Goal: Check status: Check status

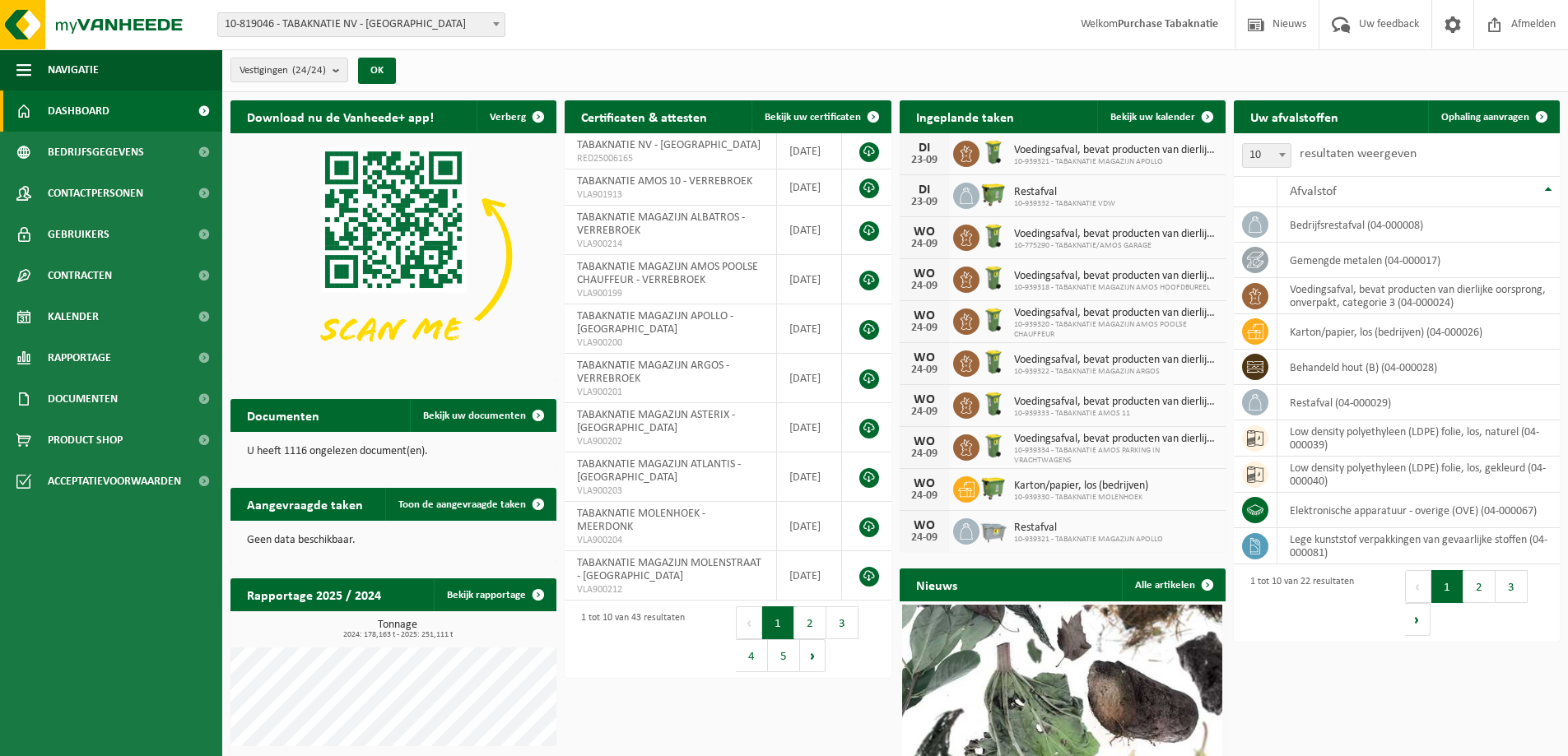
click at [344, 19] on span "10-819046 - TABAKNATIE NV - [GEOGRAPHIC_DATA]" at bounding box center [361, 24] width 287 height 23
type input "apollo"
select select "138348"
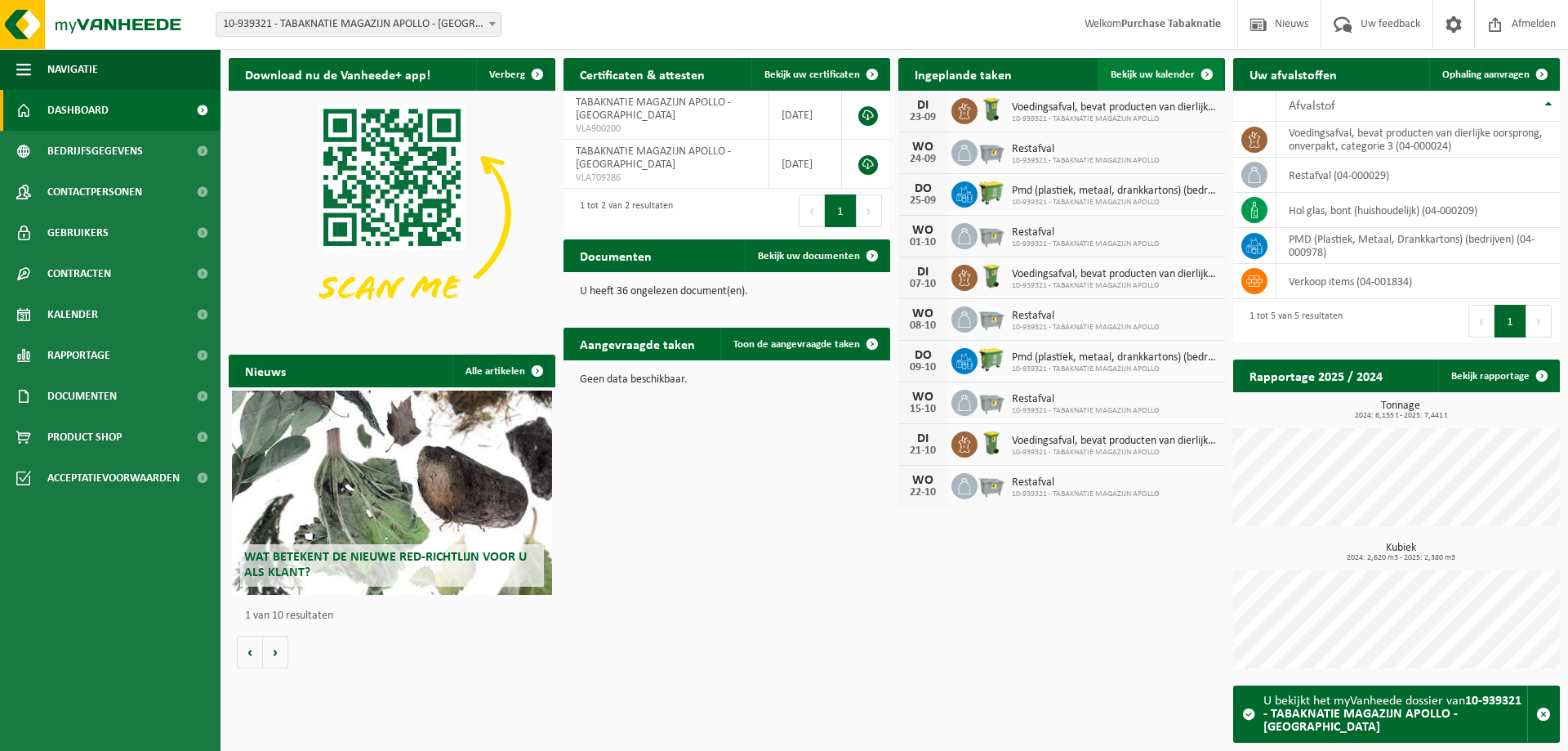
click at [1195, 72] on span at bounding box center [1207, 75] width 32 height 32
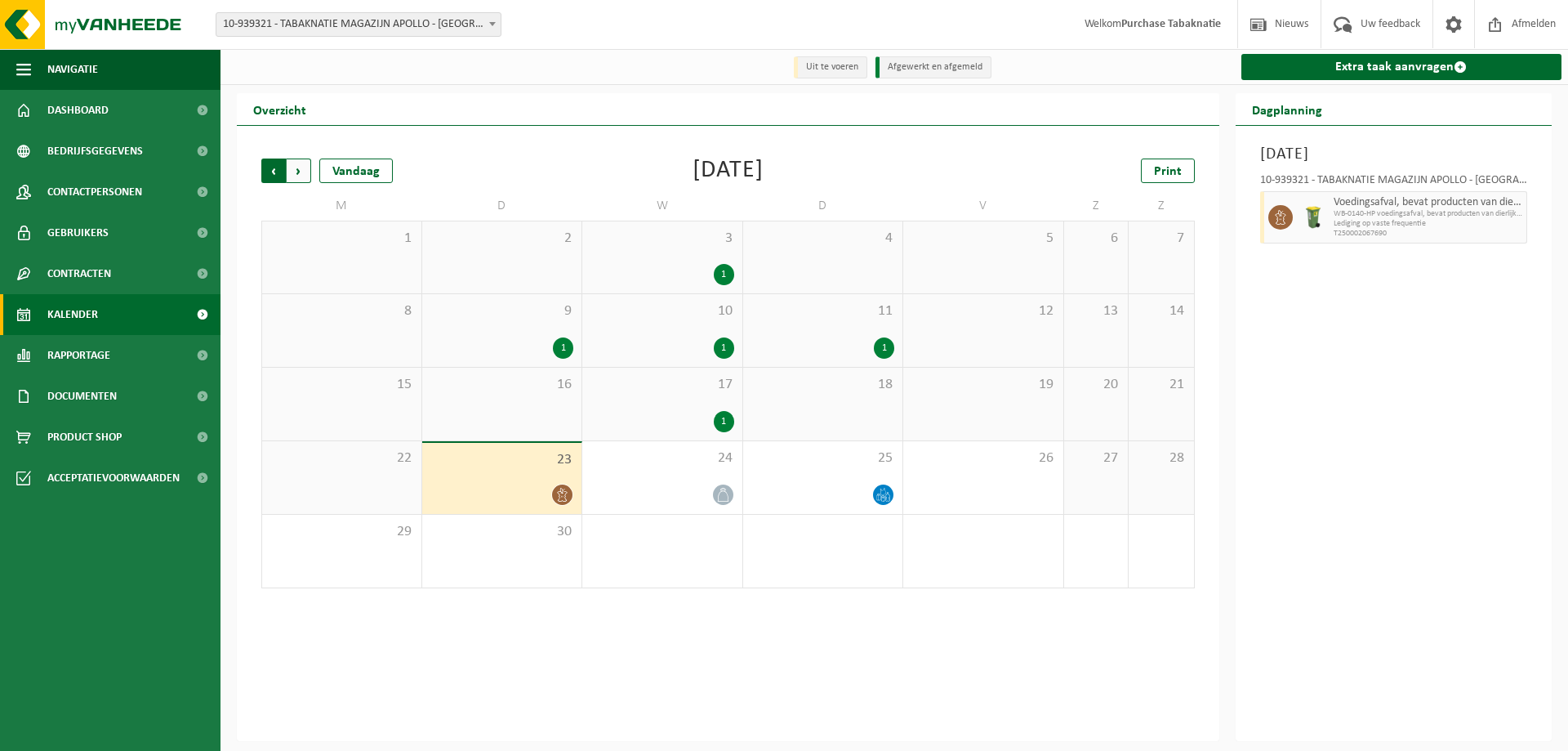
click at [291, 173] on span "Volgende" at bounding box center [298, 170] width 24 height 24
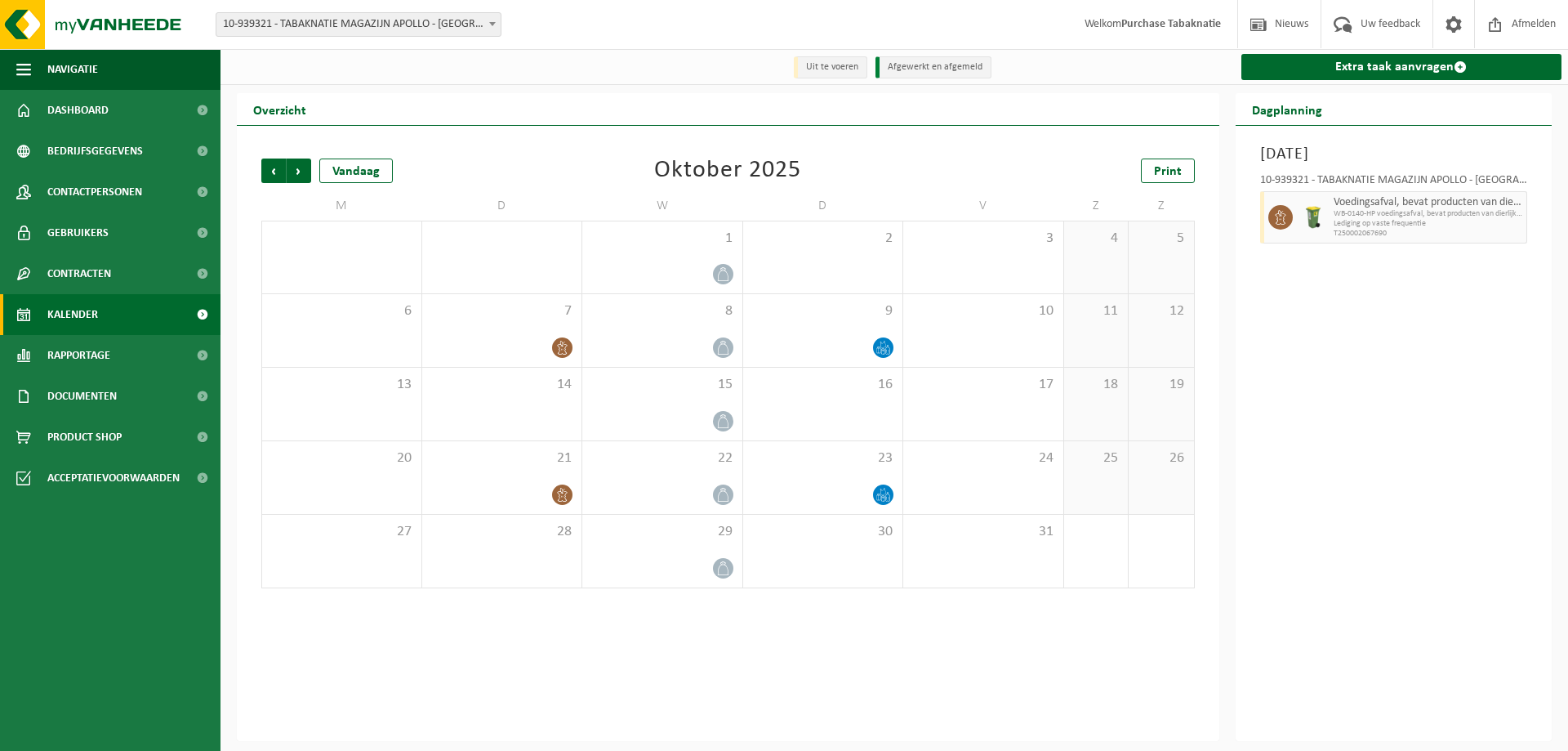
click at [273, 31] on span "10-939321 - TABAKNATIE MAGAZIJN APOLLO - [GEOGRAPHIC_DATA]" at bounding box center [358, 24] width 285 height 22
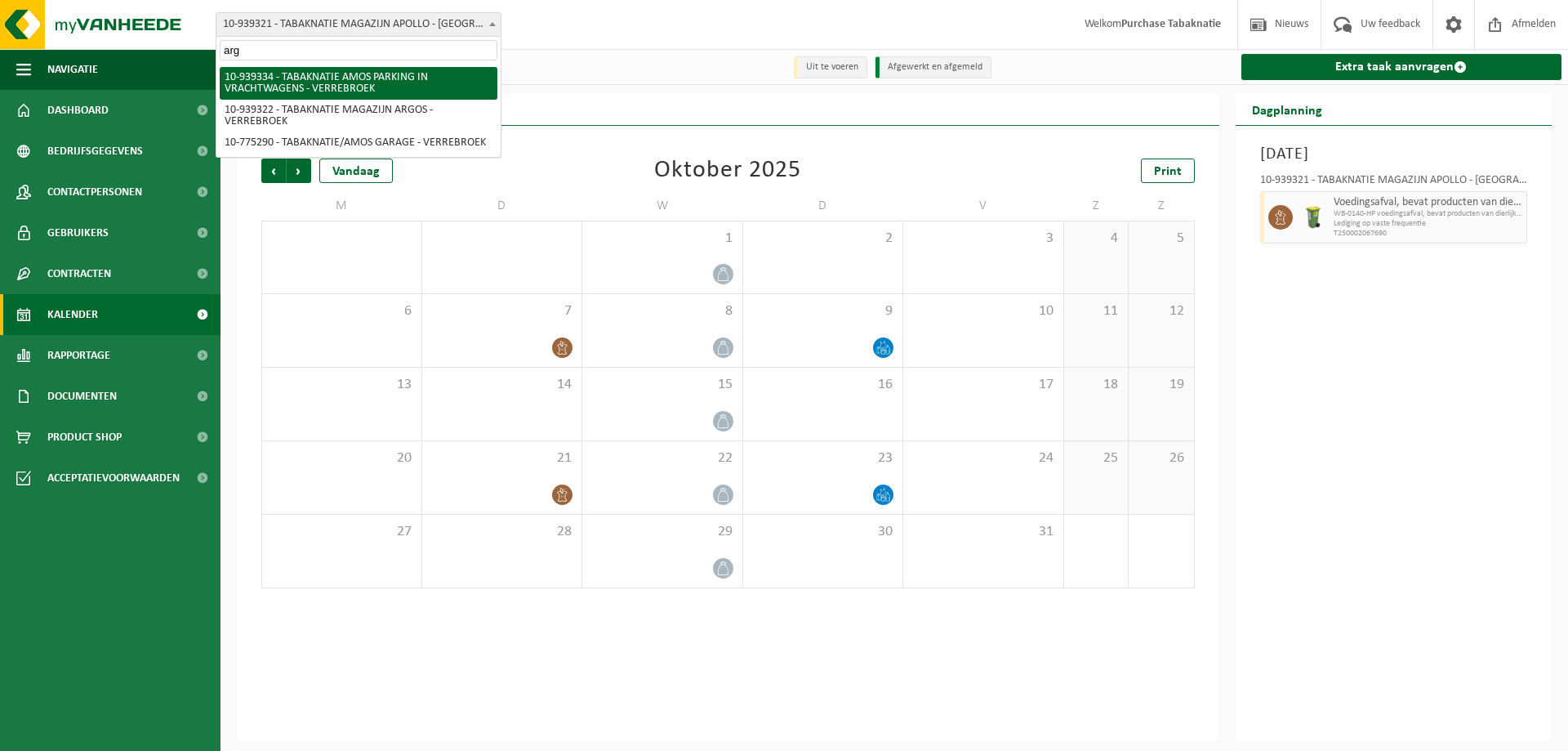
type input "argo"
select select "138349"
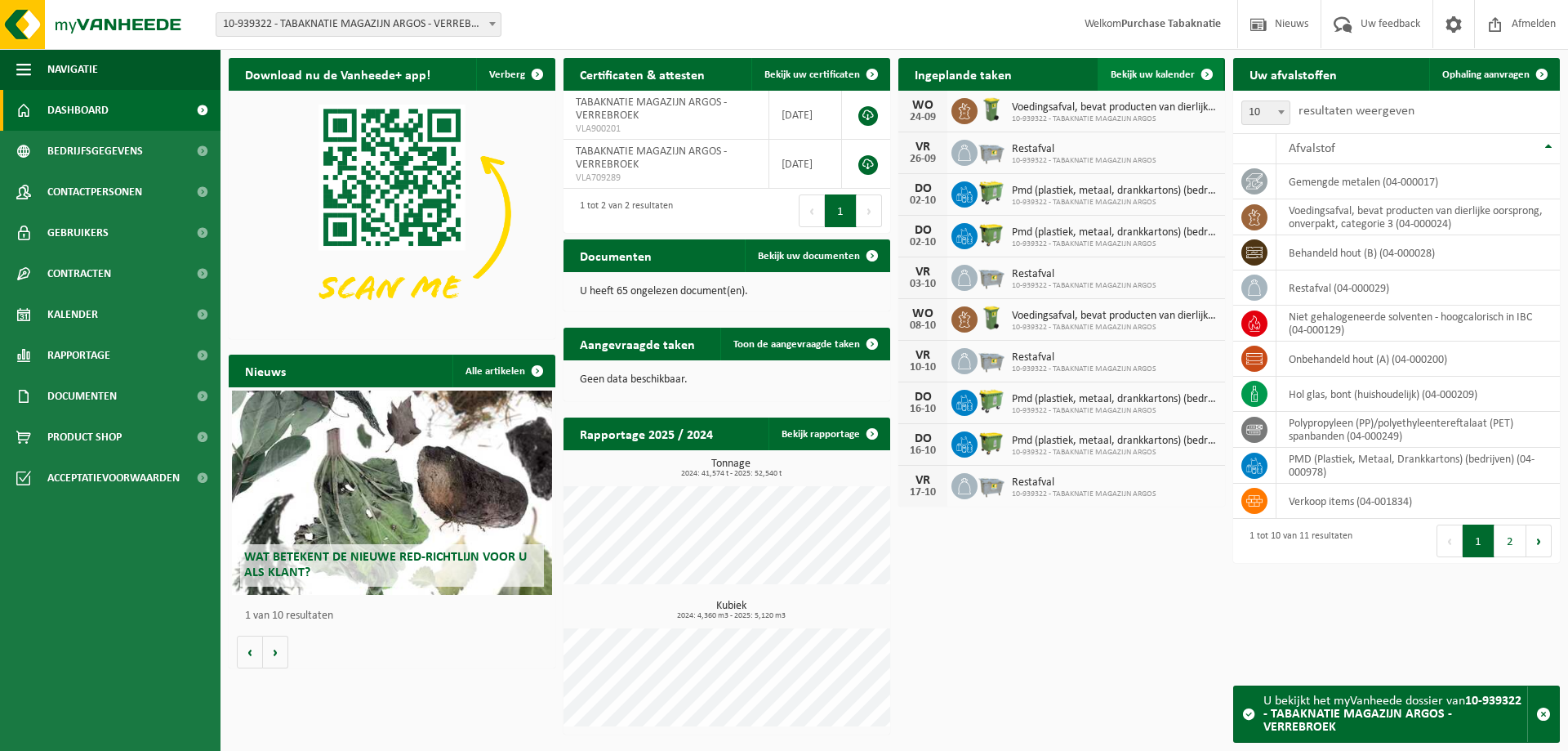
click at [1208, 76] on span at bounding box center [1207, 75] width 32 height 32
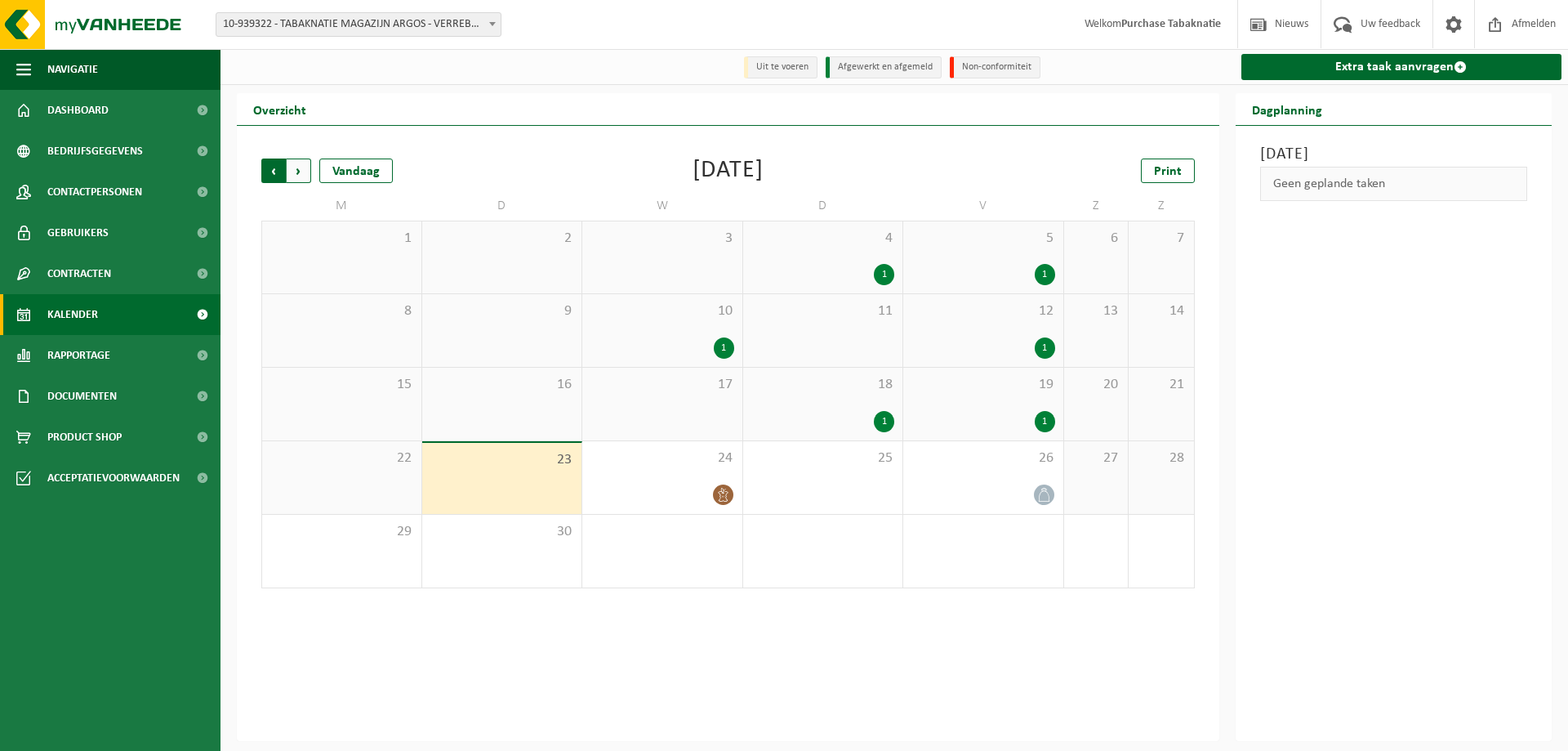
click at [293, 173] on span "Volgende" at bounding box center [298, 170] width 24 height 24
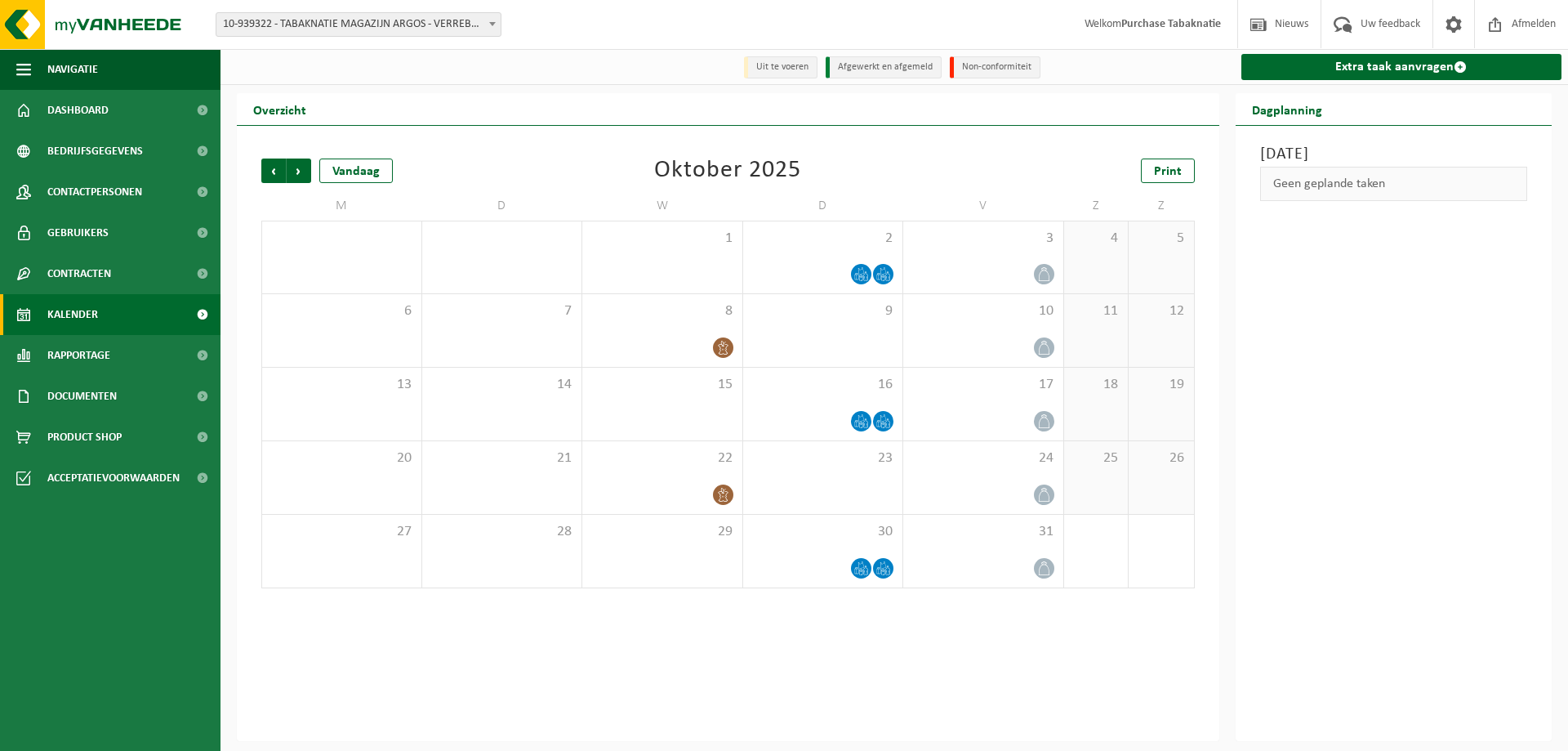
click at [444, 24] on span "10-939322 - TABAKNATIE MAGAZIJN ARGOS - VERREBROEK" at bounding box center [358, 24] width 285 height 22
type input "asterix"
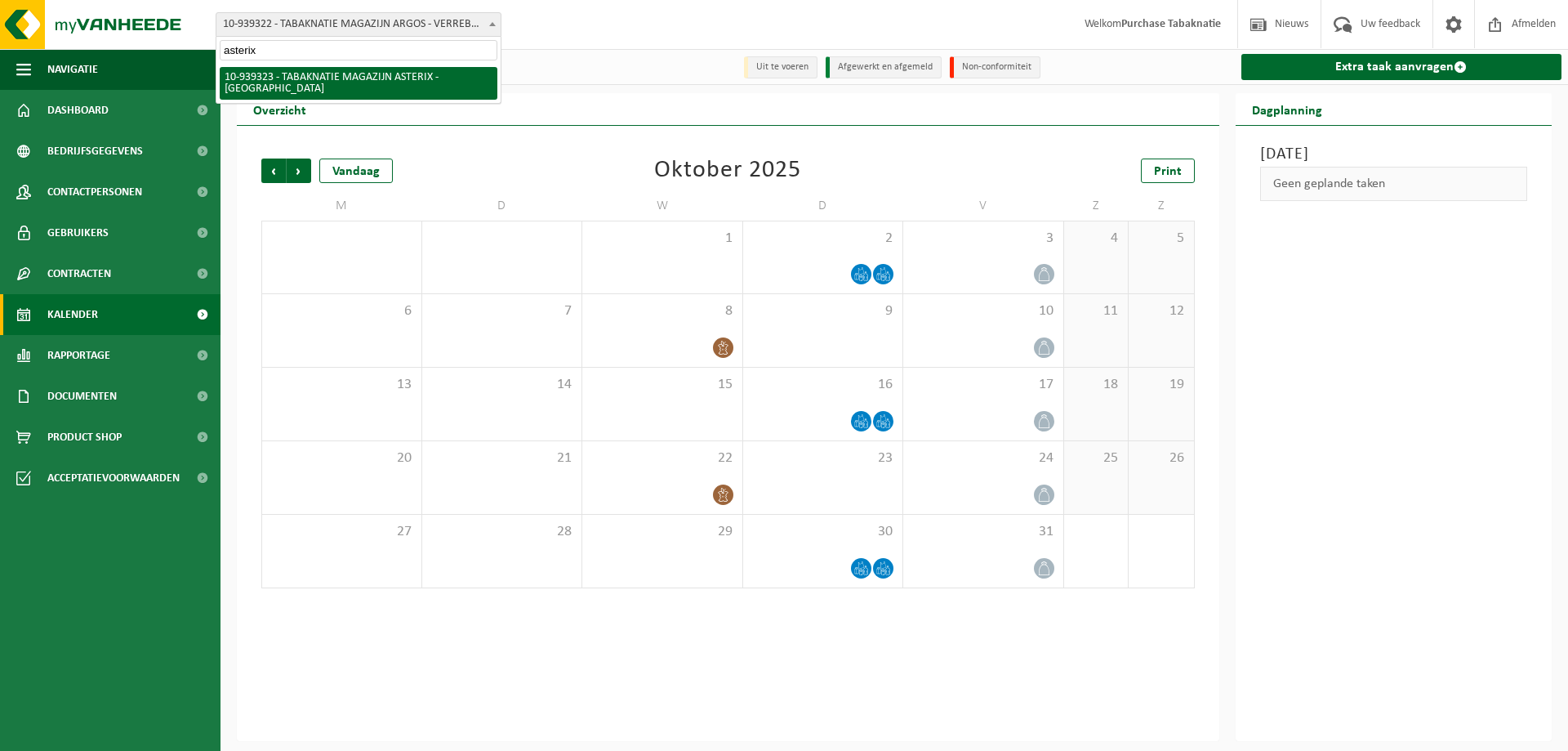
select select "138350"
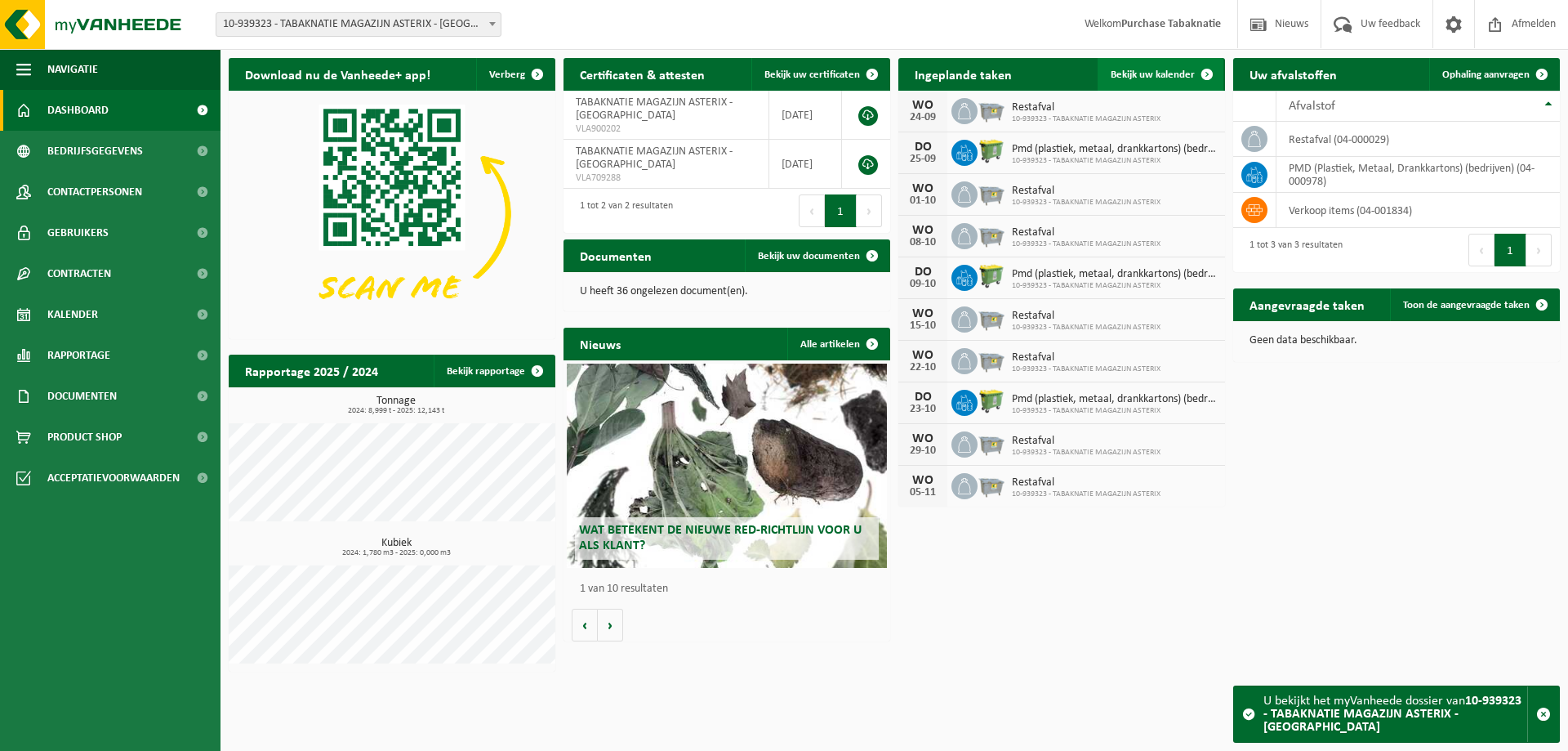
click at [1176, 75] on span "Bekijk uw kalender" at bounding box center [1153, 75] width 84 height 11
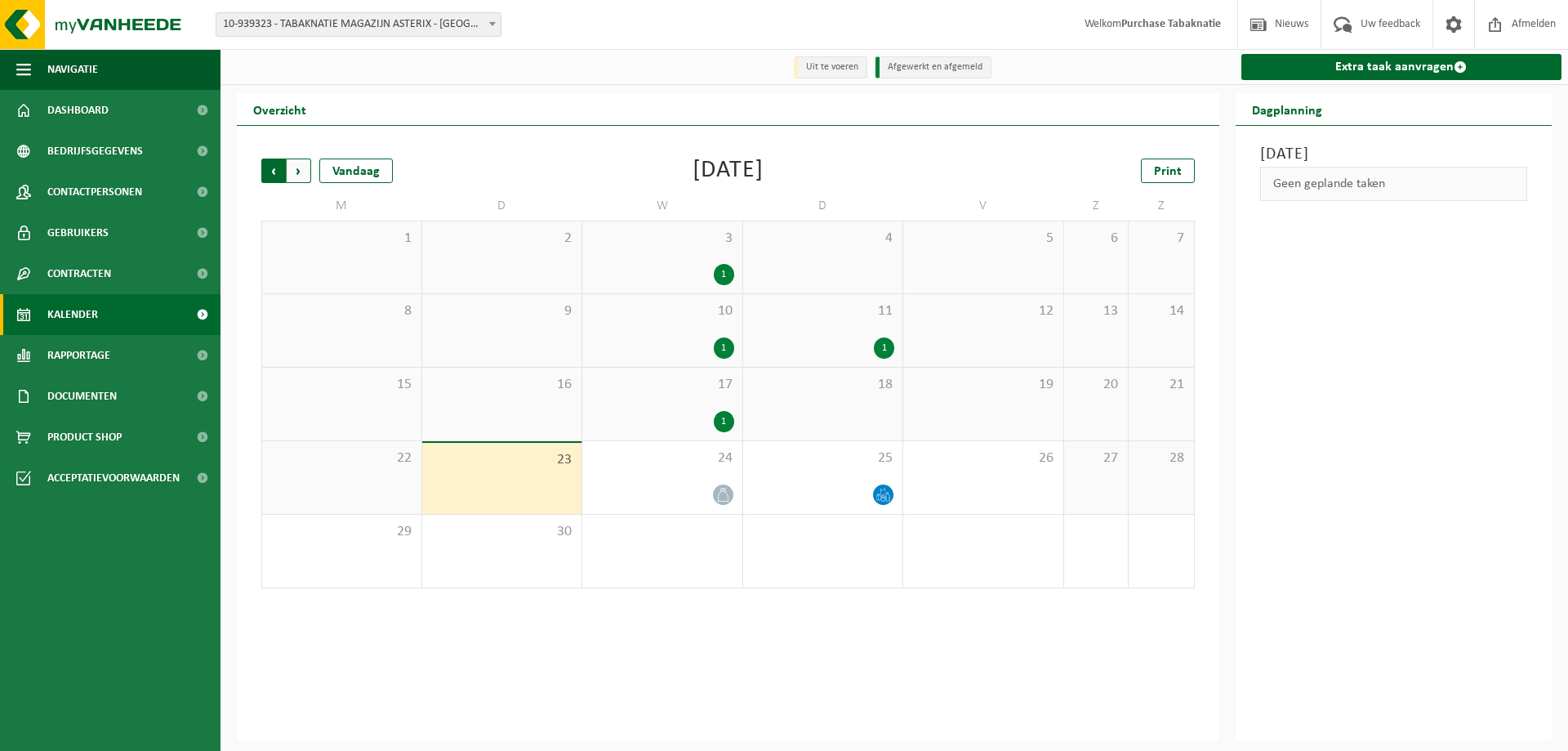
click at [294, 167] on span "Volgende" at bounding box center [298, 170] width 24 height 24
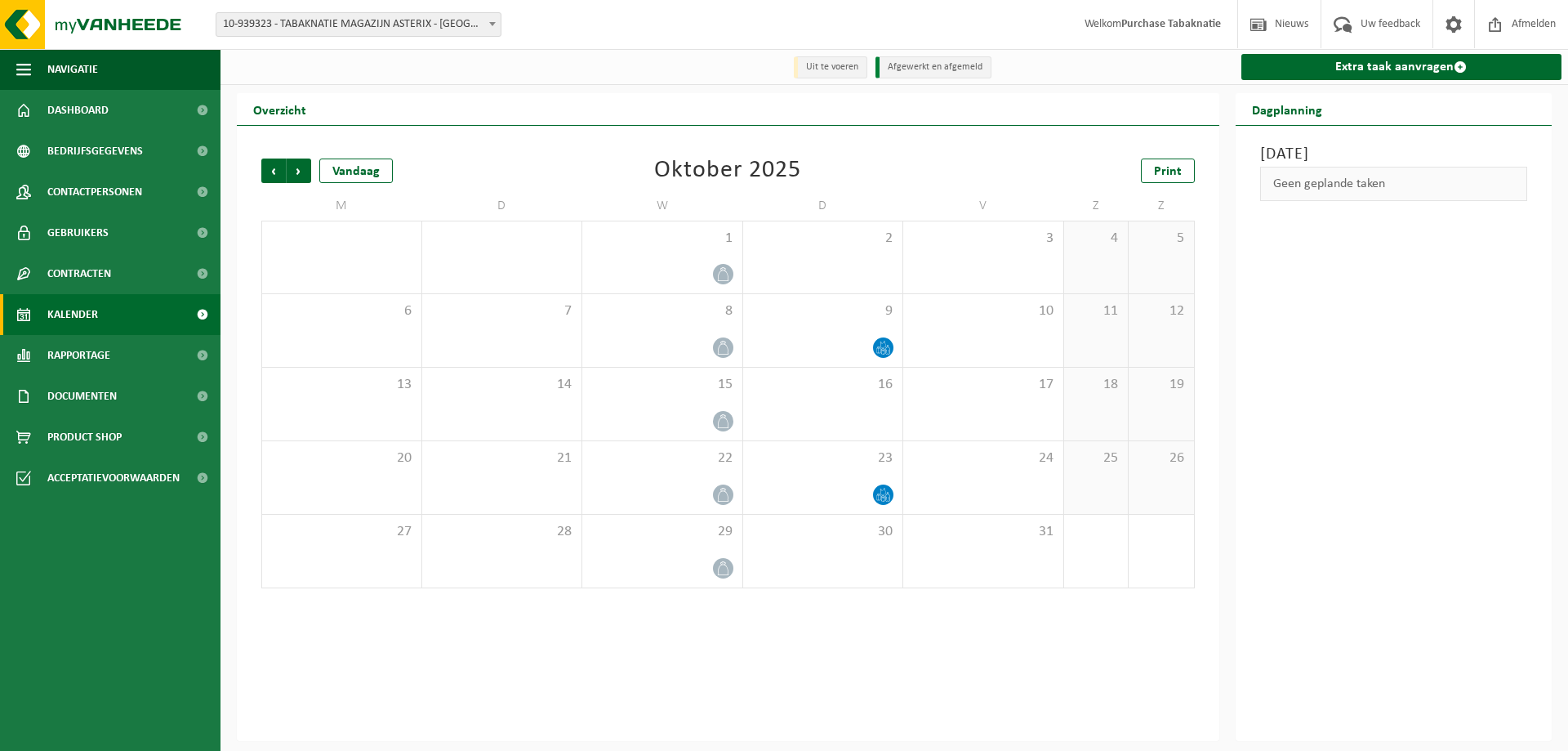
click at [381, 31] on span "10-939323 - TABAKNATIE MAGAZIJN ASTERIX - [GEOGRAPHIC_DATA]" at bounding box center [358, 24] width 285 height 22
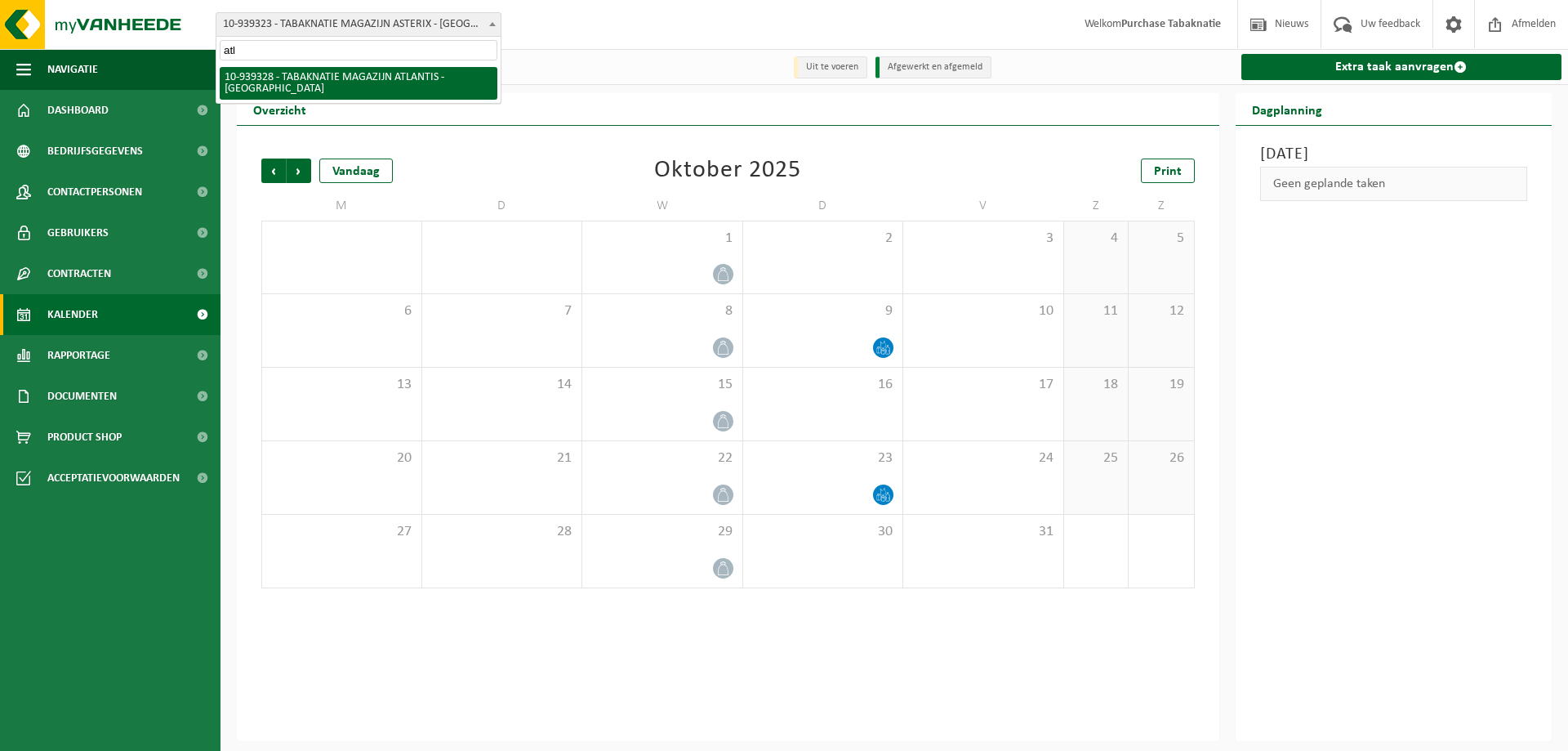
type input "atla"
select select "138351"
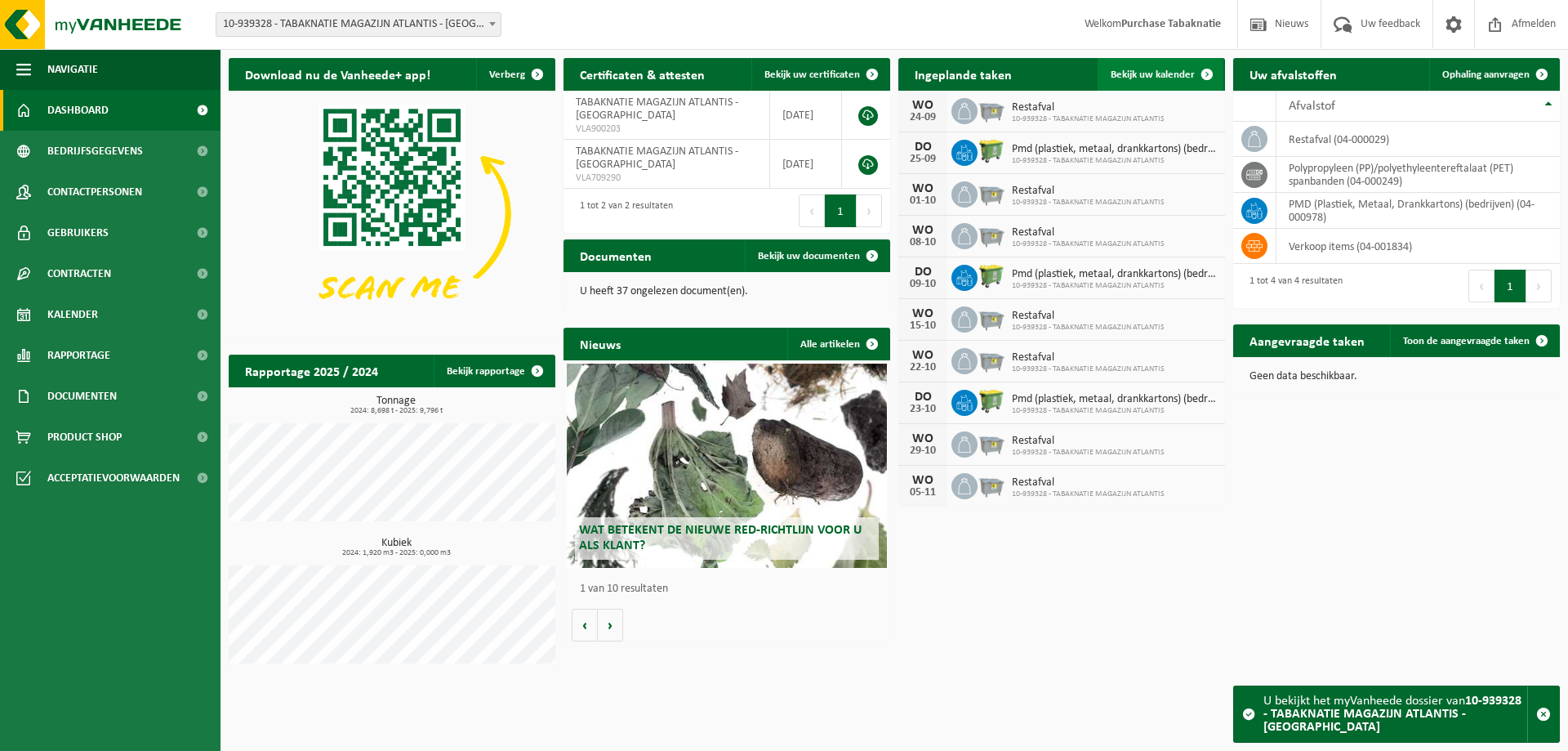
click at [1141, 81] on link "Bekijk uw kalender" at bounding box center [1160, 75] width 126 height 32
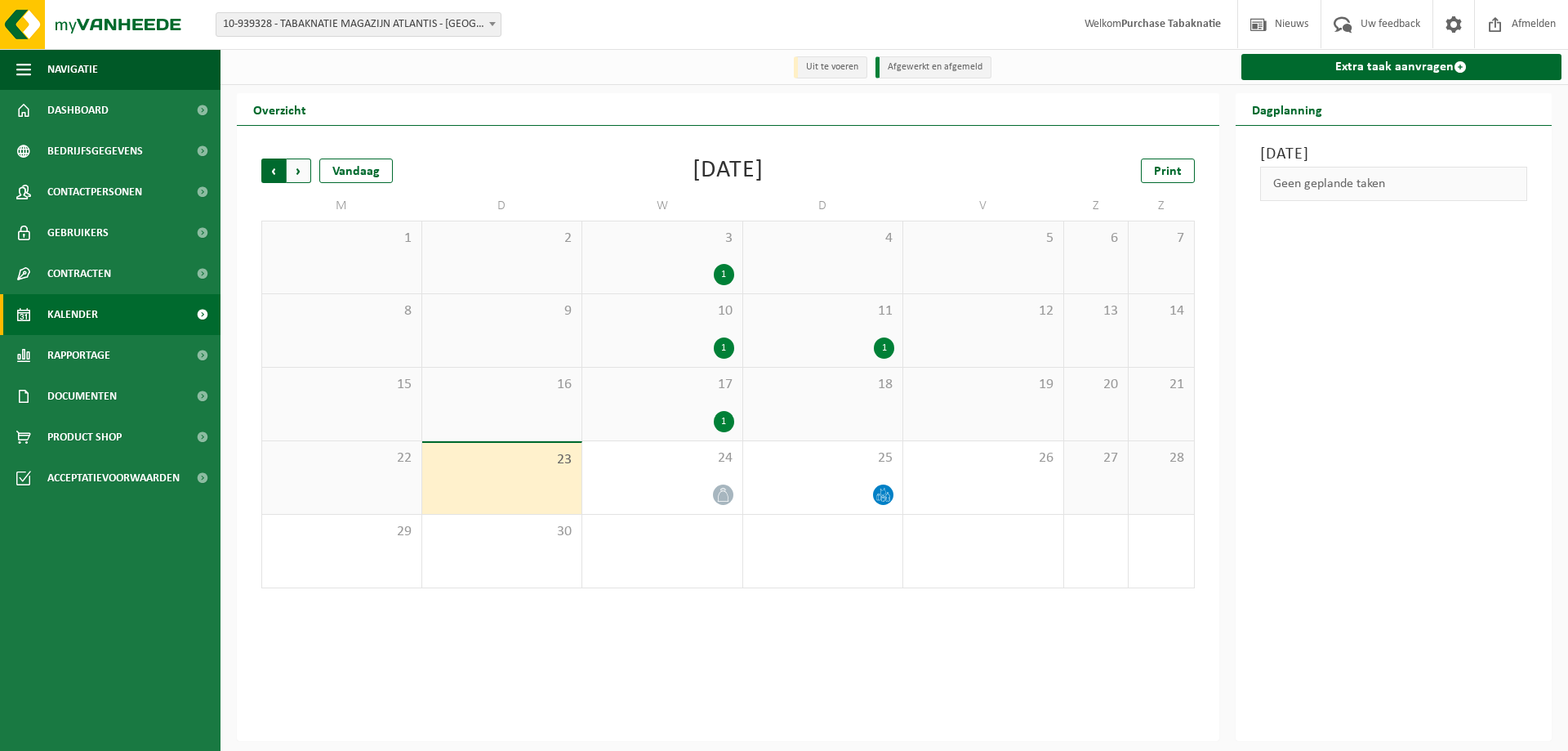
click at [301, 172] on span "Volgende" at bounding box center [298, 170] width 24 height 24
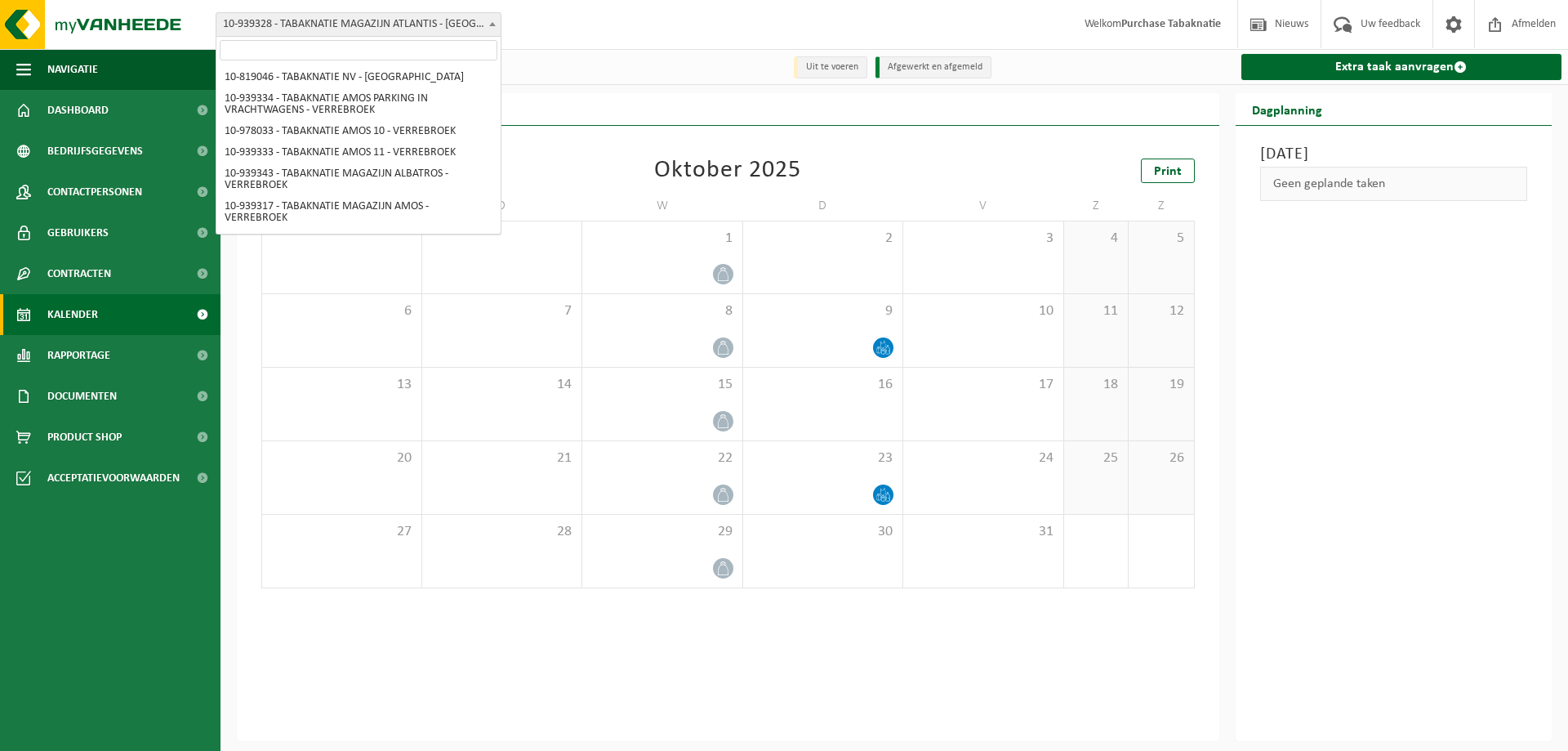
click at [326, 18] on span "10-939328 - TABAKNATIE MAGAZIJN ATLANTIS - [GEOGRAPHIC_DATA]" at bounding box center [358, 24] width 285 height 22
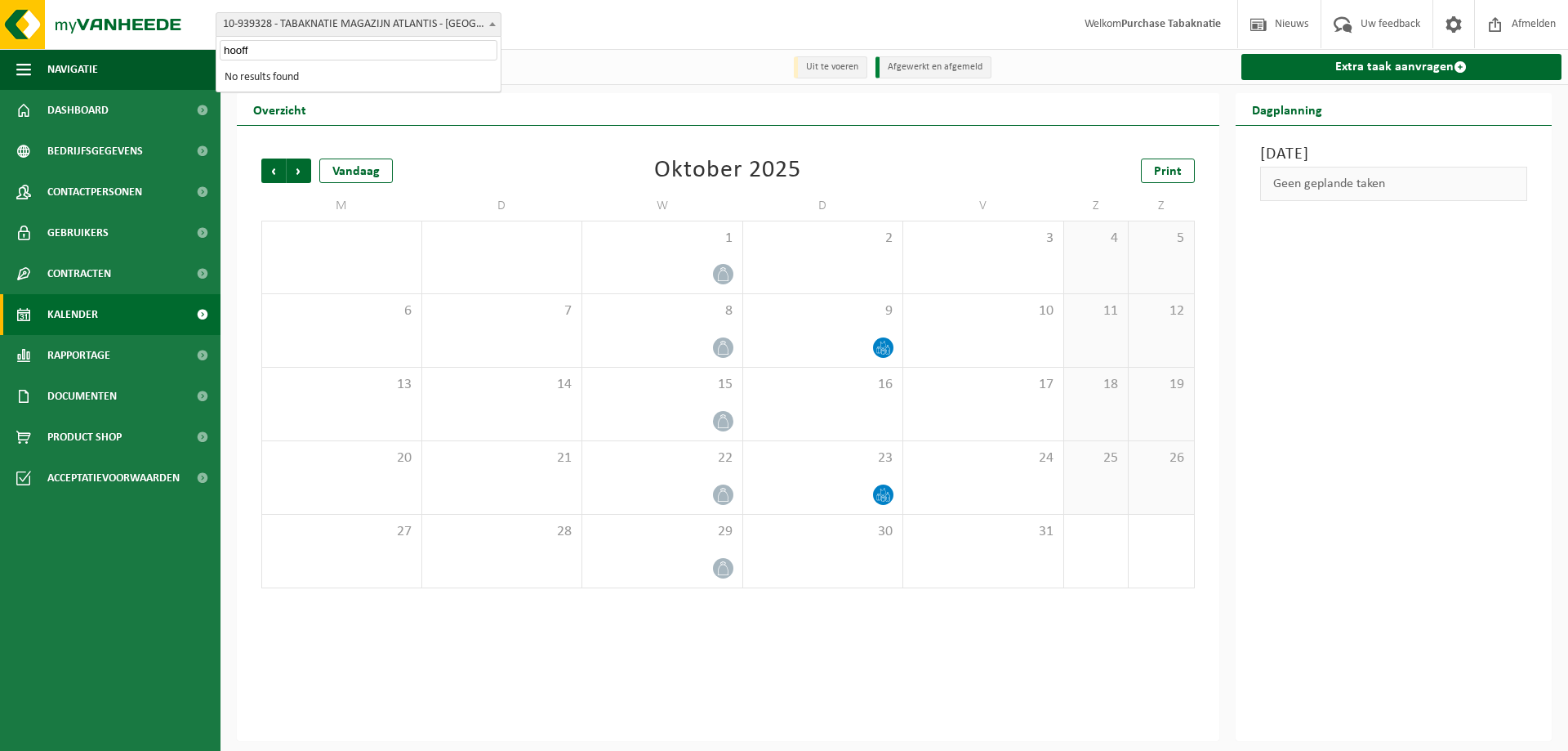
type input "hoof"
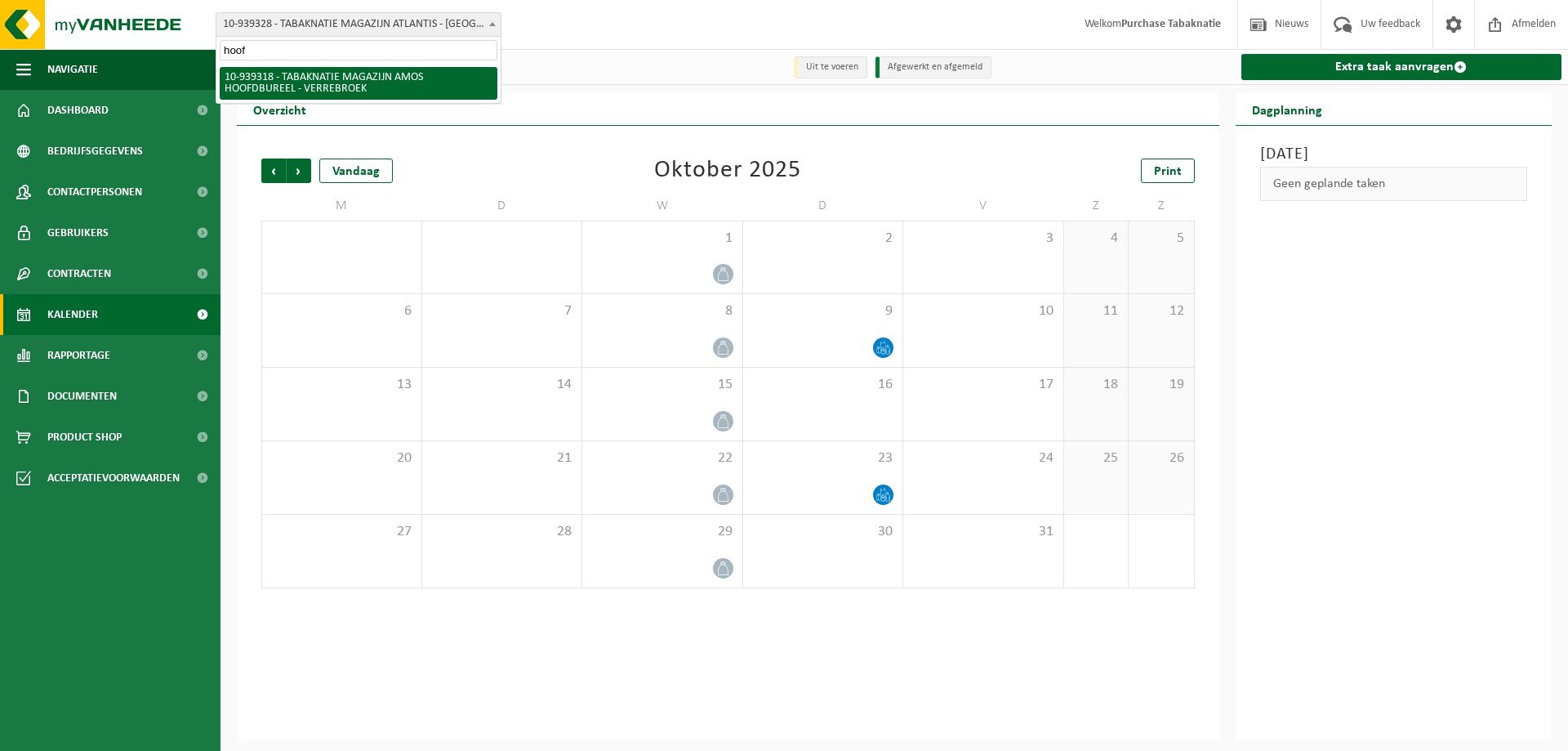
select select "138345"
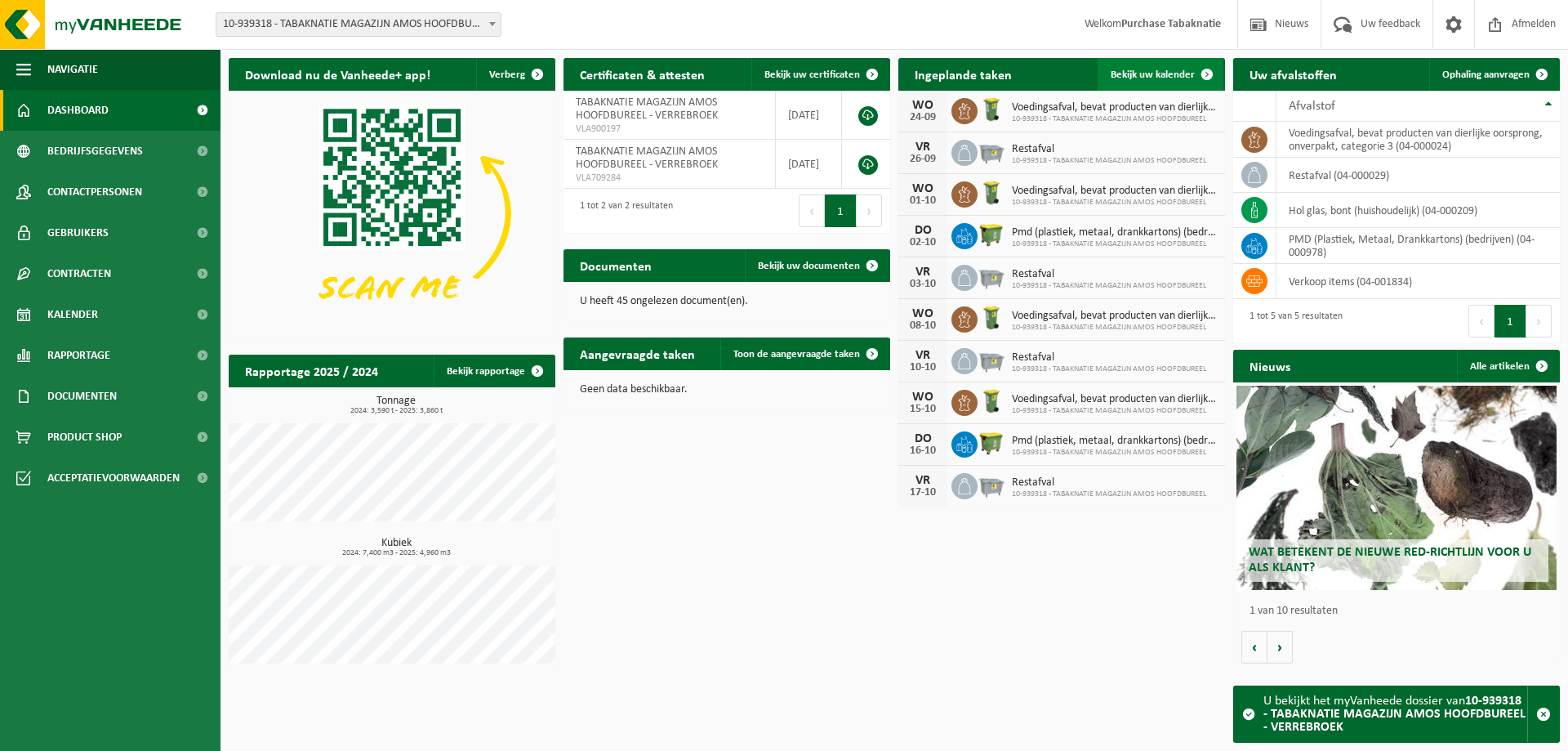
click at [1180, 71] on span "Bekijk uw kalender" at bounding box center [1153, 75] width 84 height 11
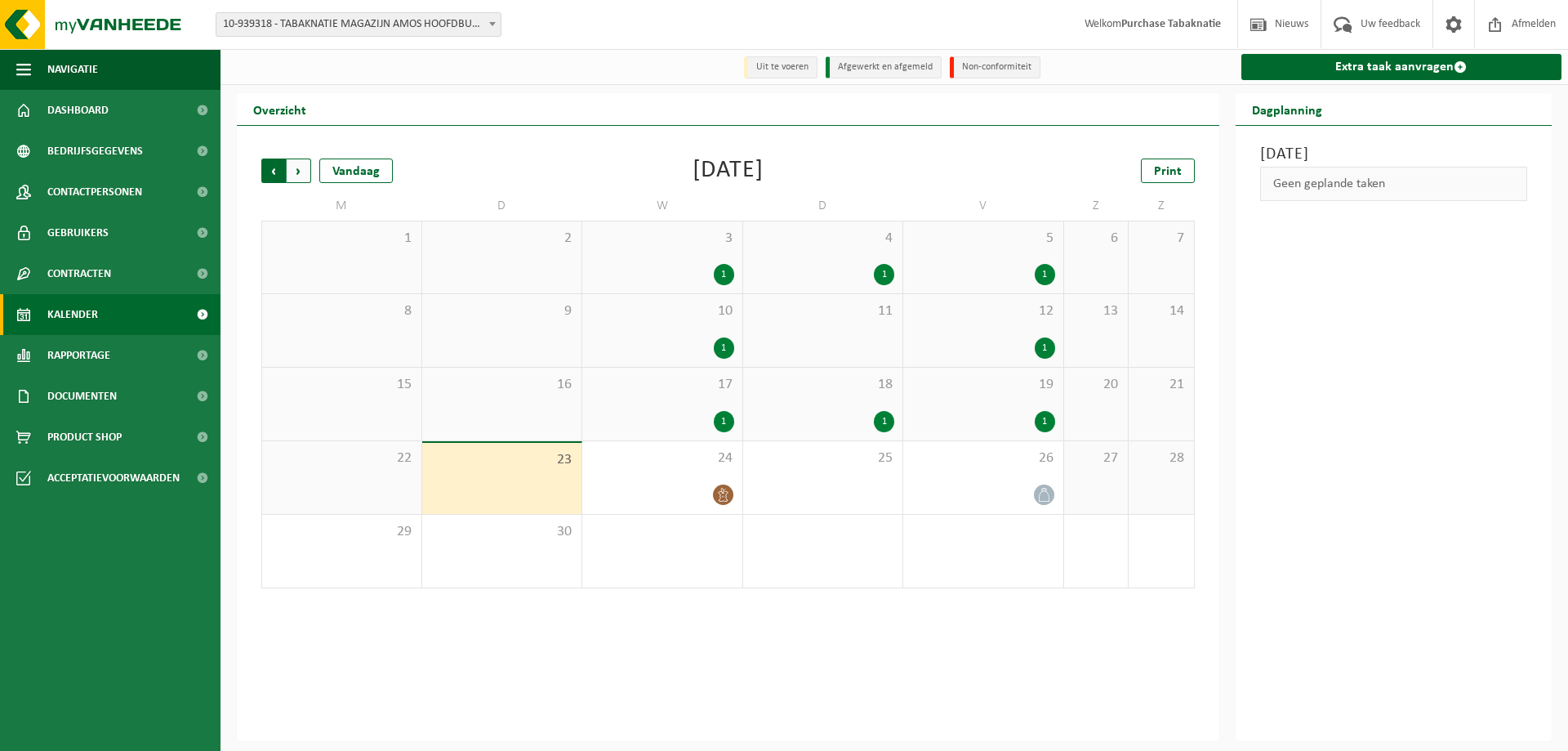
click at [304, 167] on span "Volgende" at bounding box center [298, 170] width 24 height 24
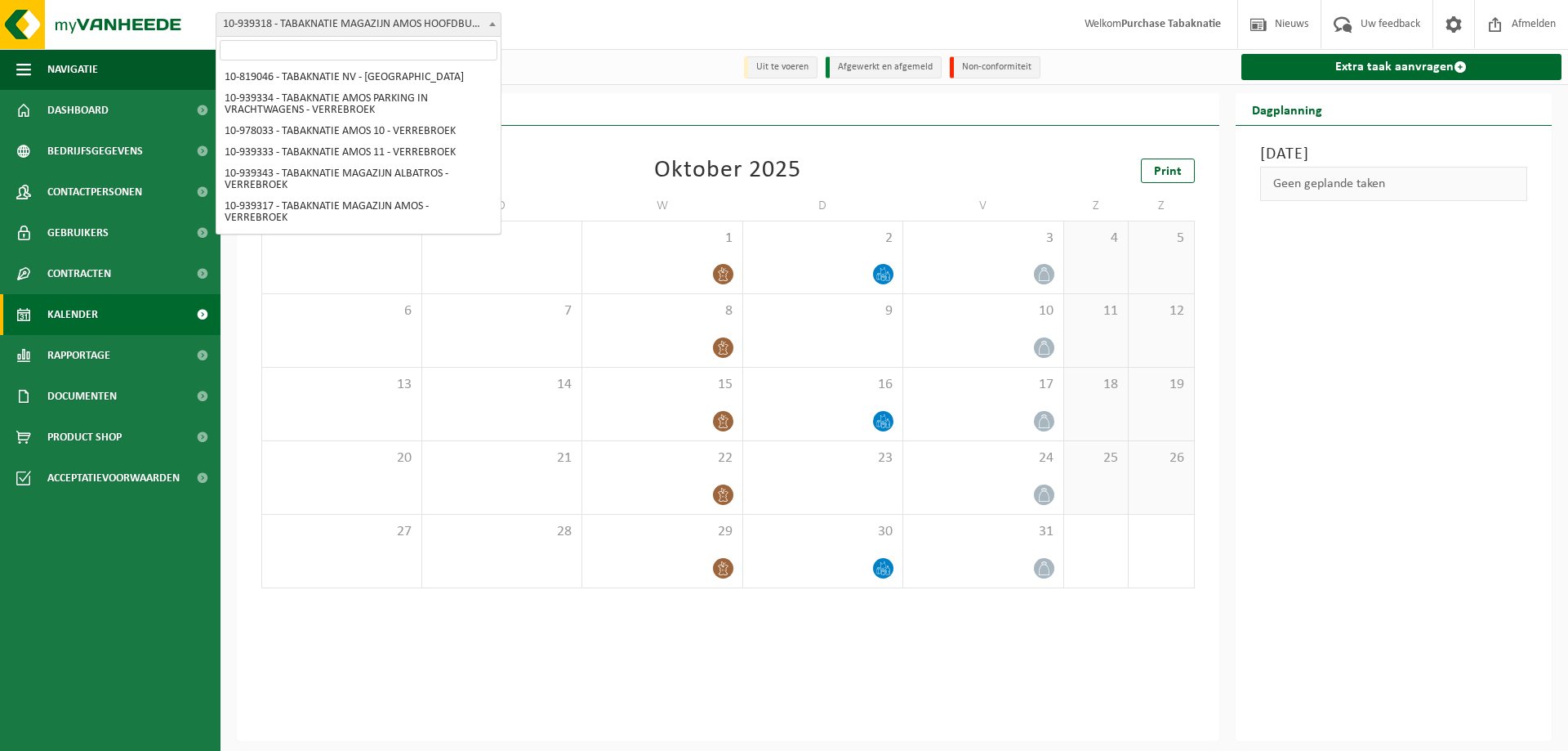
click at [348, 29] on span "10-939318 - TABAKNATIE MAGAZIJN AMOS HOOFDBUREEL - VERREBROEK" at bounding box center [358, 24] width 285 height 22
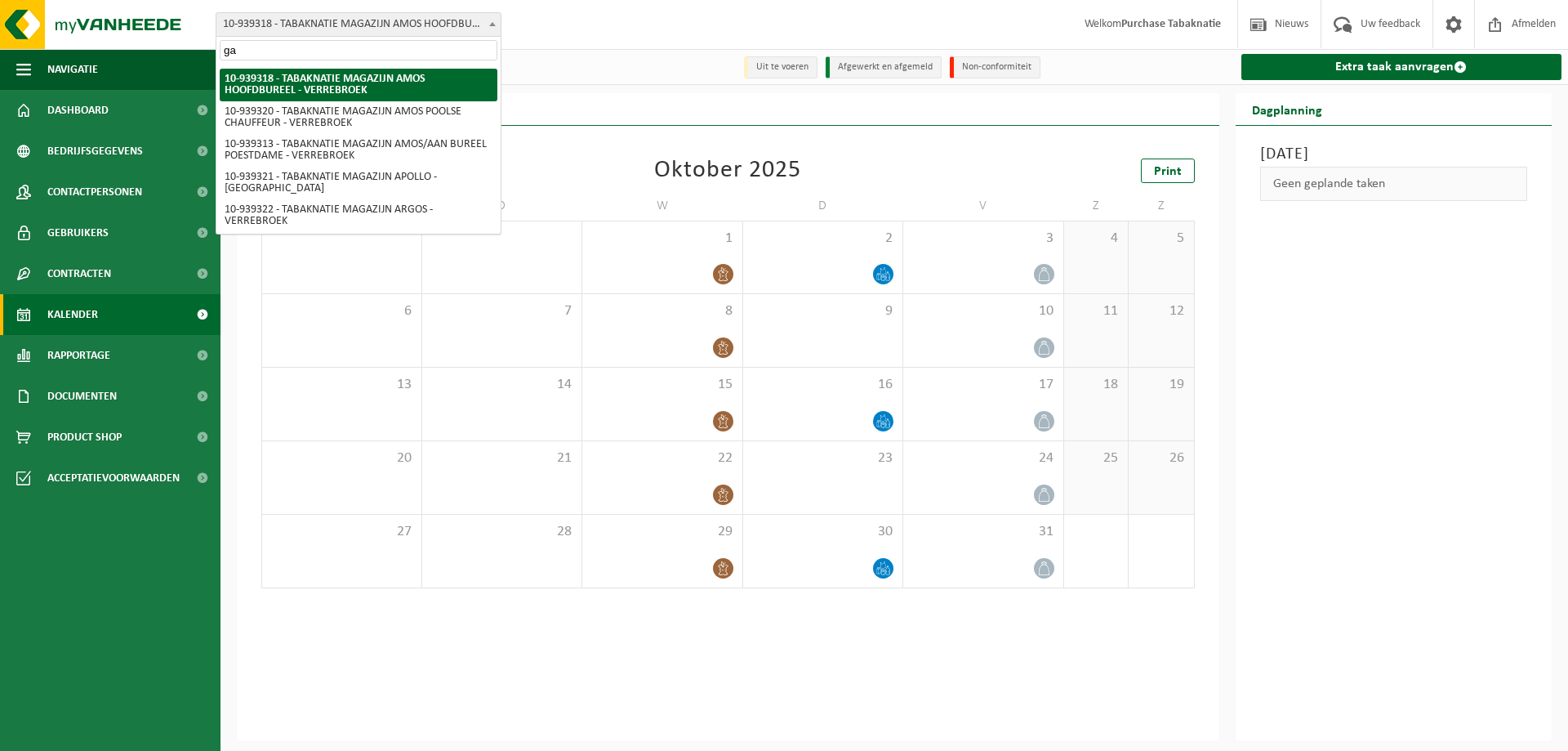
scroll to position [229, 0]
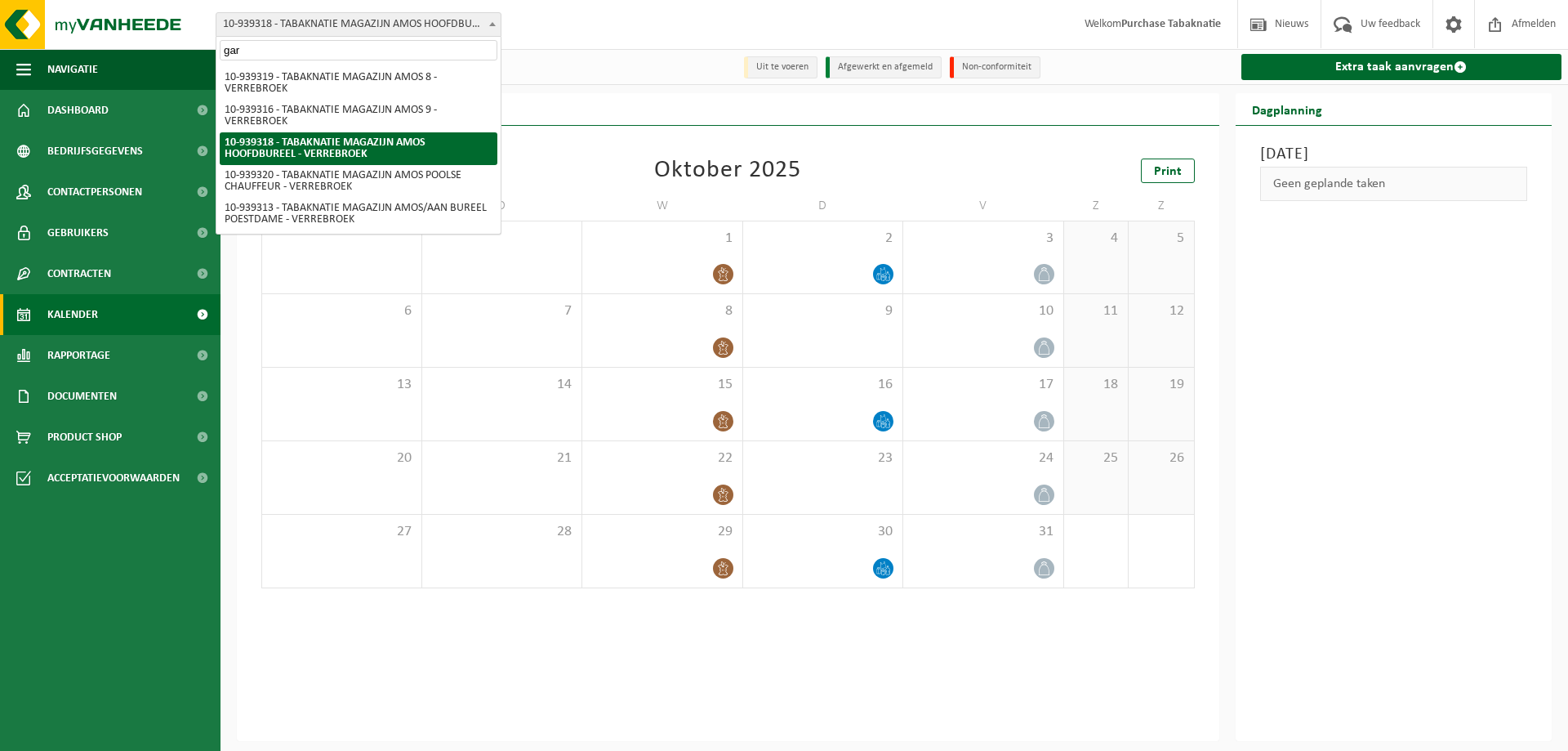
type input "gara"
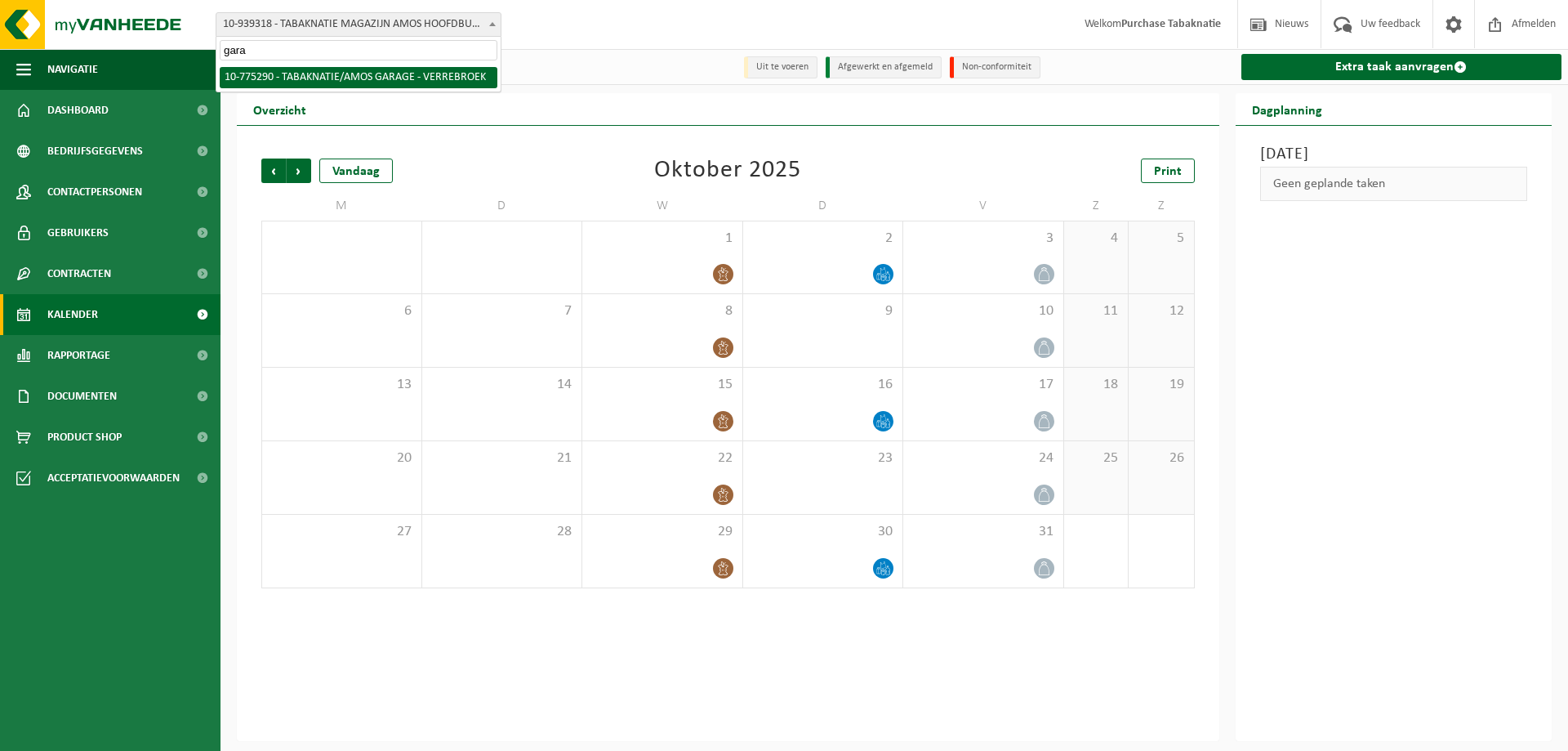
select select "138231"
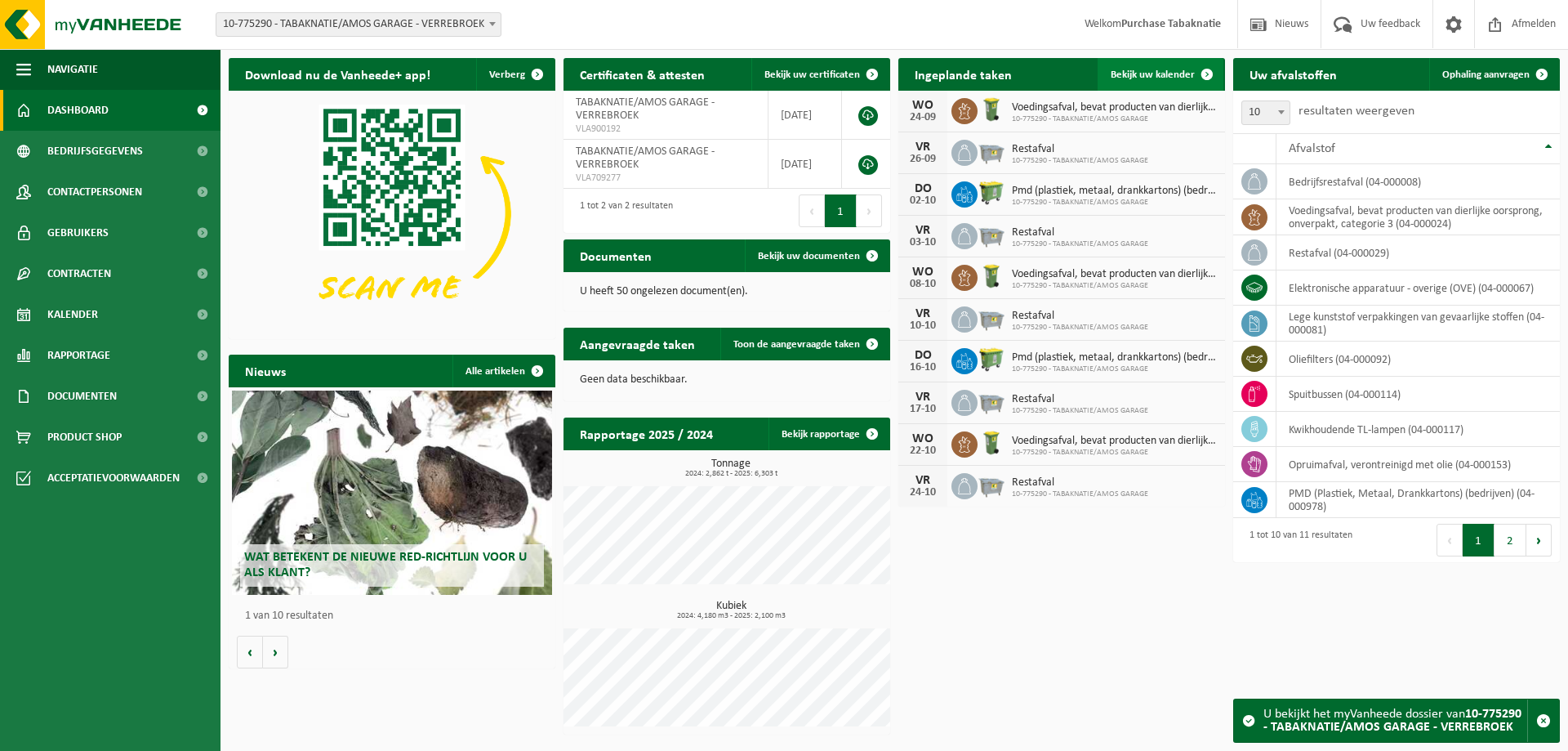
click at [1187, 73] on span "Bekijk uw kalender" at bounding box center [1153, 75] width 84 height 11
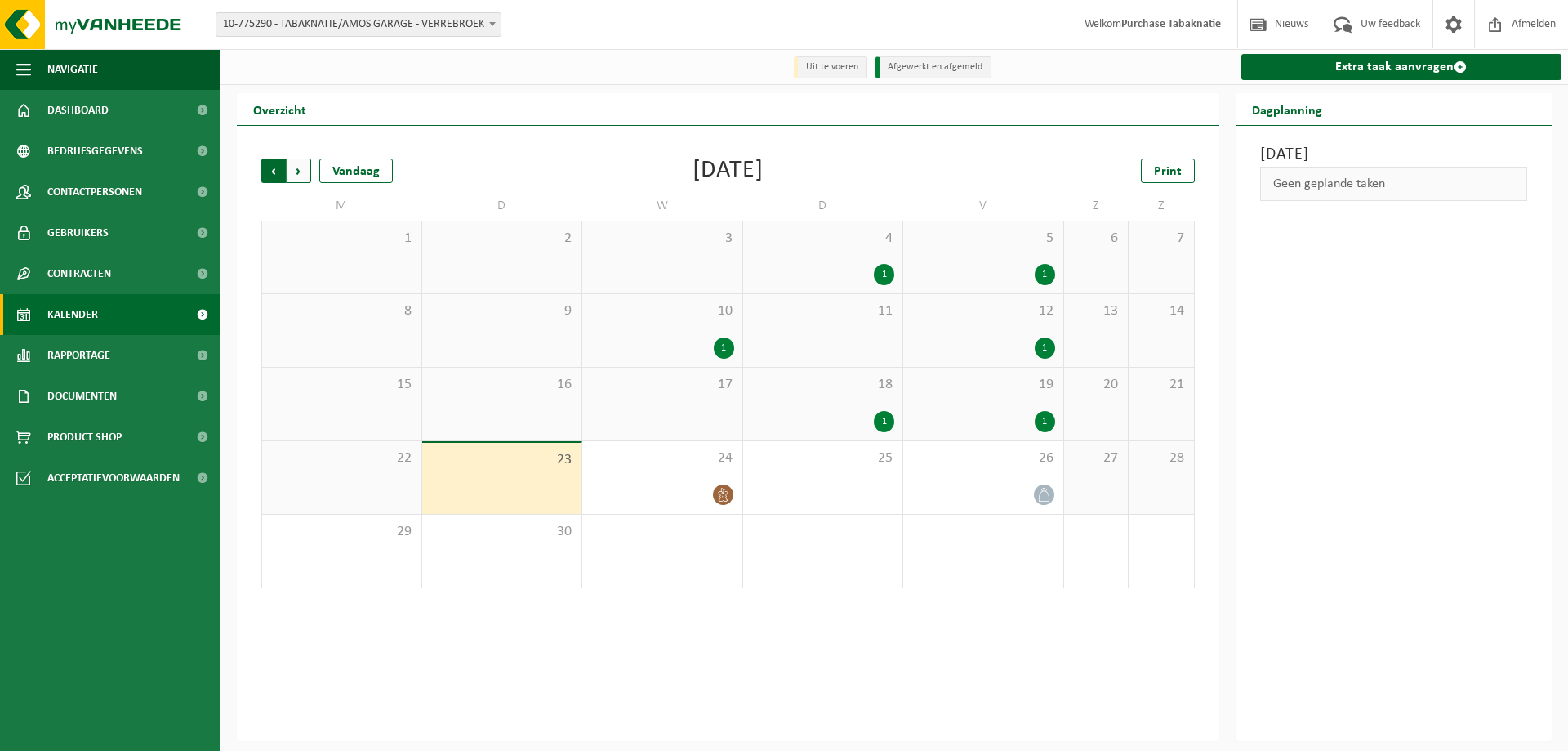
click at [294, 174] on span "Volgende" at bounding box center [298, 170] width 24 height 24
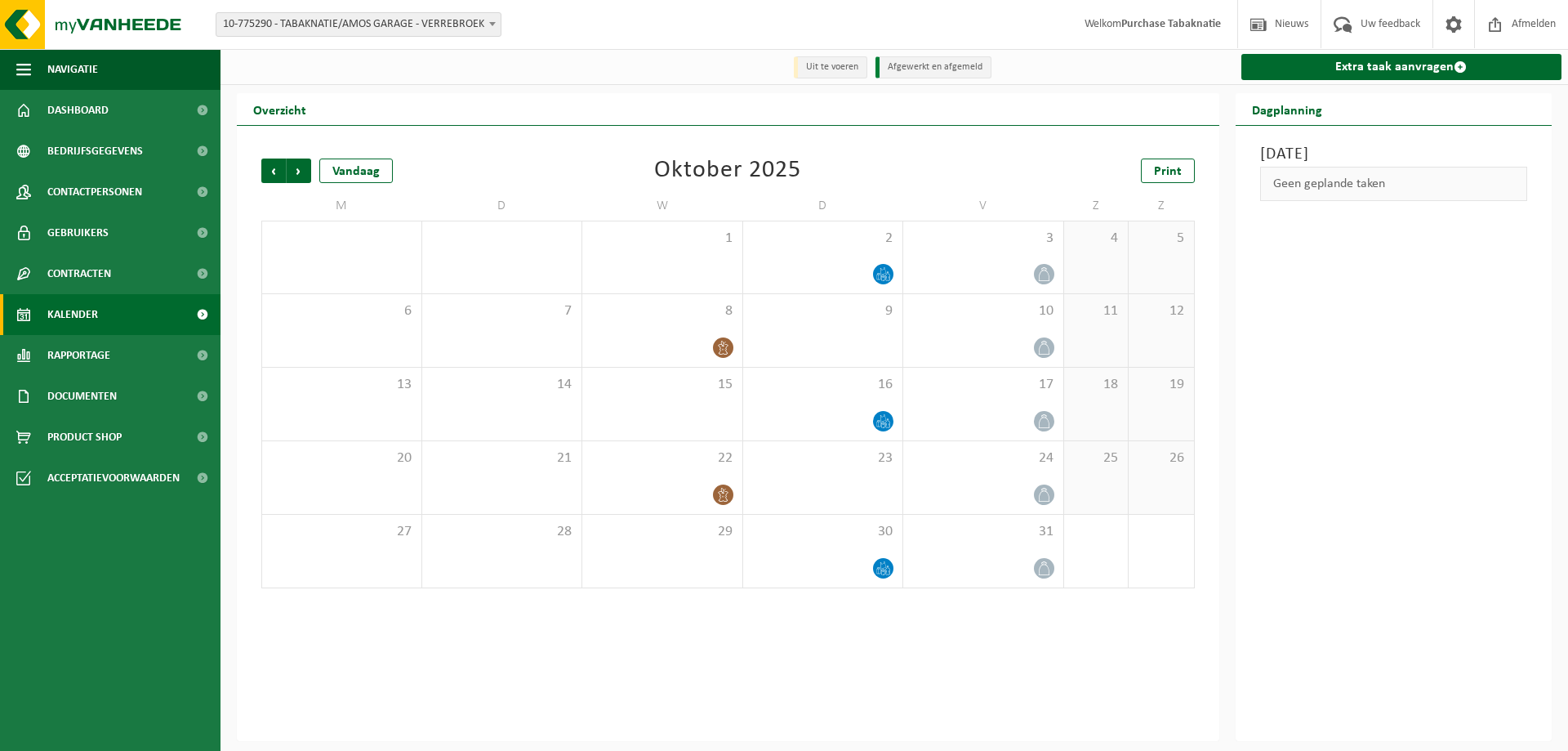
click at [434, 16] on span "10-775290 - TABAKNATIE/AMOS GARAGE - VERREBROEK" at bounding box center [358, 24] width 285 height 22
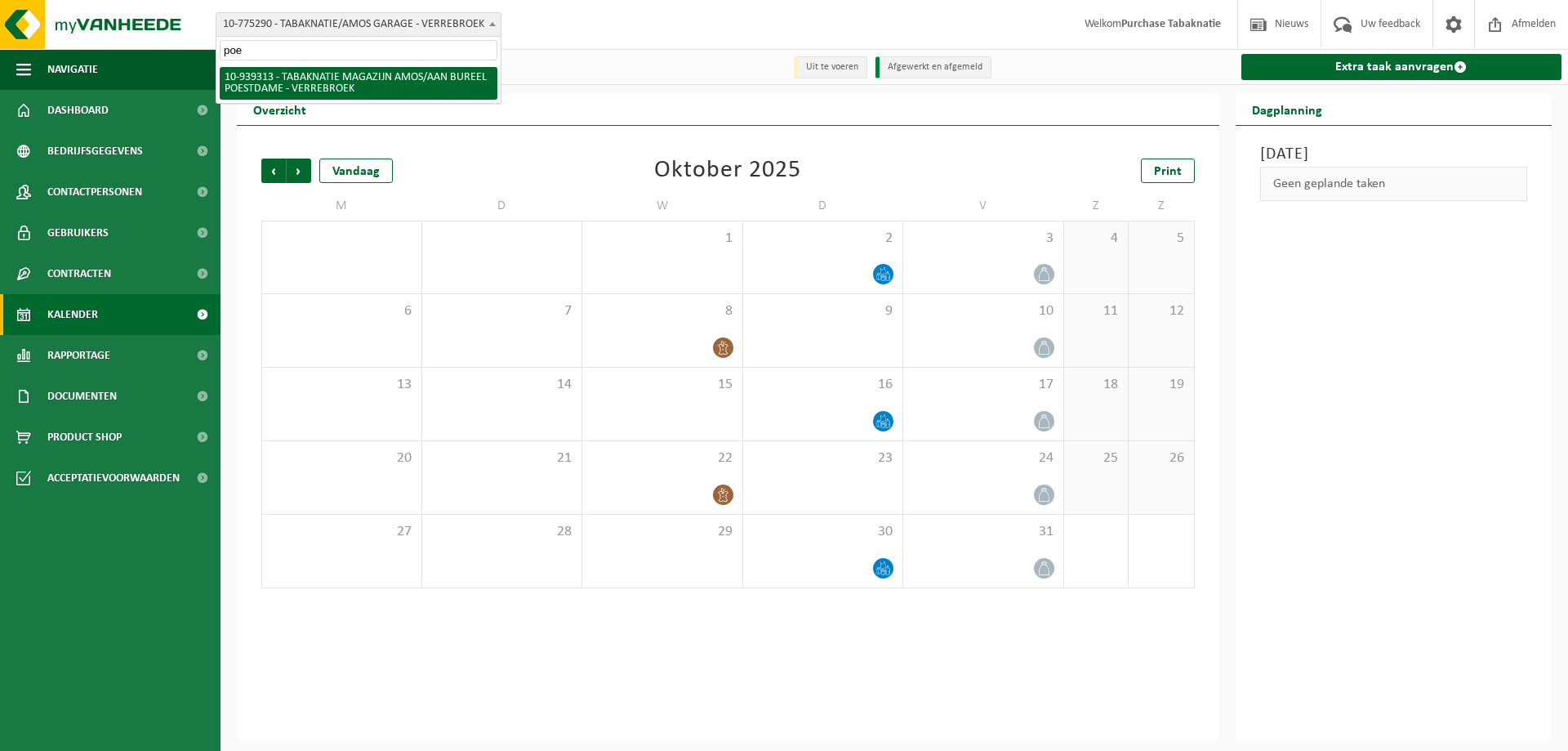
type input "poe"
select select "138342"
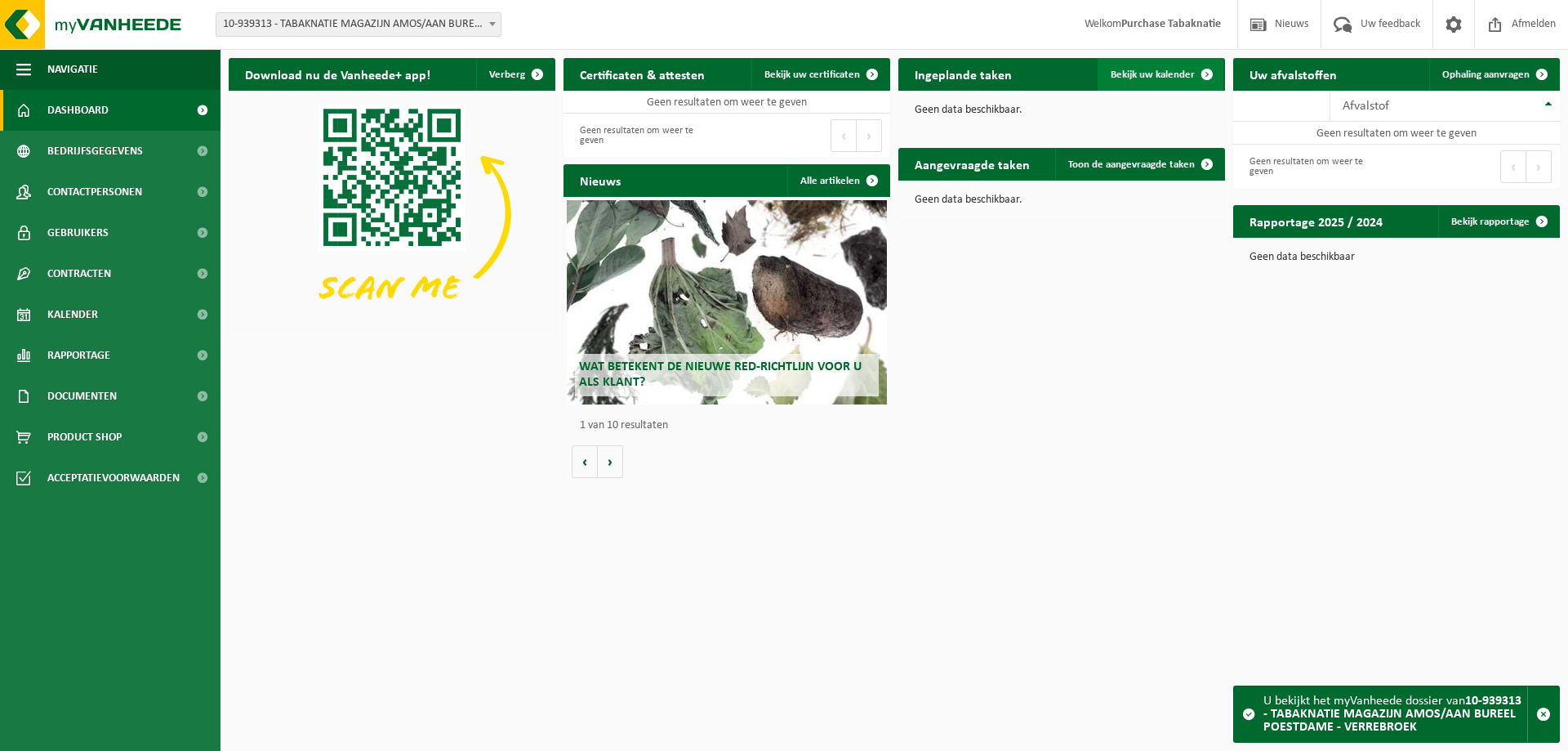
click at [1163, 82] on link "Bekijk uw kalender" at bounding box center [1160, 75] width 126 height 32
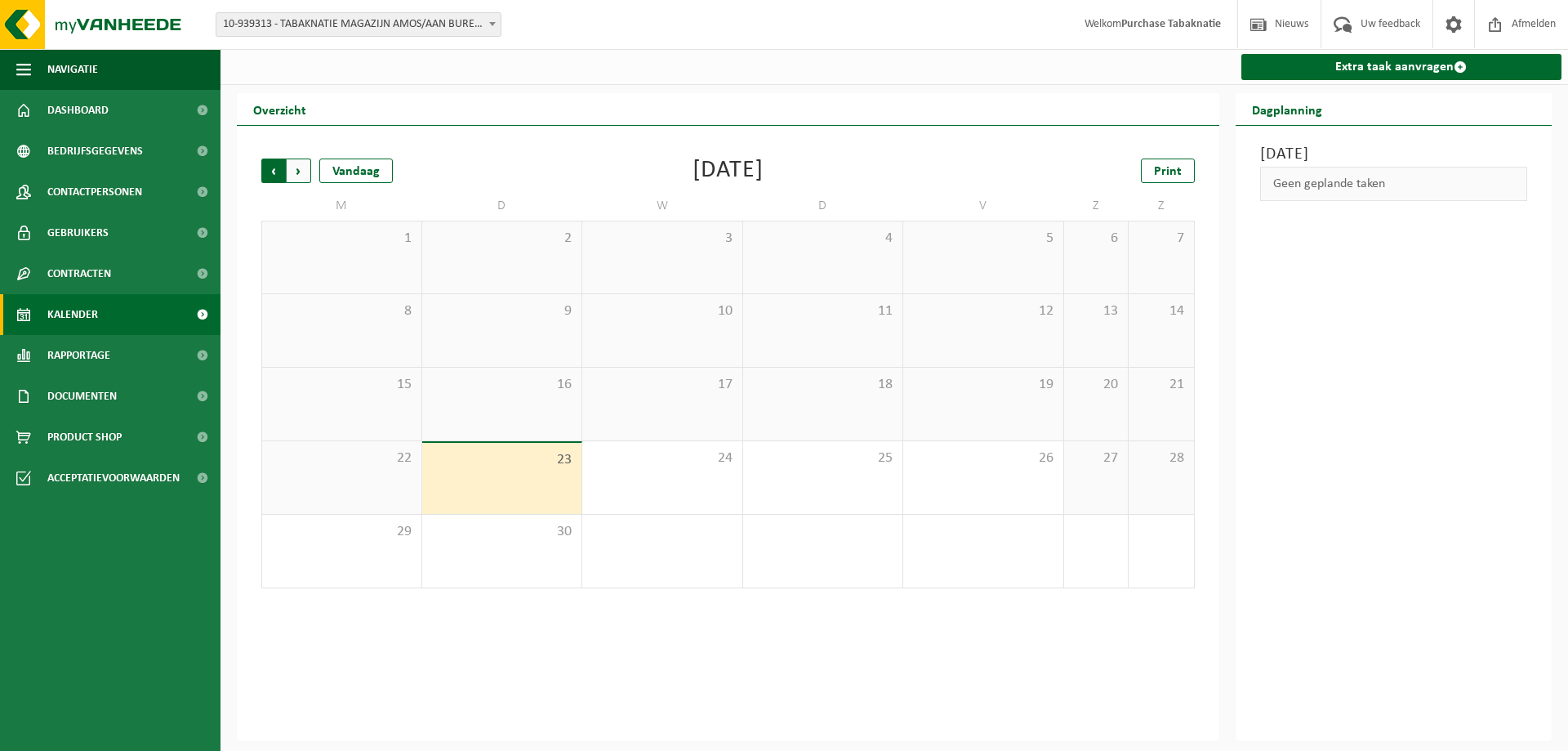
click at [297, 171] on span "Volgende" at bounding box center [298, 170] width 24 height 24
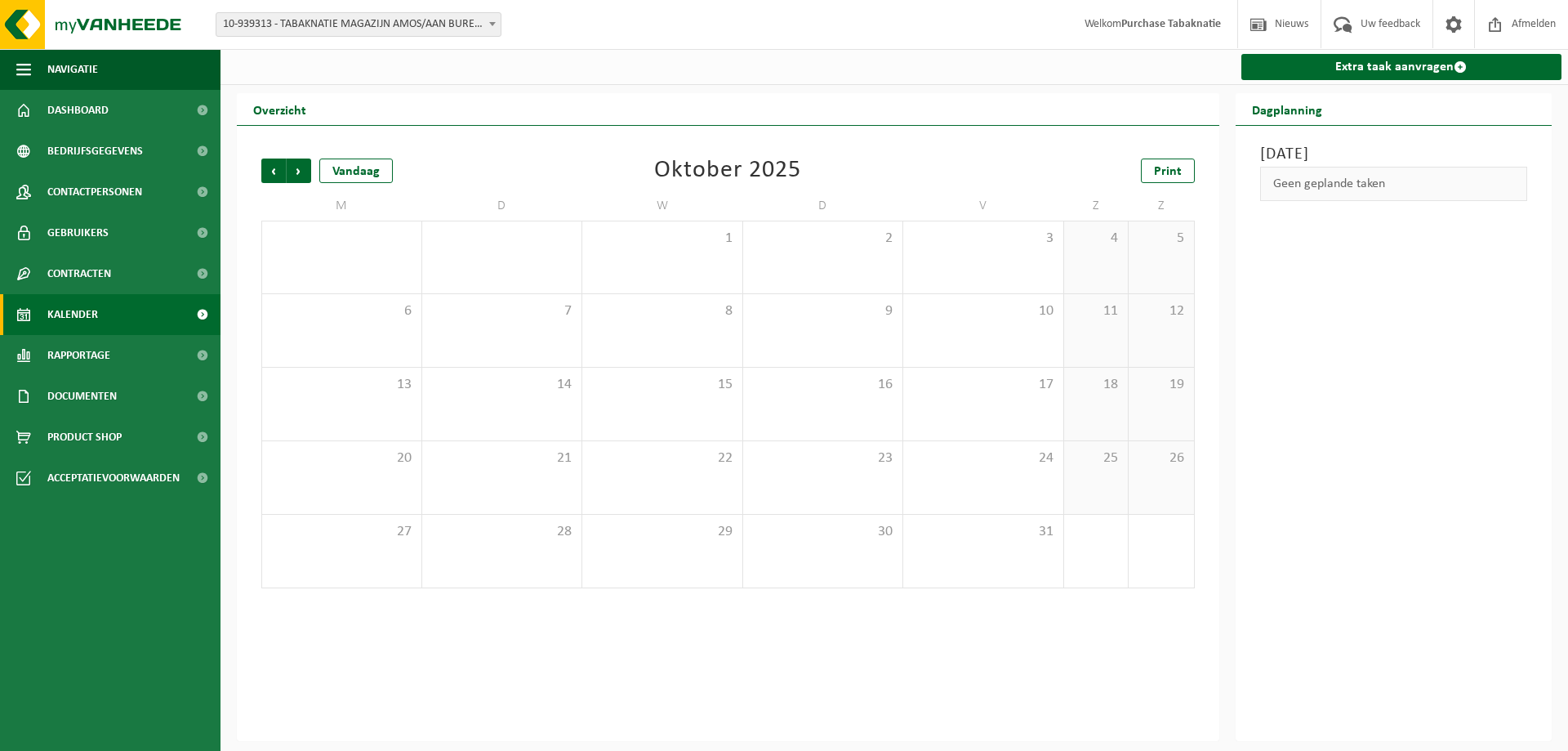
drag, startPoint x: 464, startPoint y: 36, endPoint x: 445, endPoint y: 17, distance: 26.9
click at [462, 31] on span "10-939313 - TABAKNATIE MAGAZIJN AMOS/AAN BUREEL POESTDAME - VERREBROEK" at bounding box center [358, 24] width 286 height 24
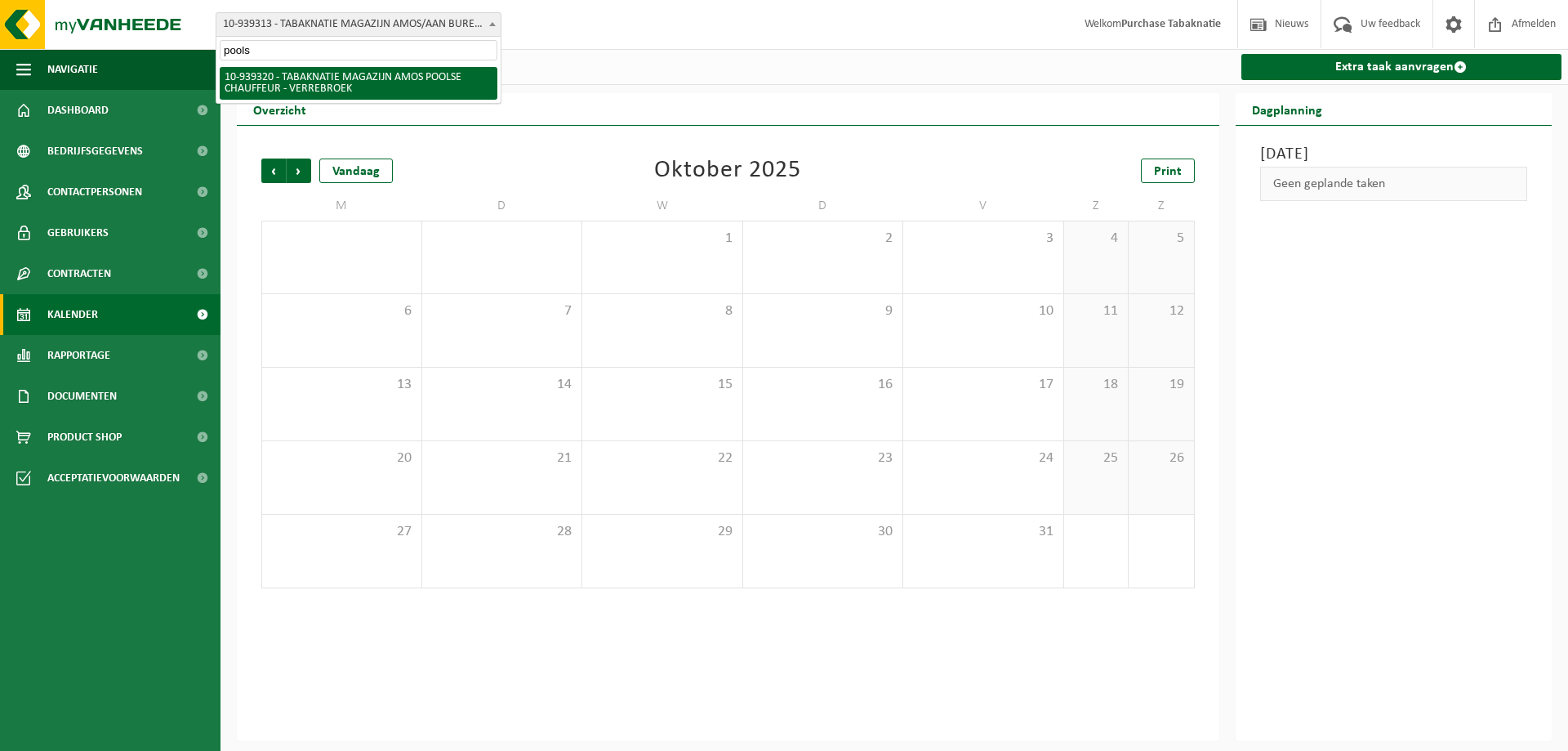
type input "poolse"
select select "138347"
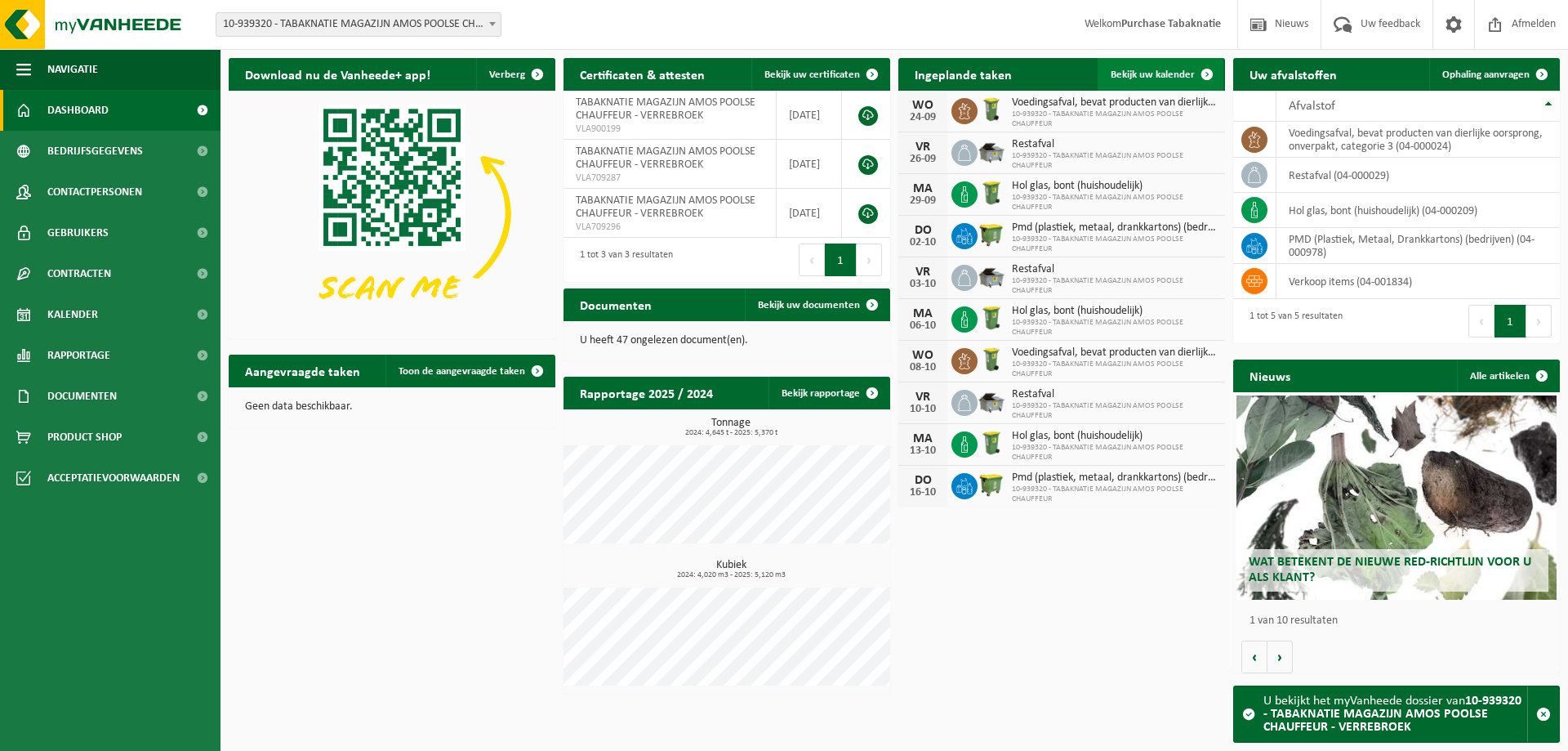
click at [1133, 76] on span "Bekijk uw kalender" at bounding box center [1153, 75] width 84 height 11
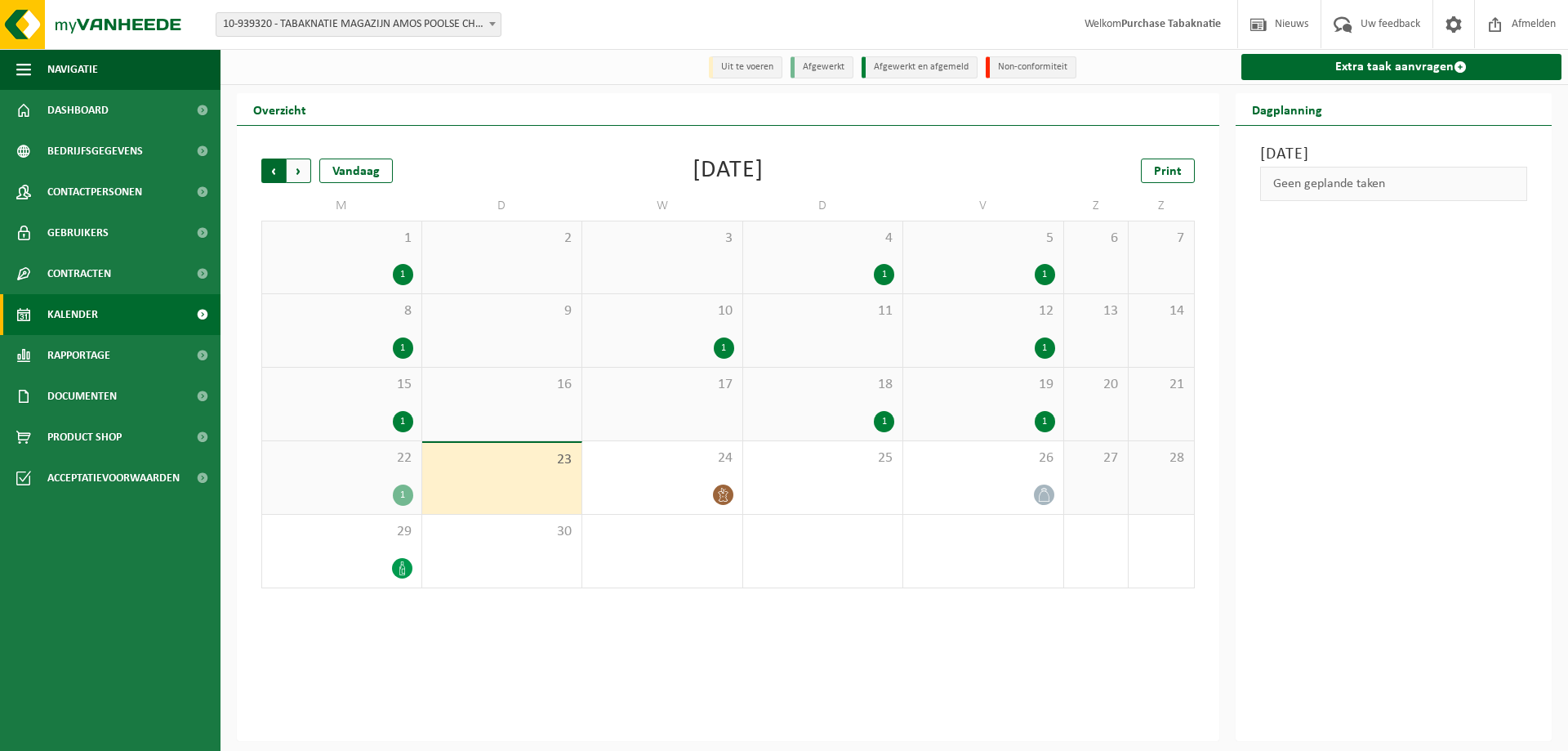
click at [295, 171] on span "Volgende" at bounding box center [298, 170] width 24 height 24
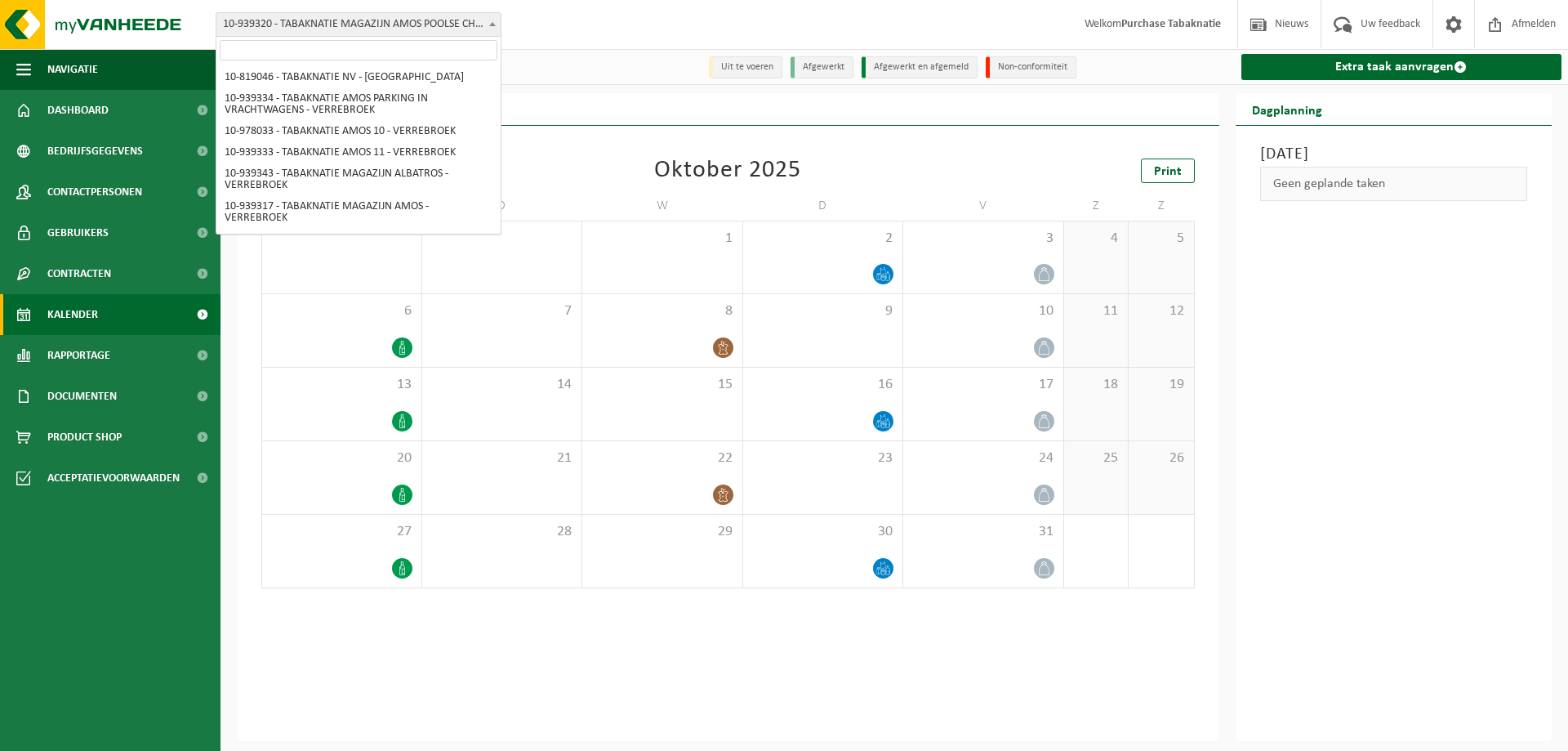
click at [250, 31] on span "10-939320 - TABAKNATIE MAGAZIJN AMOS POOLSE CHAUFFEUR - VERREBROEK" at bounding box center [358, 24] width 285 height 22
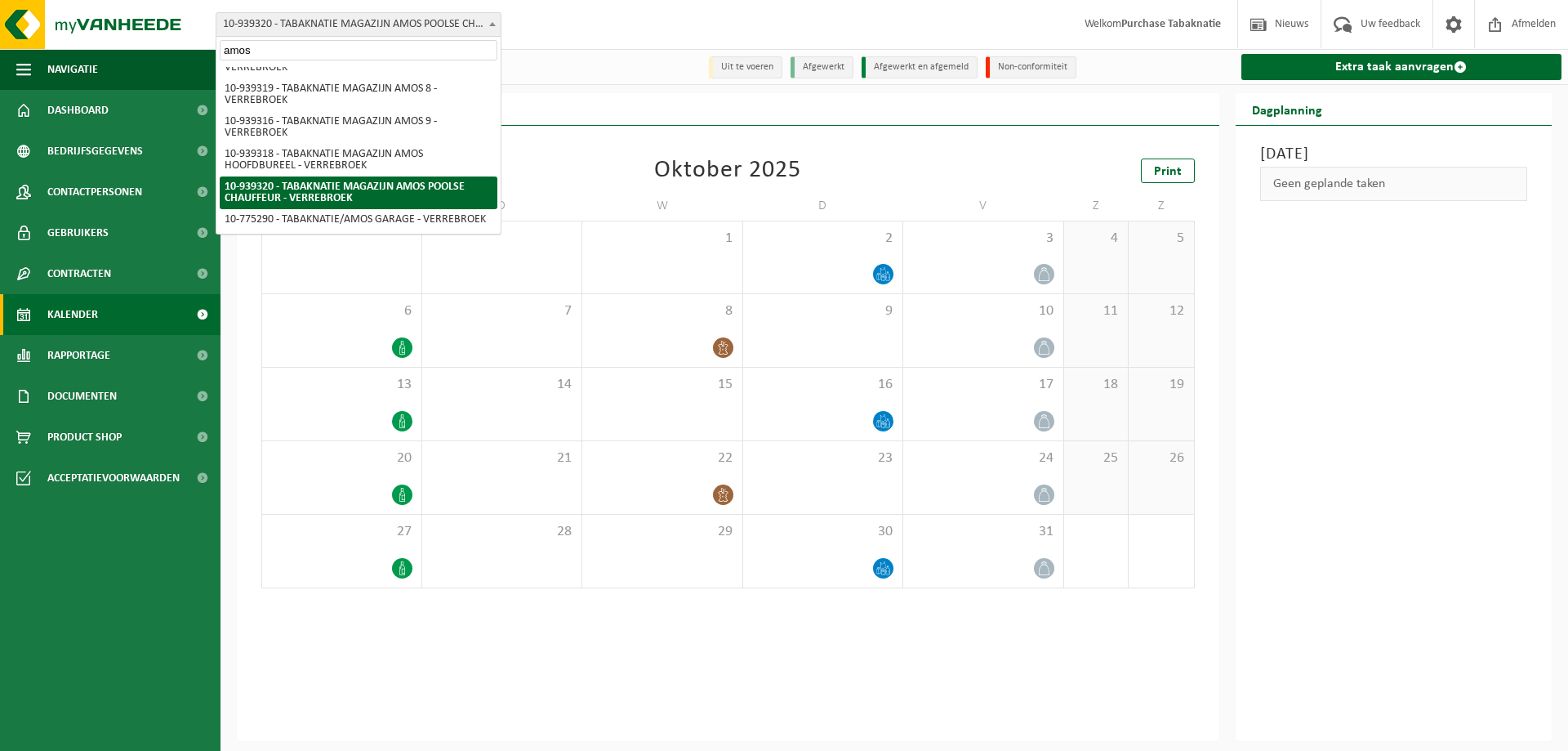
scroll to position [271, 0]
type input "amos 2"
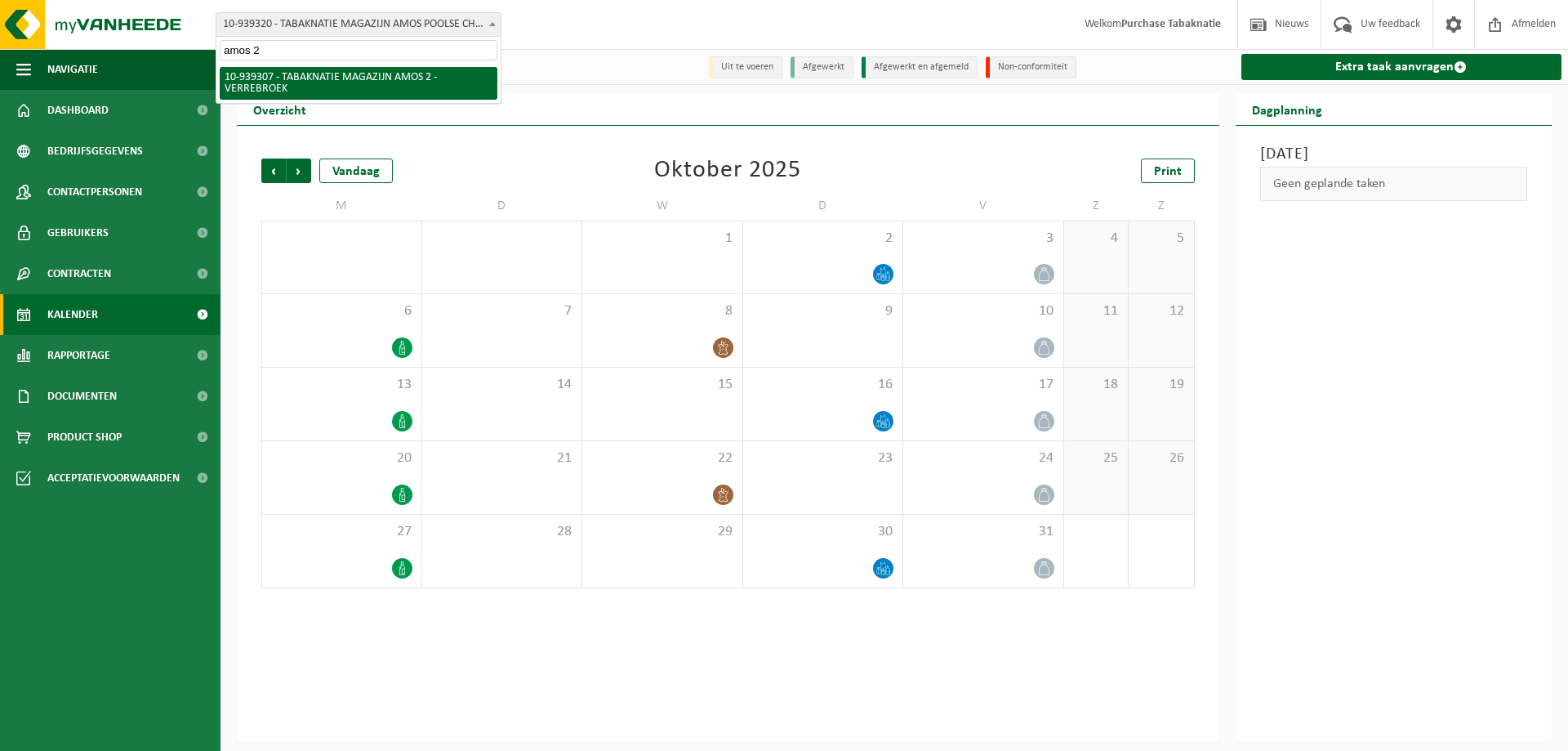
select select "138336"
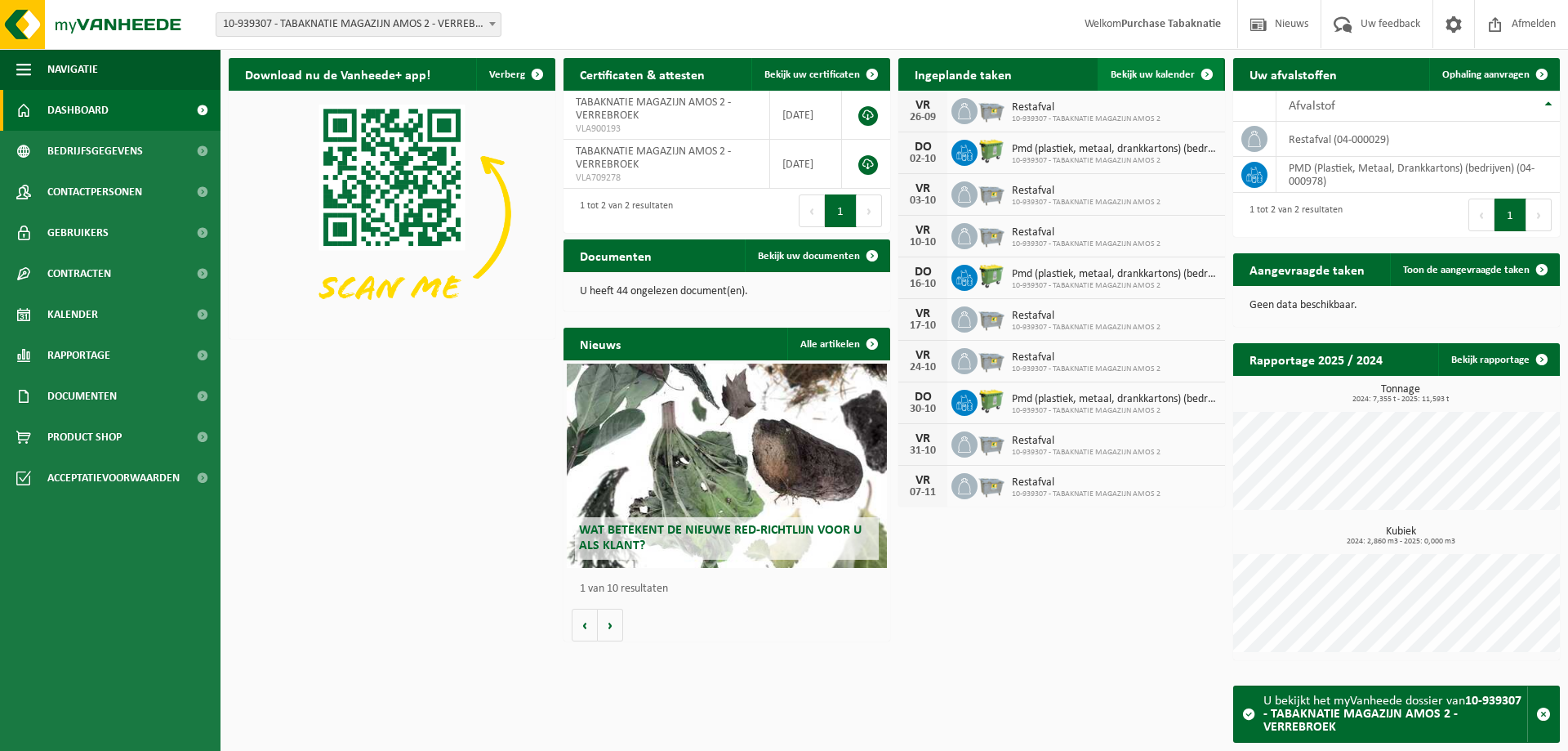
click at [1187, 76] on span "Bekijk uw kalender" at bounding box center [1153, 75] width 84 height 11
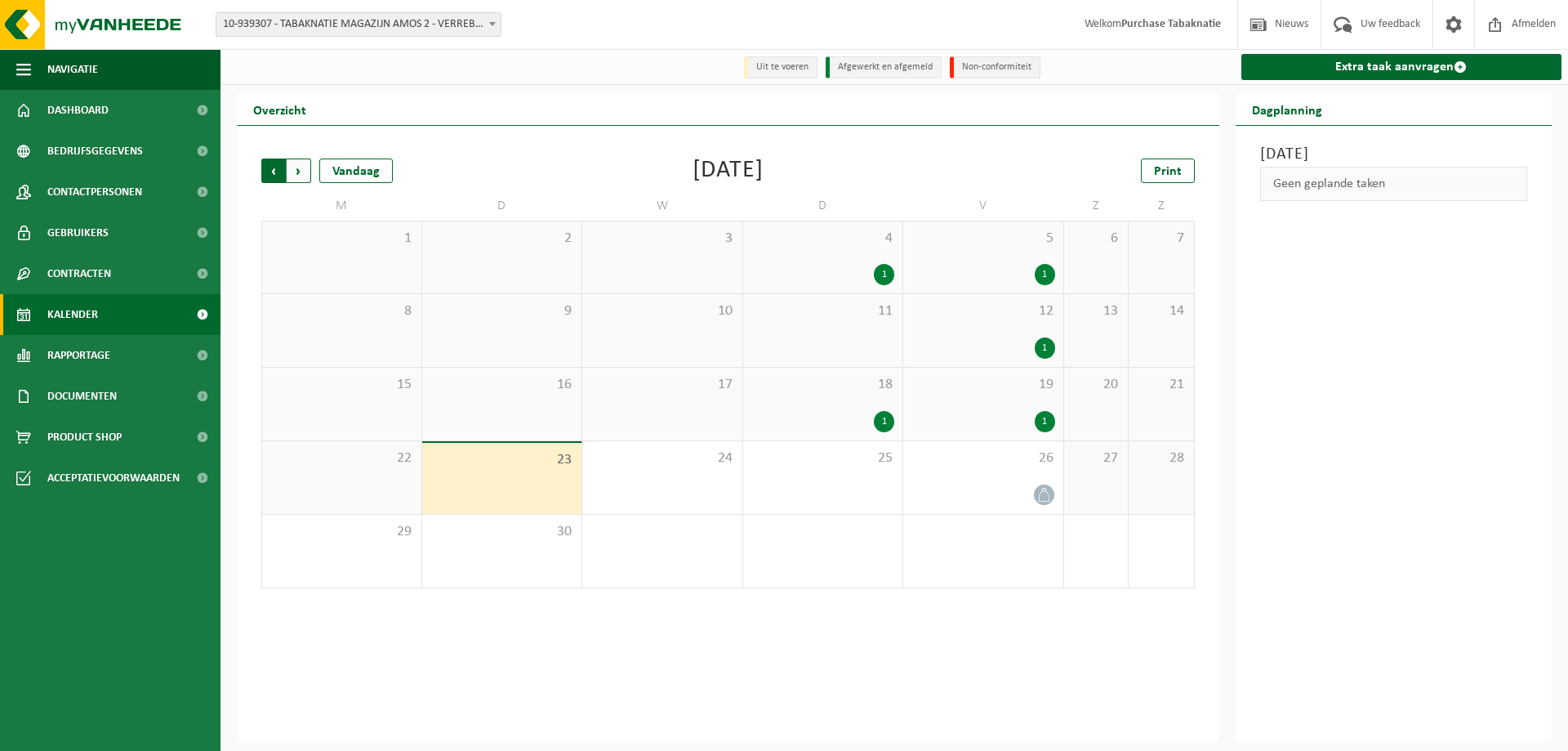
click at [303, 170] on span "Volgende" at bounding box center [298, 170] width 24 height 24
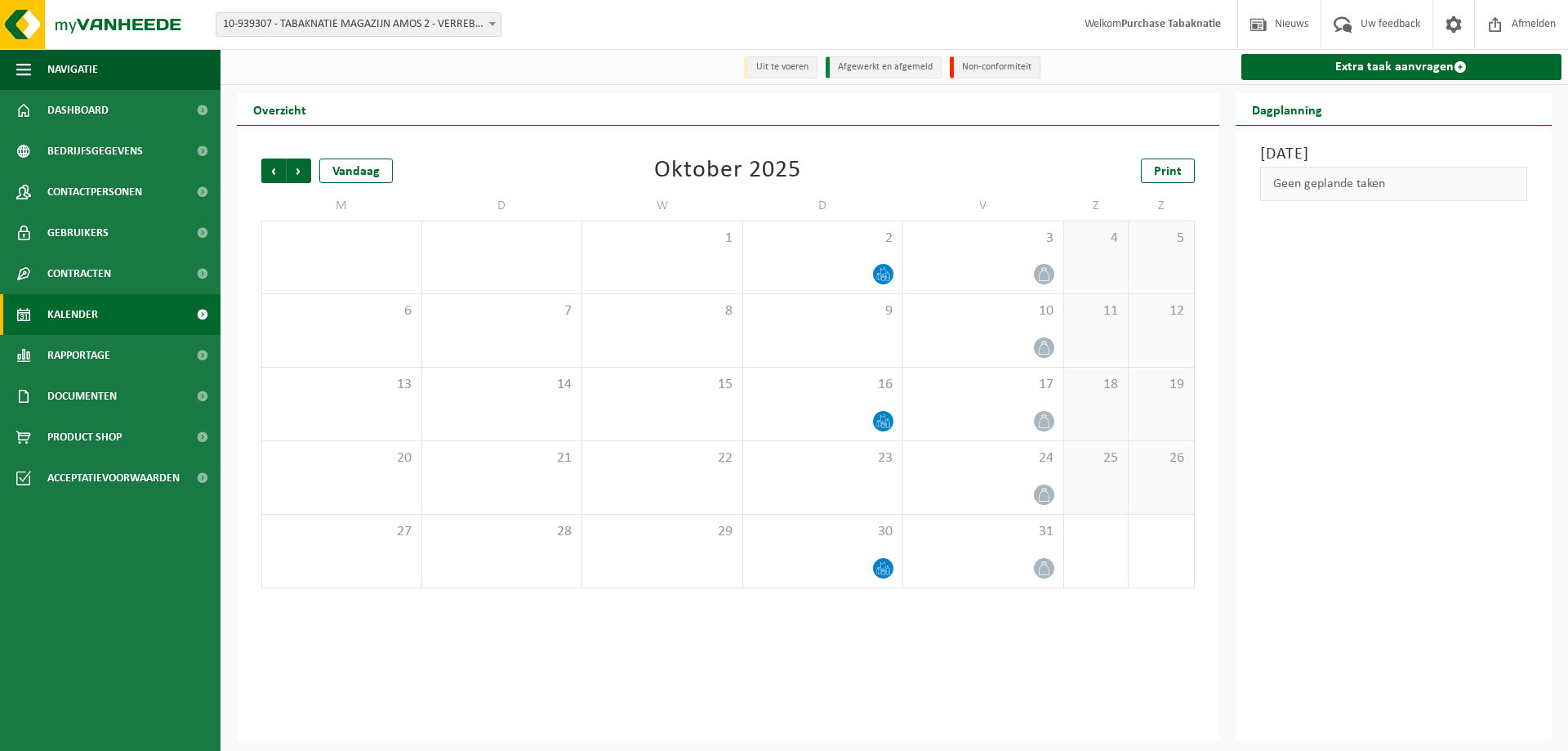
click at [390, 11] on div "Vestiging: 10-819046 - TABAKNATIE NV - [GEOGRAPHIC_DATA] 10-939334 - TABAKNATIE…" at bounding box center [784, 24] width 1568 height 49
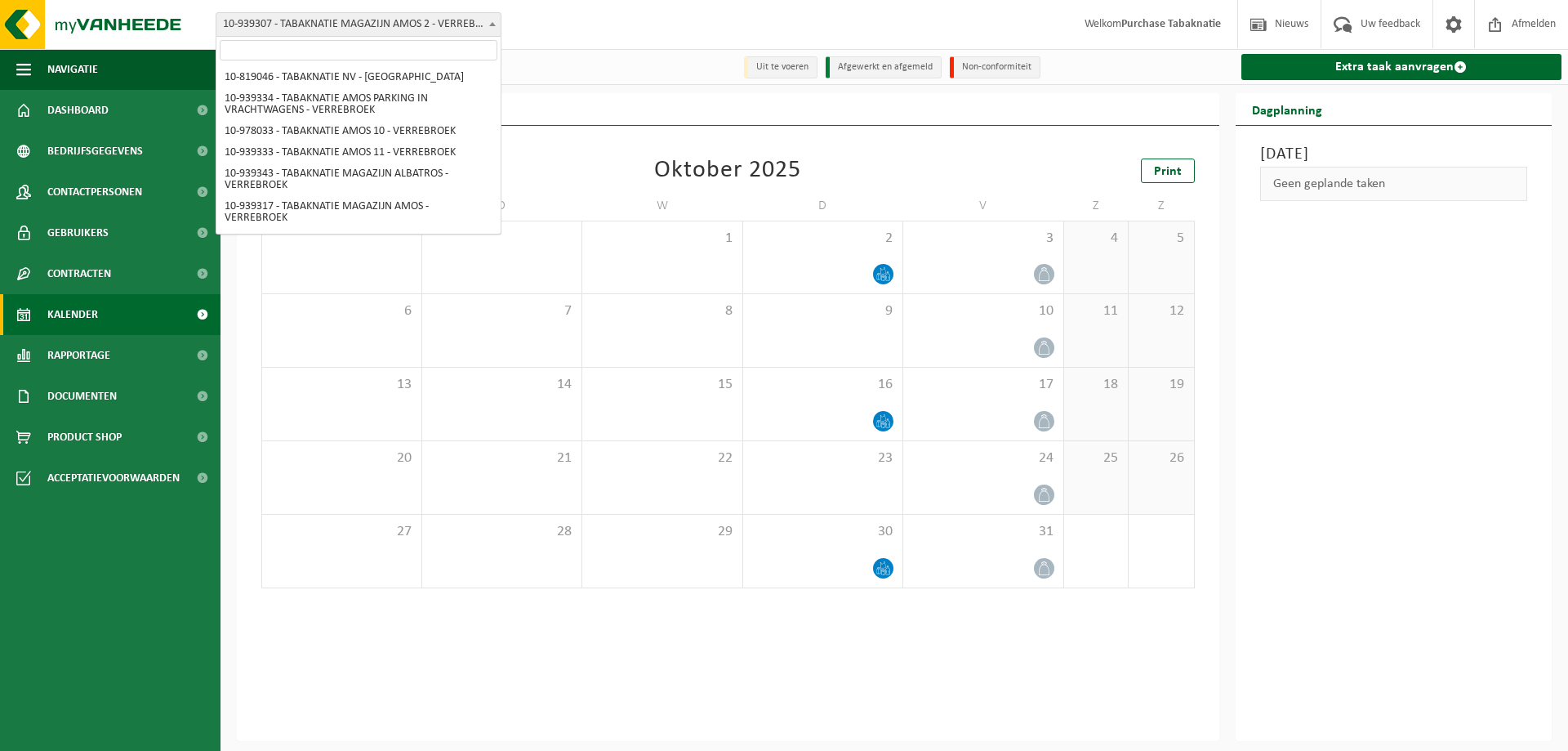
click at [390, 13] on span "10-939307 - TABAKNATIE MAGAZIJN AMOS 2 - VERREBROEK" at bounding box center [358, 24] width 285 height 22
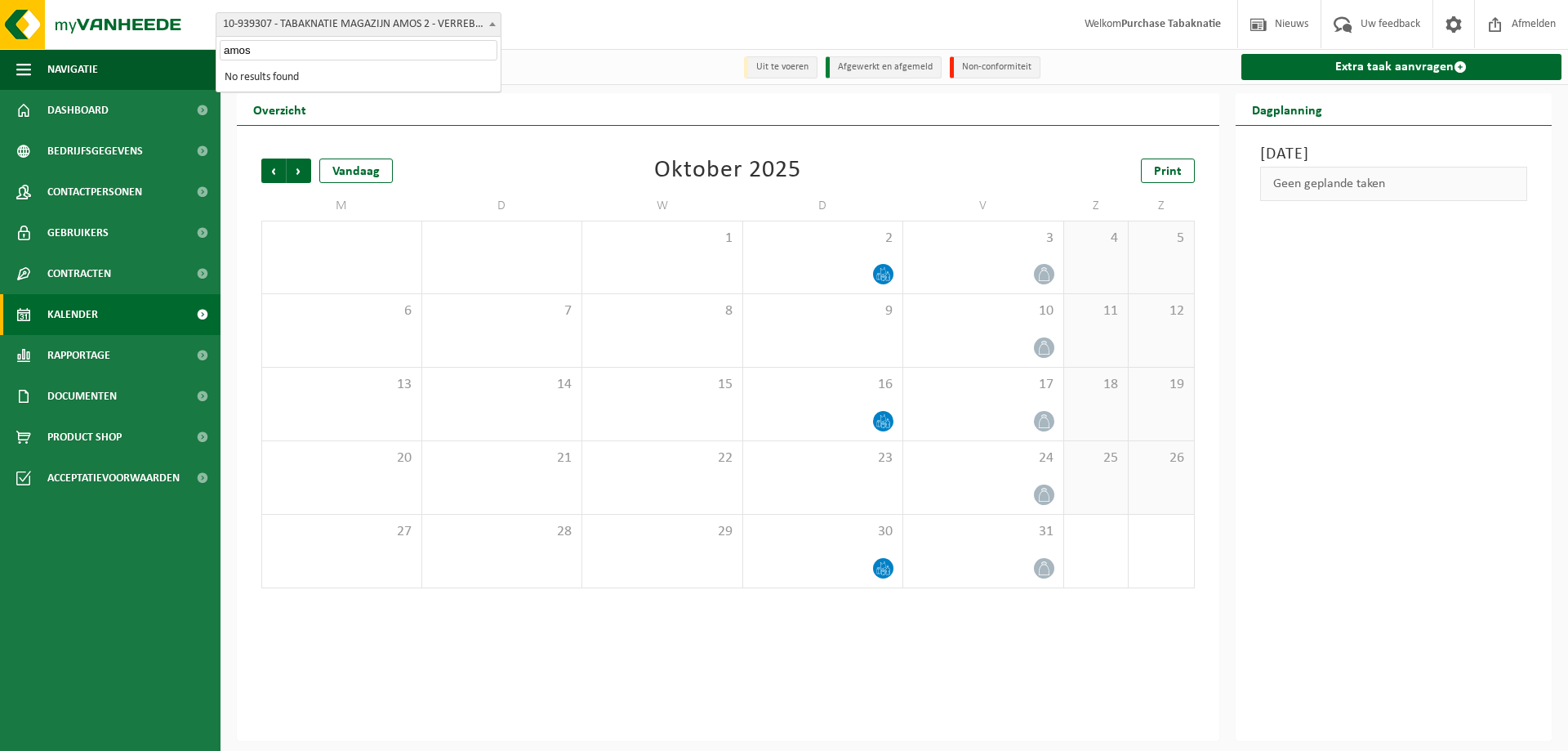
scroll to position [140, 0]
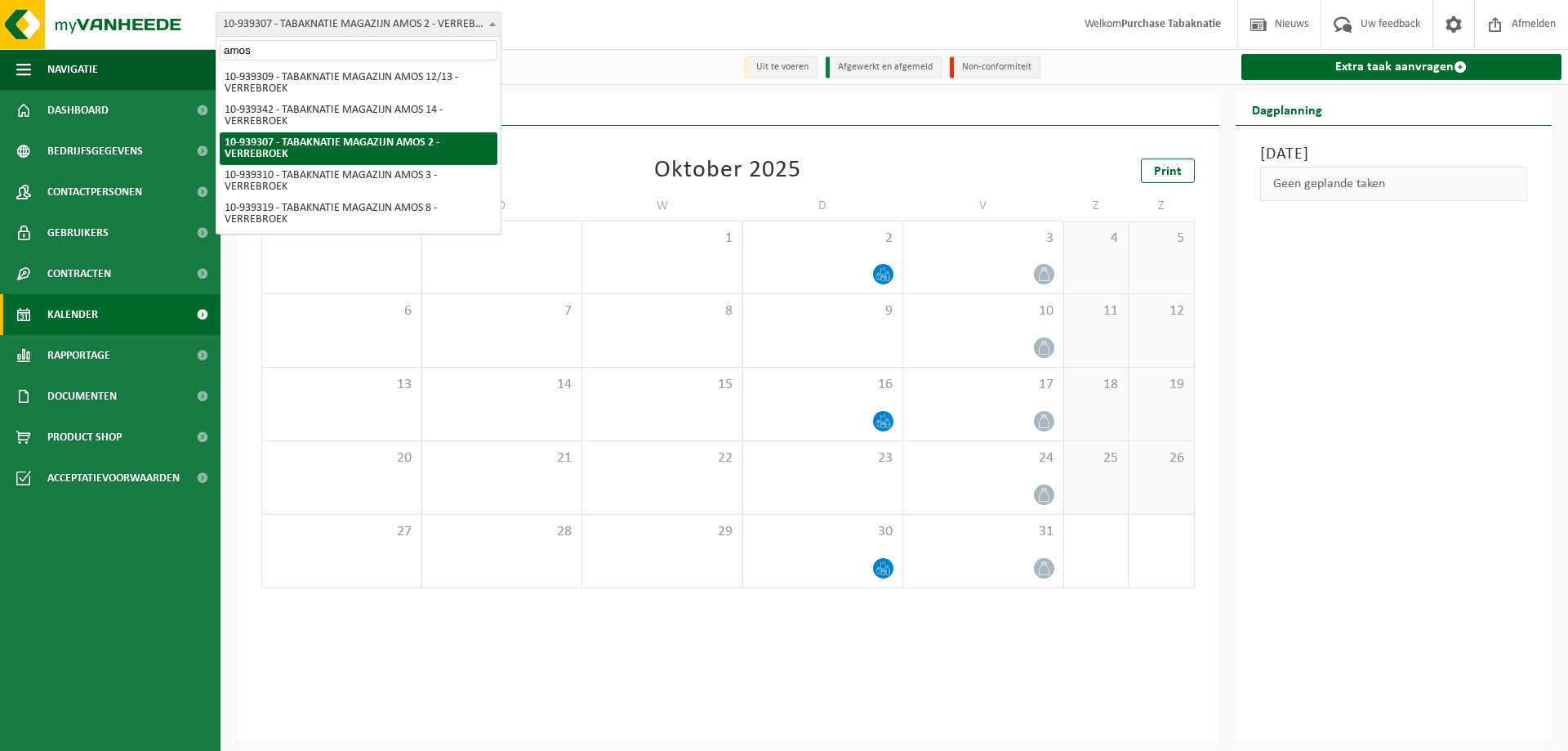
type input "amos 3"
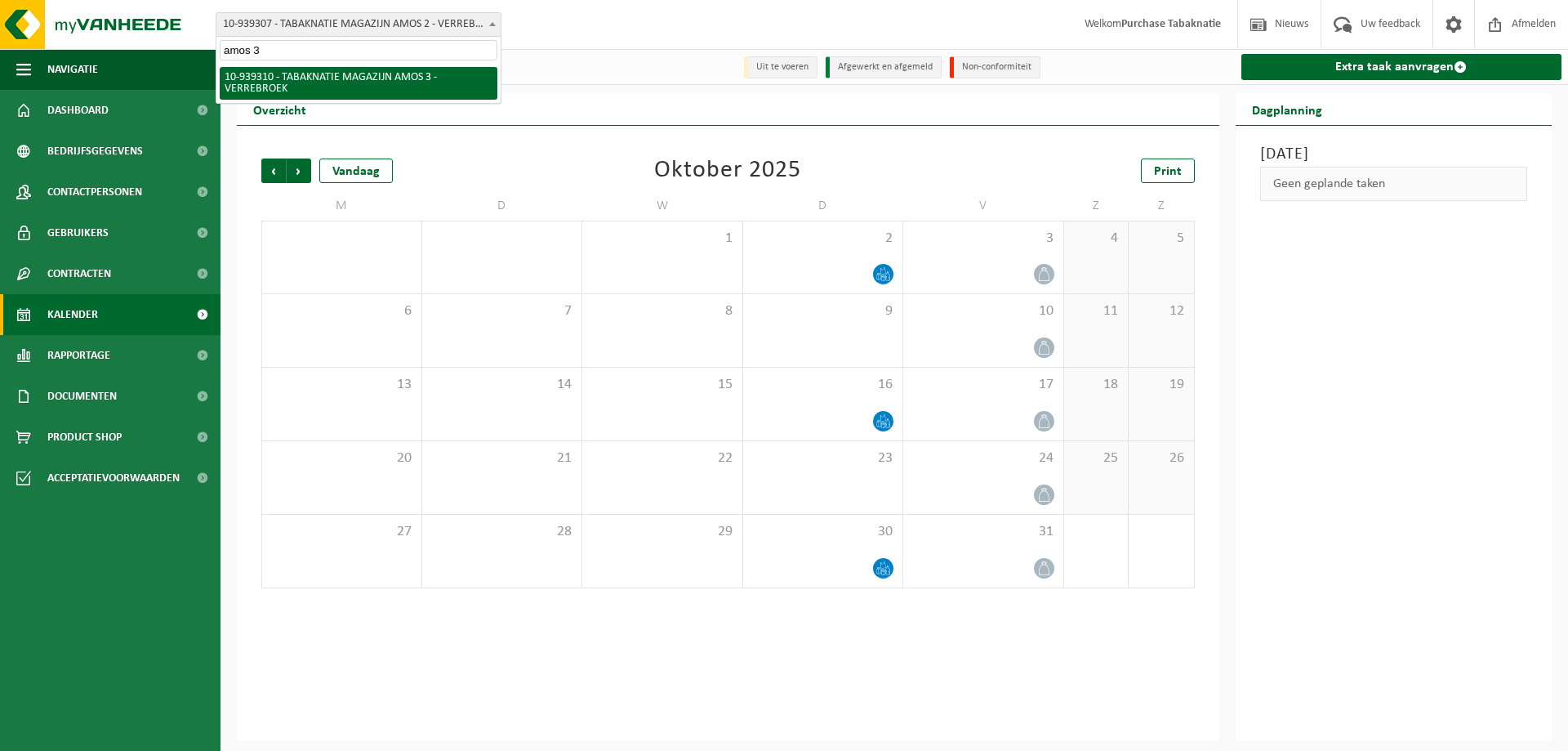
select select "138339"
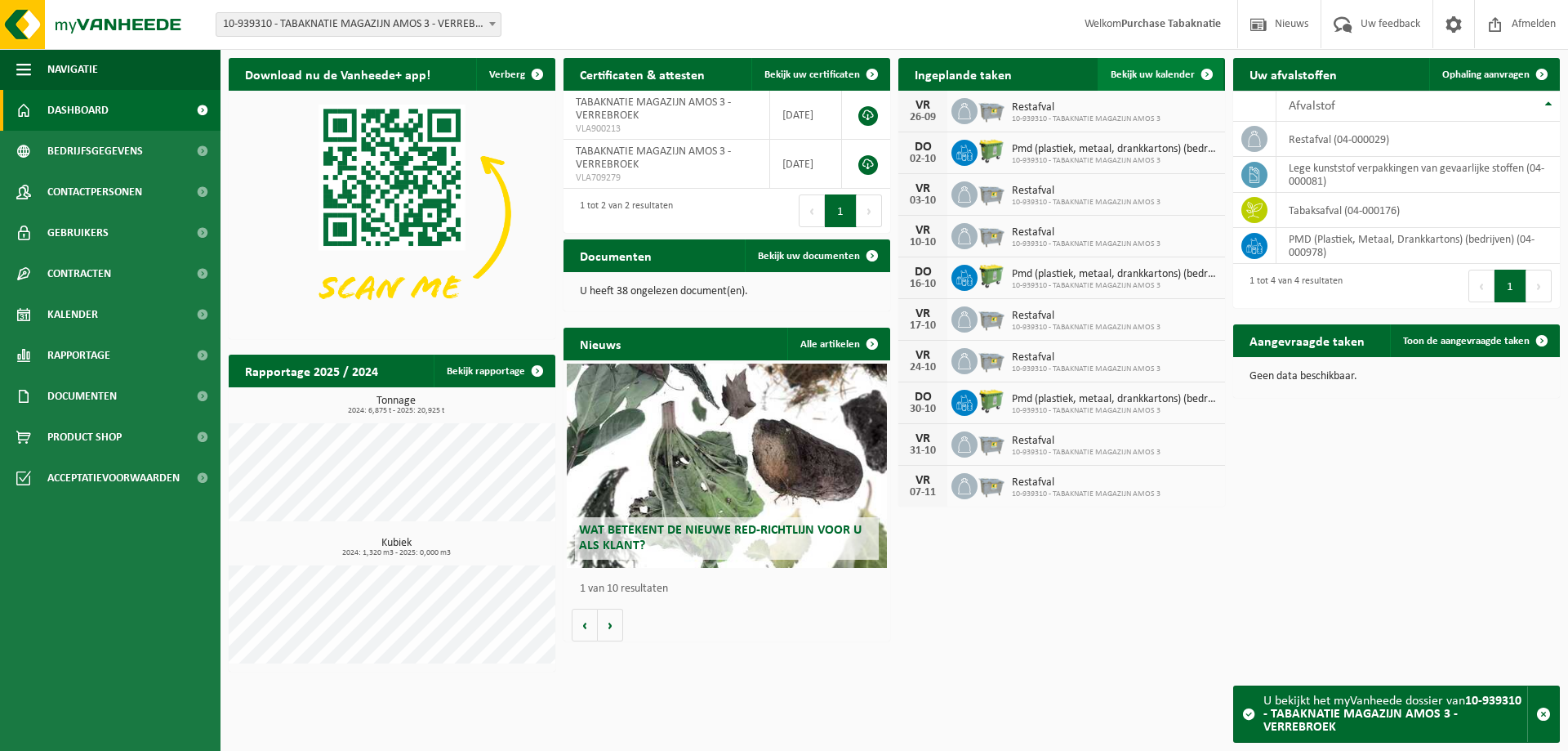
click at [1136, 66] on link "Bekijk uw kalender" at bounding box center [1160, 75] width 126 height 32
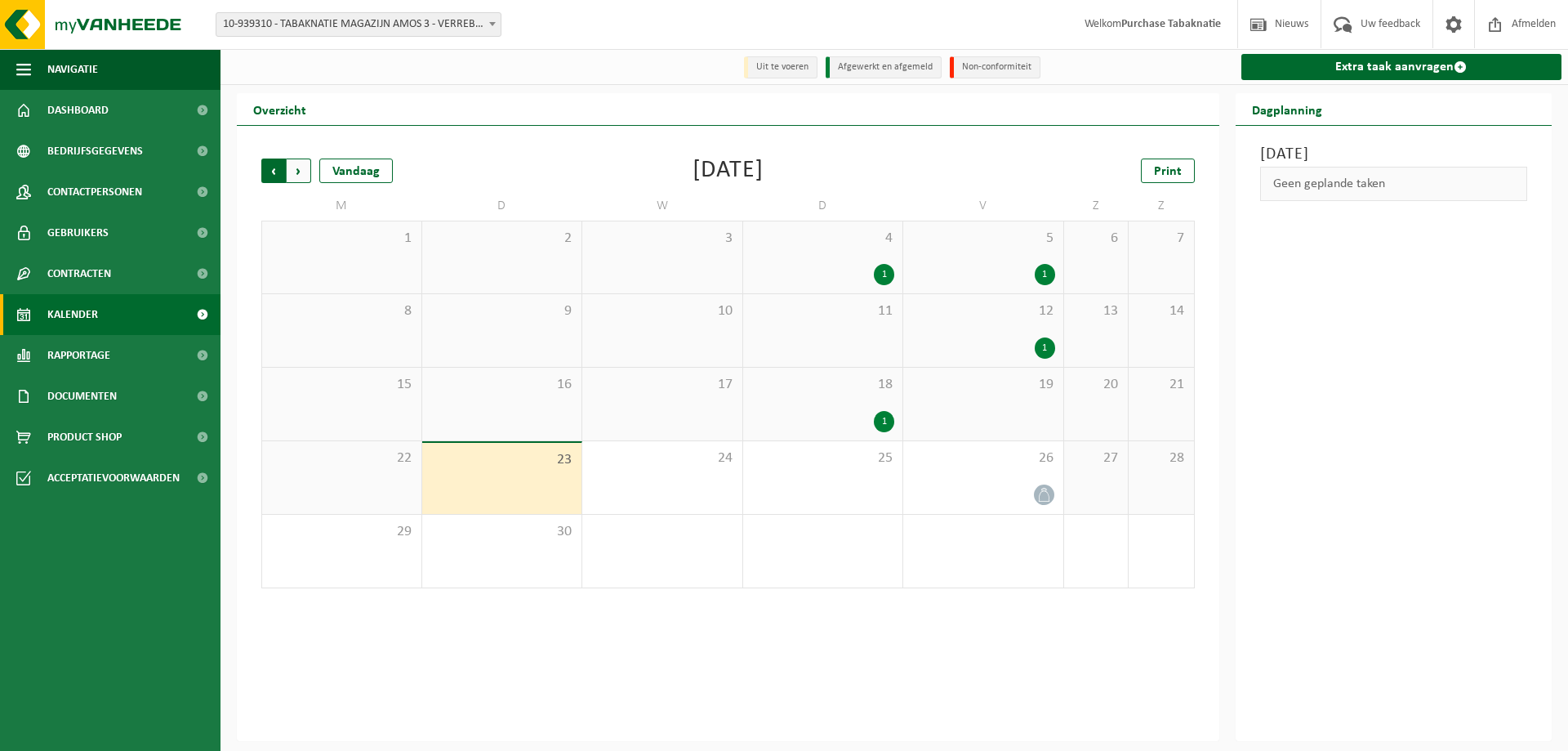
click at [299, 177] on span "Volgende" at bounding box center [298, 170] width 24 height 24
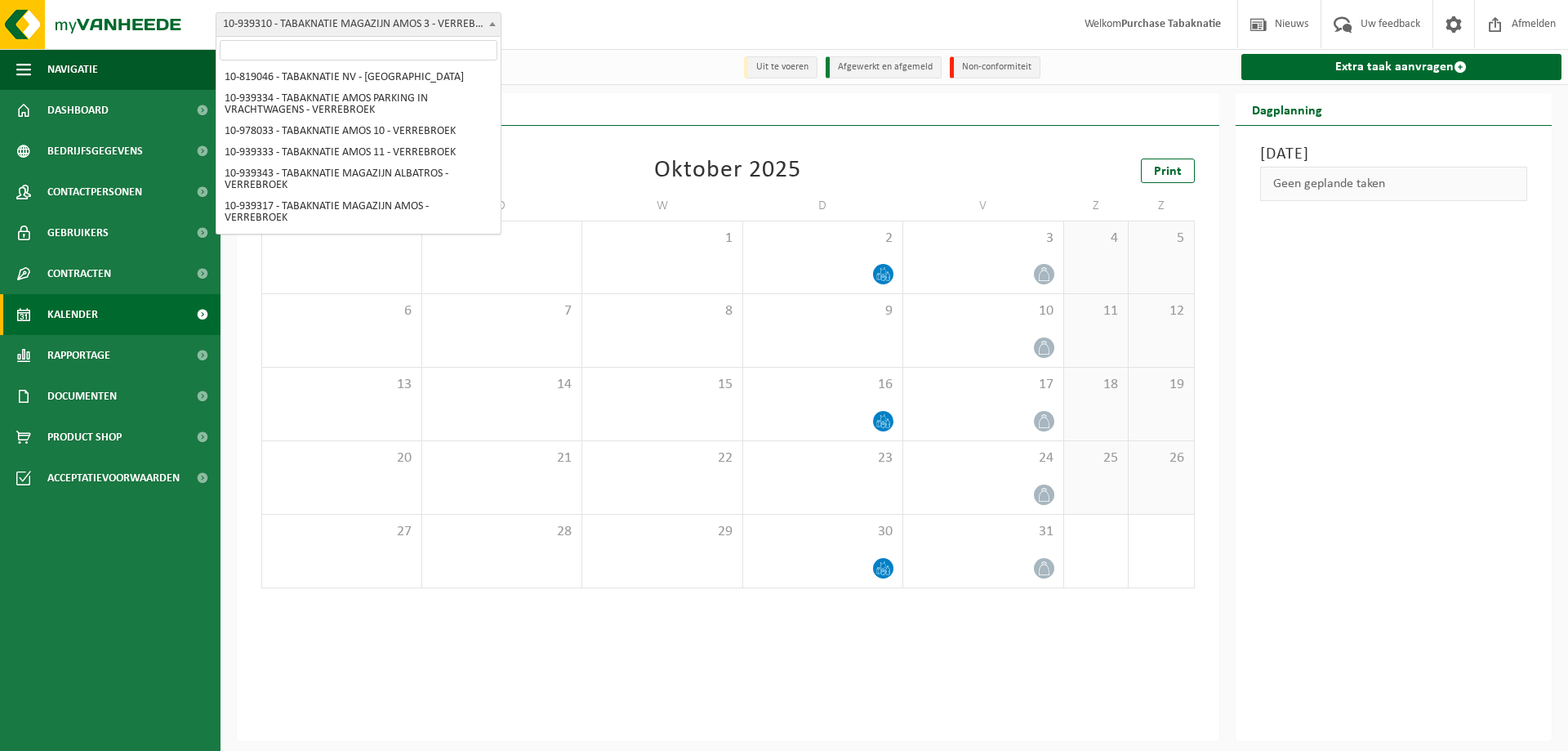
click at [432, 31] on span "10-939310 - TABAKNATIE MAGAZIJN AMOS 3 - VERREBROEK" at bounding box center [358, 24] width 285 height 22
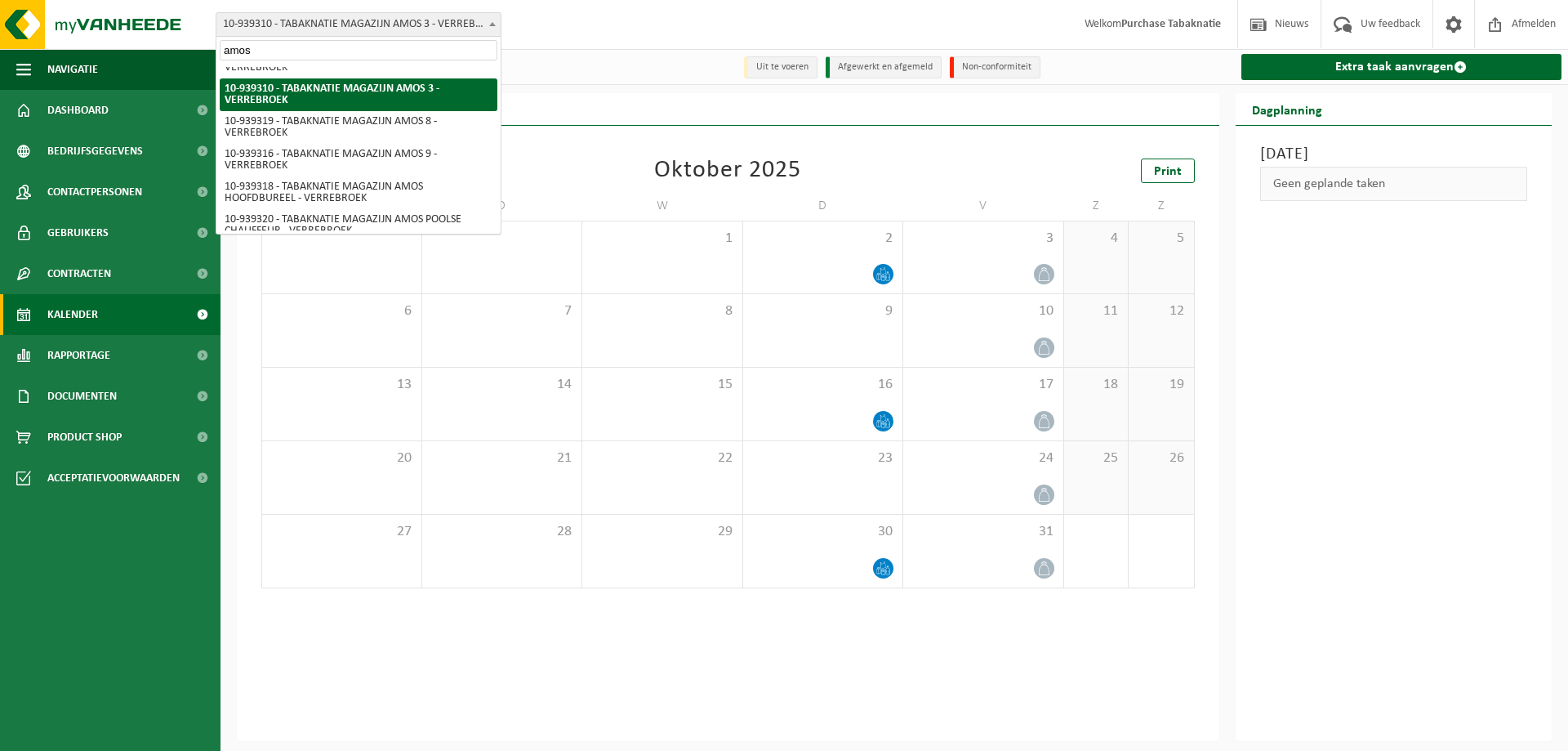
type input "amos 8"
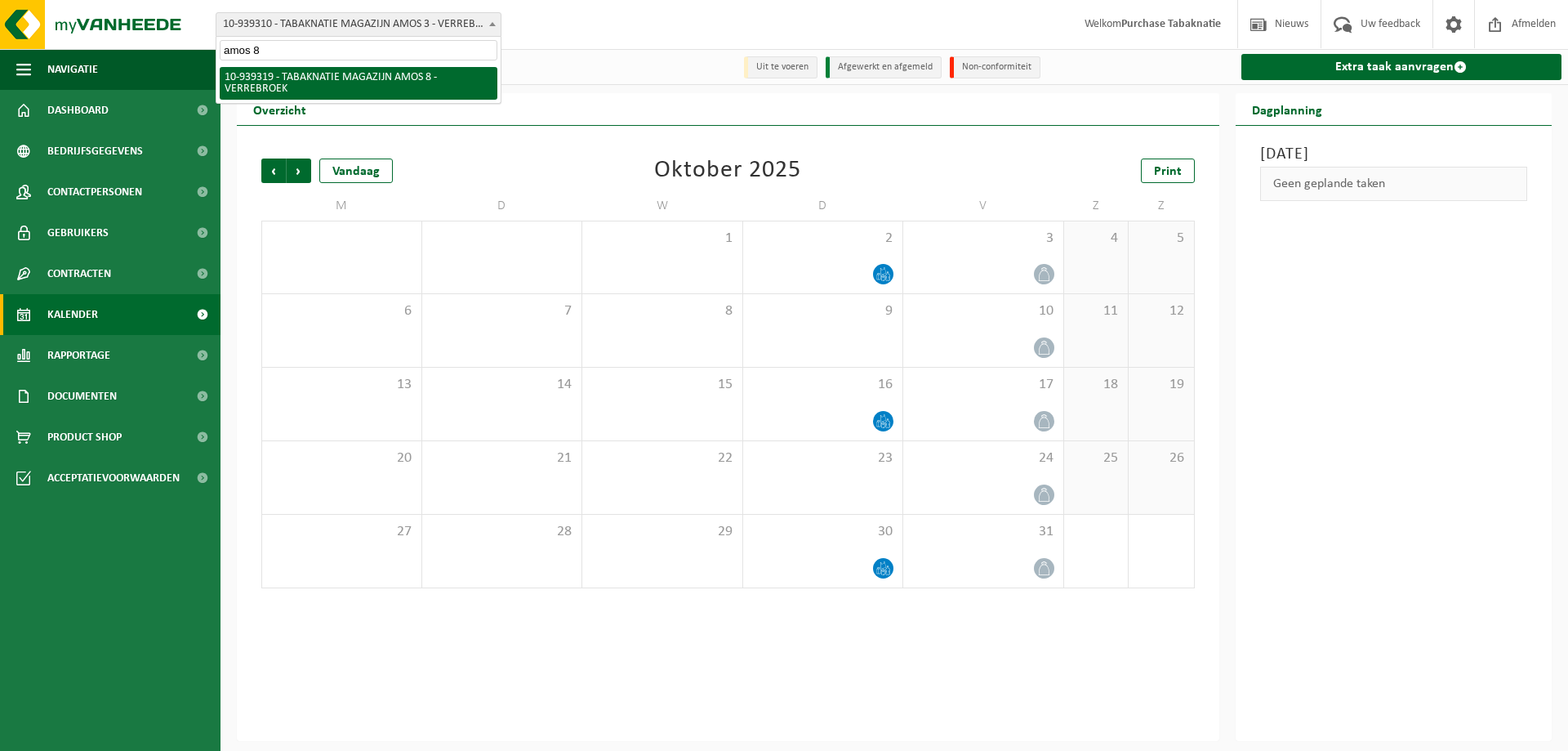
scroll to position [0, 0]
select select "138346"
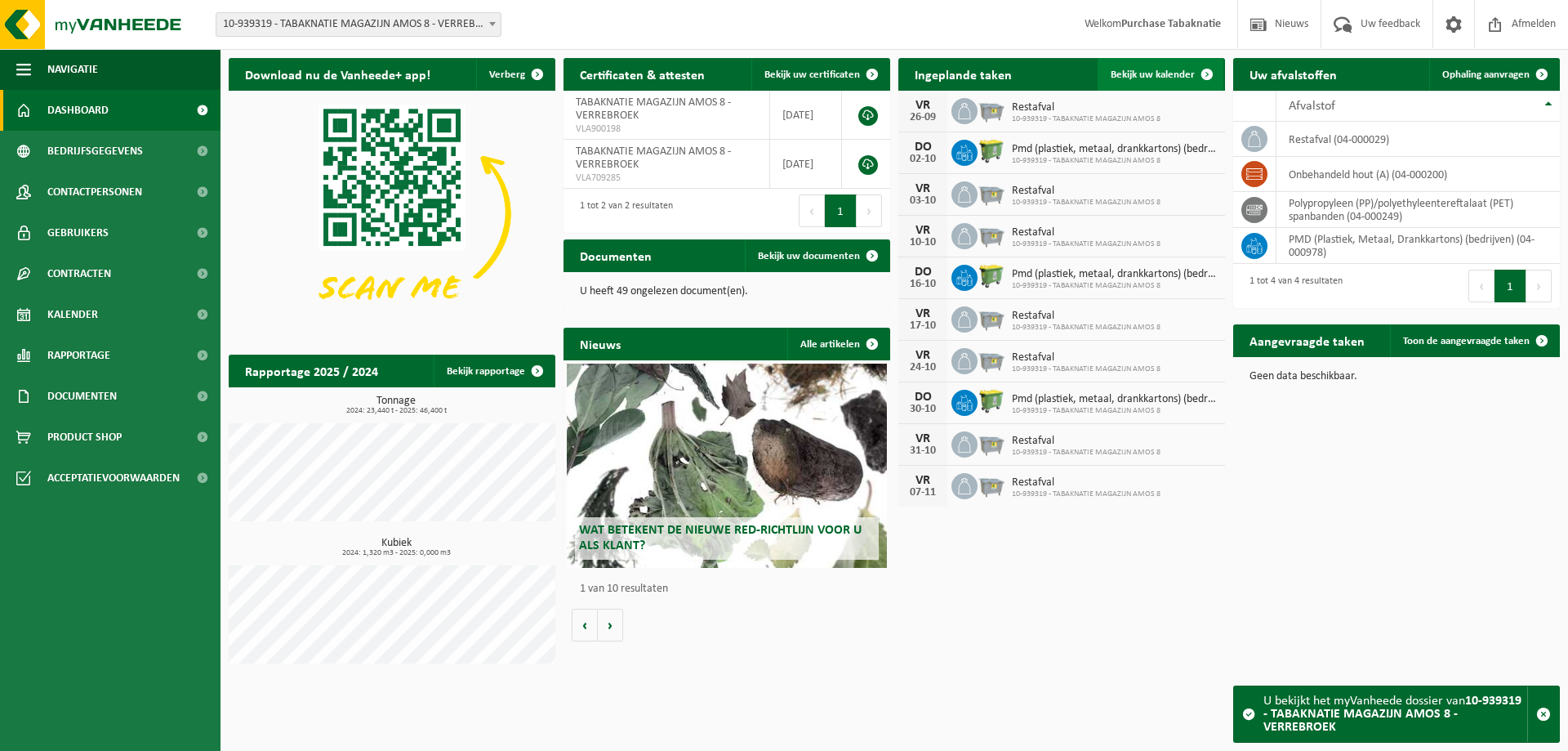
click at [1205, 76] on span at bounding box center [1207, 75] width 32 height 32
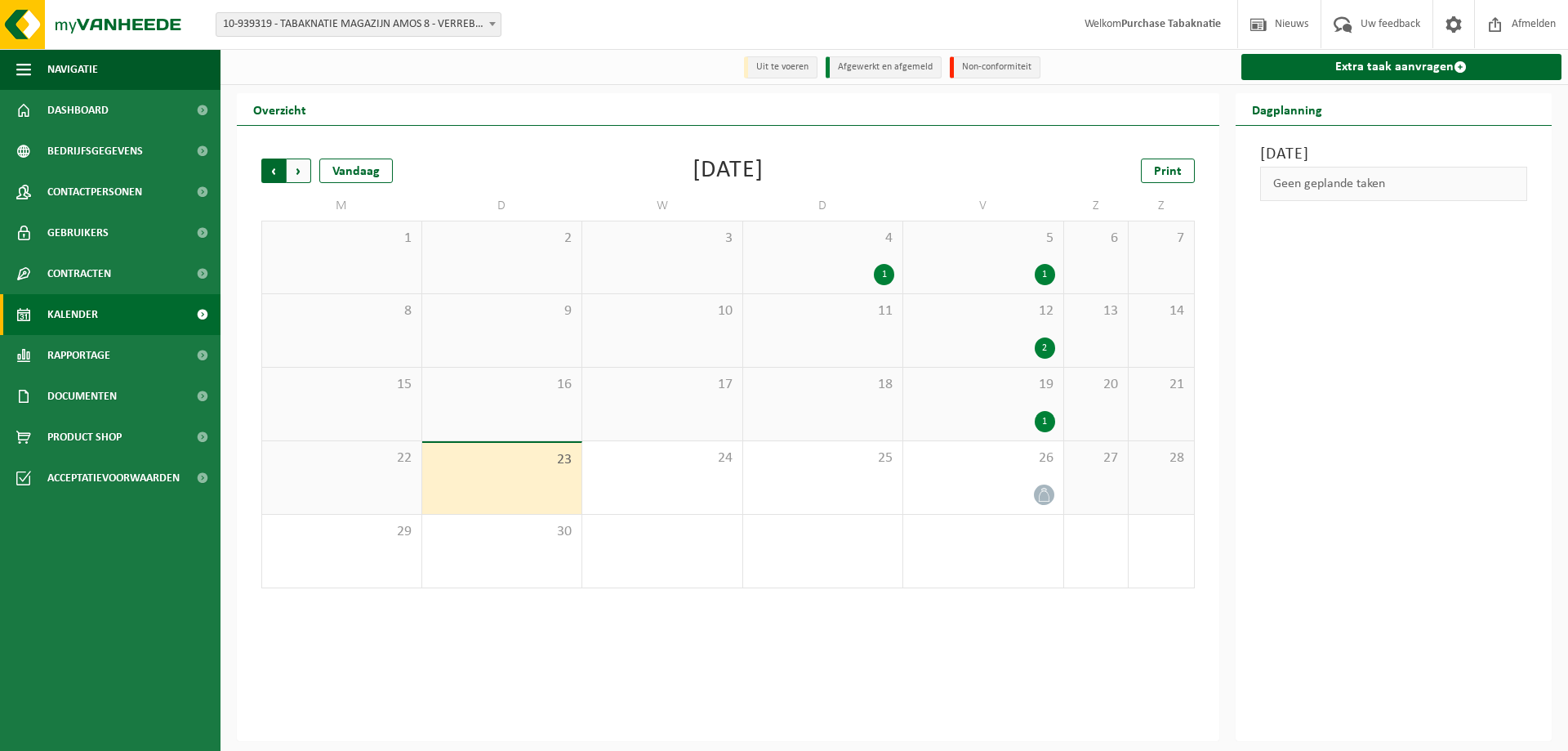
click at [303, 172] on span "Volgende" at bounding box center [298, 170] width 24 height 24
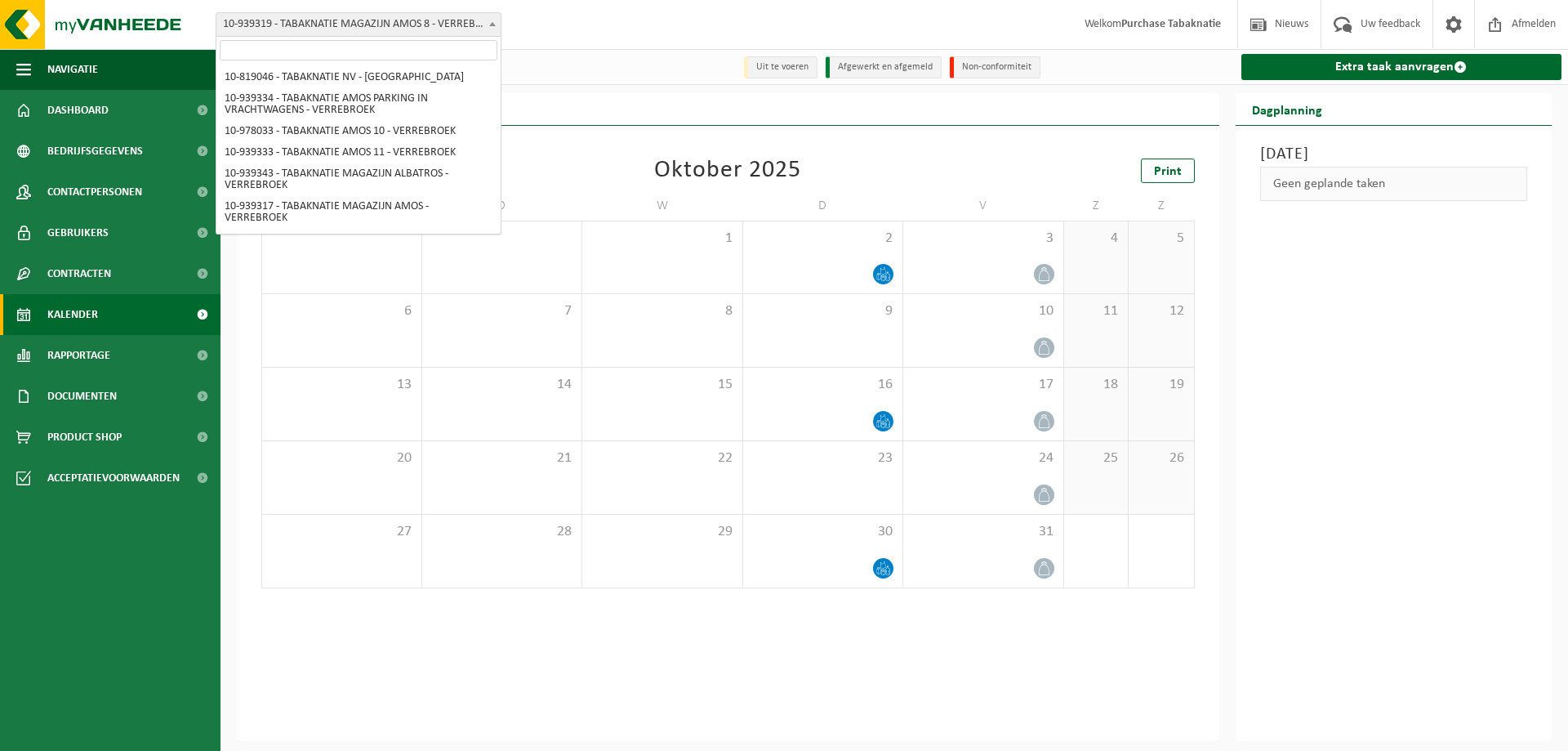
click at [349, 28] on span "10-939319 - TABAKNATIE MAGAZIJN AMOS 8 - VERREBROEK" at bounding box center [358, 24] width 285 height 22
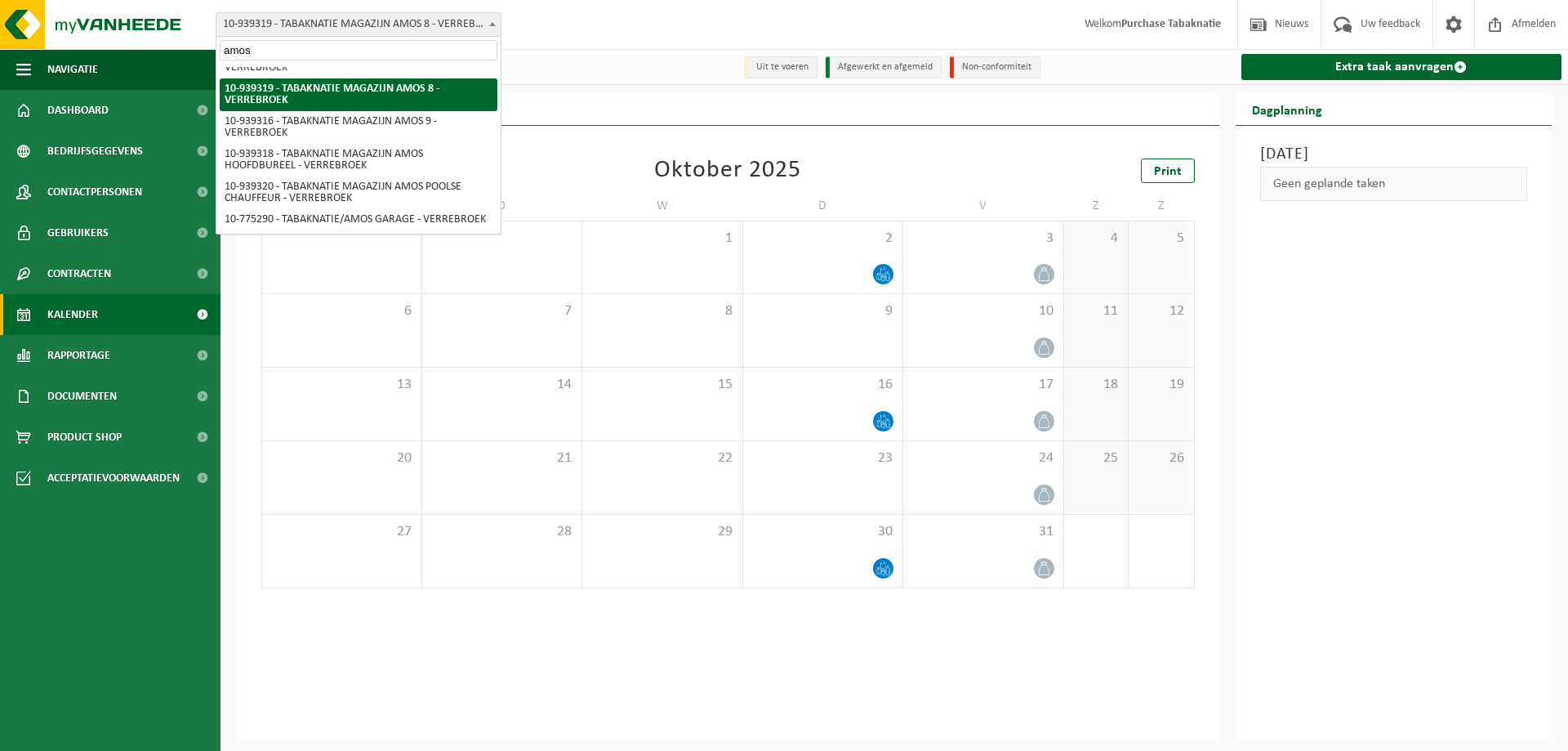
type input "amos 9"
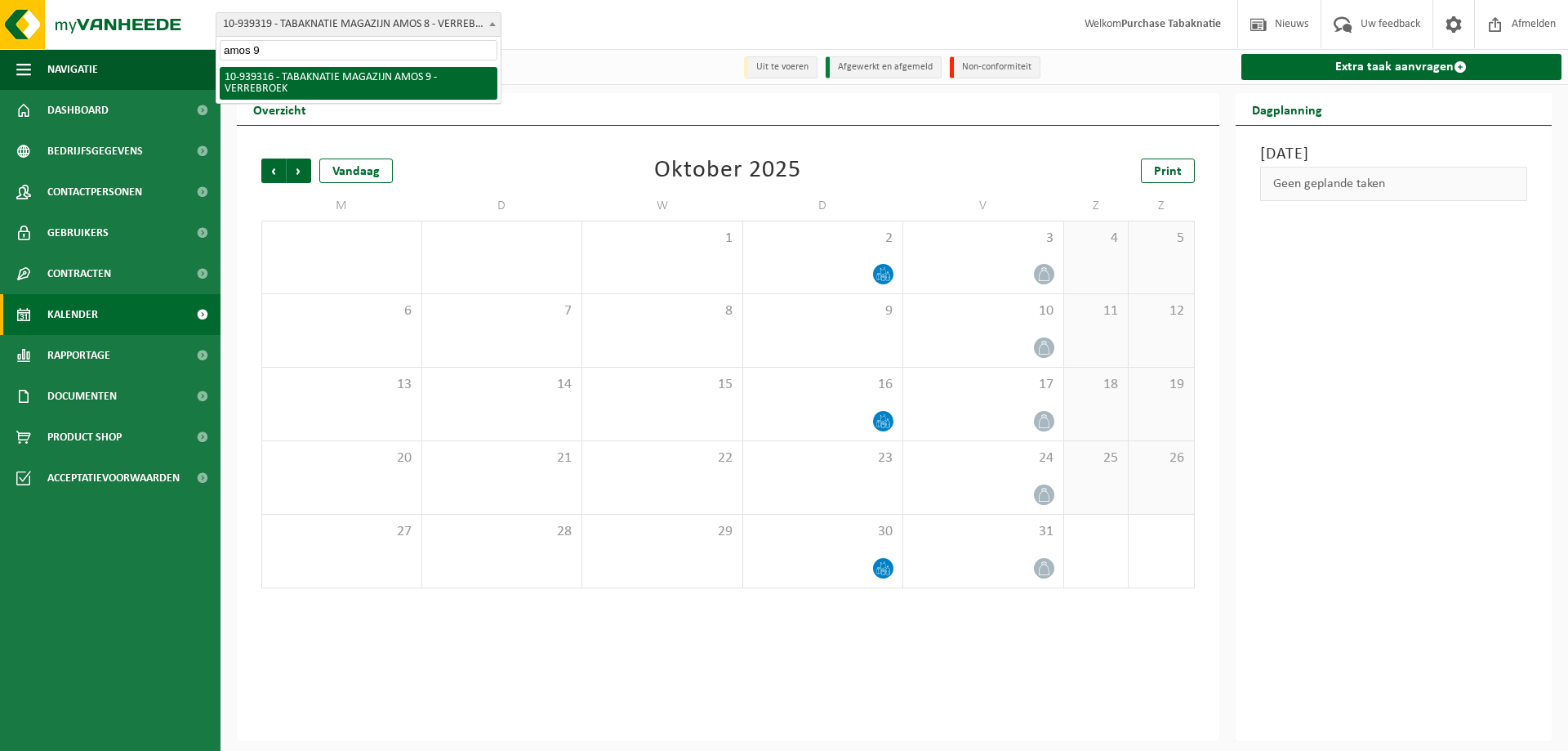
select select "138343"
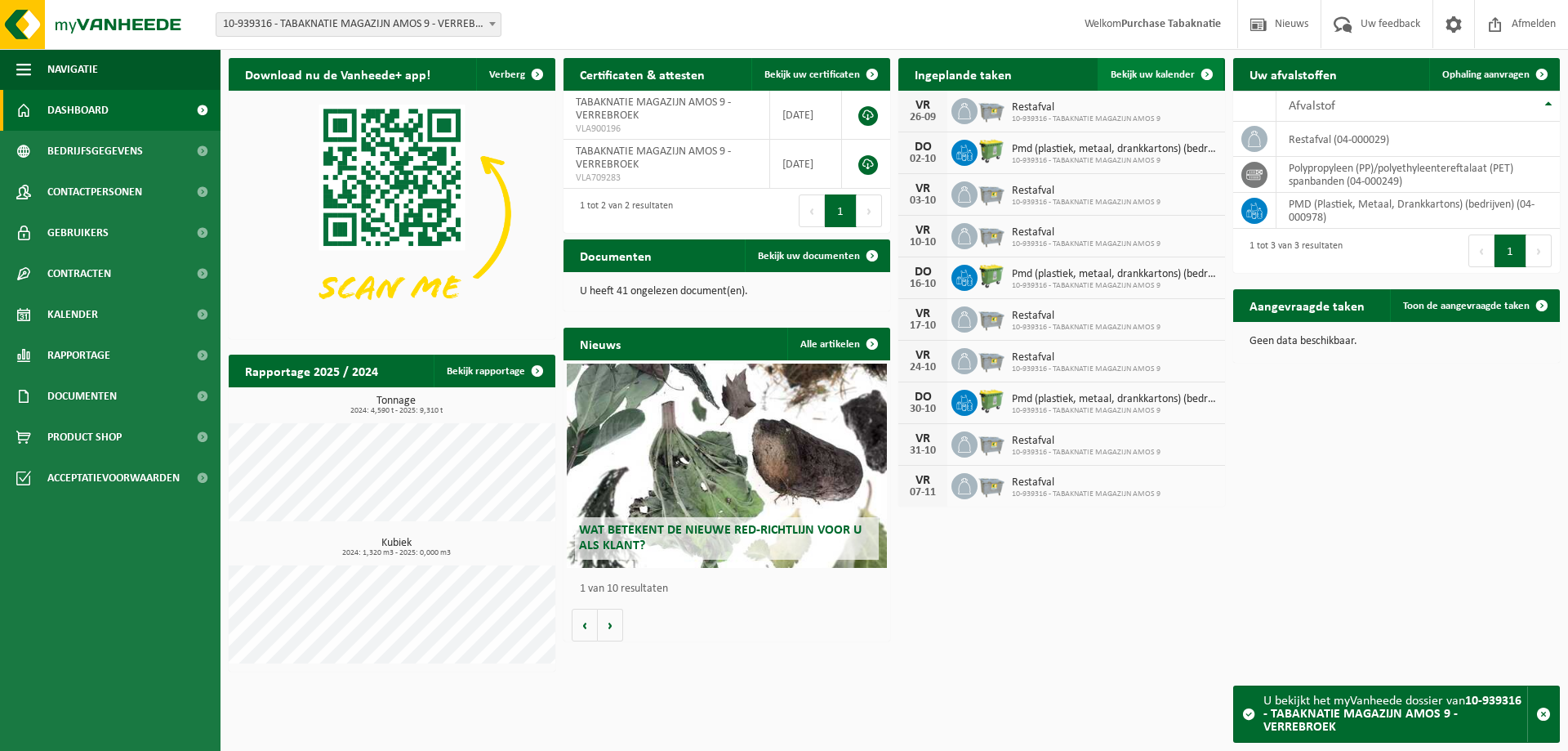
click at [1136, 77] on span "Bekijk uw kalender" at bounding box center [1153, 75] width 84 height 11
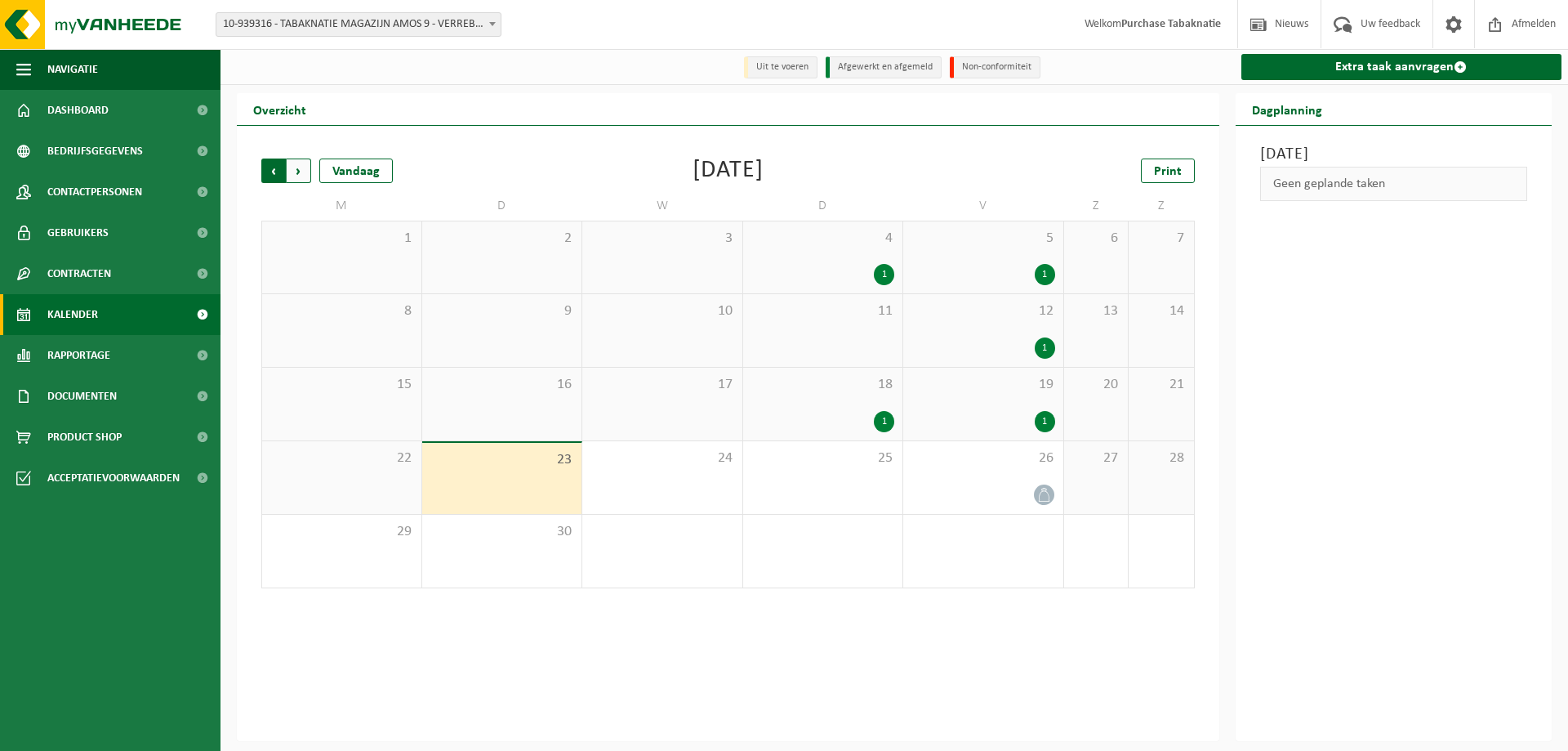
click at [297, 181] on span "Volgende" at bounding box center [298, 170] width 24 height 24
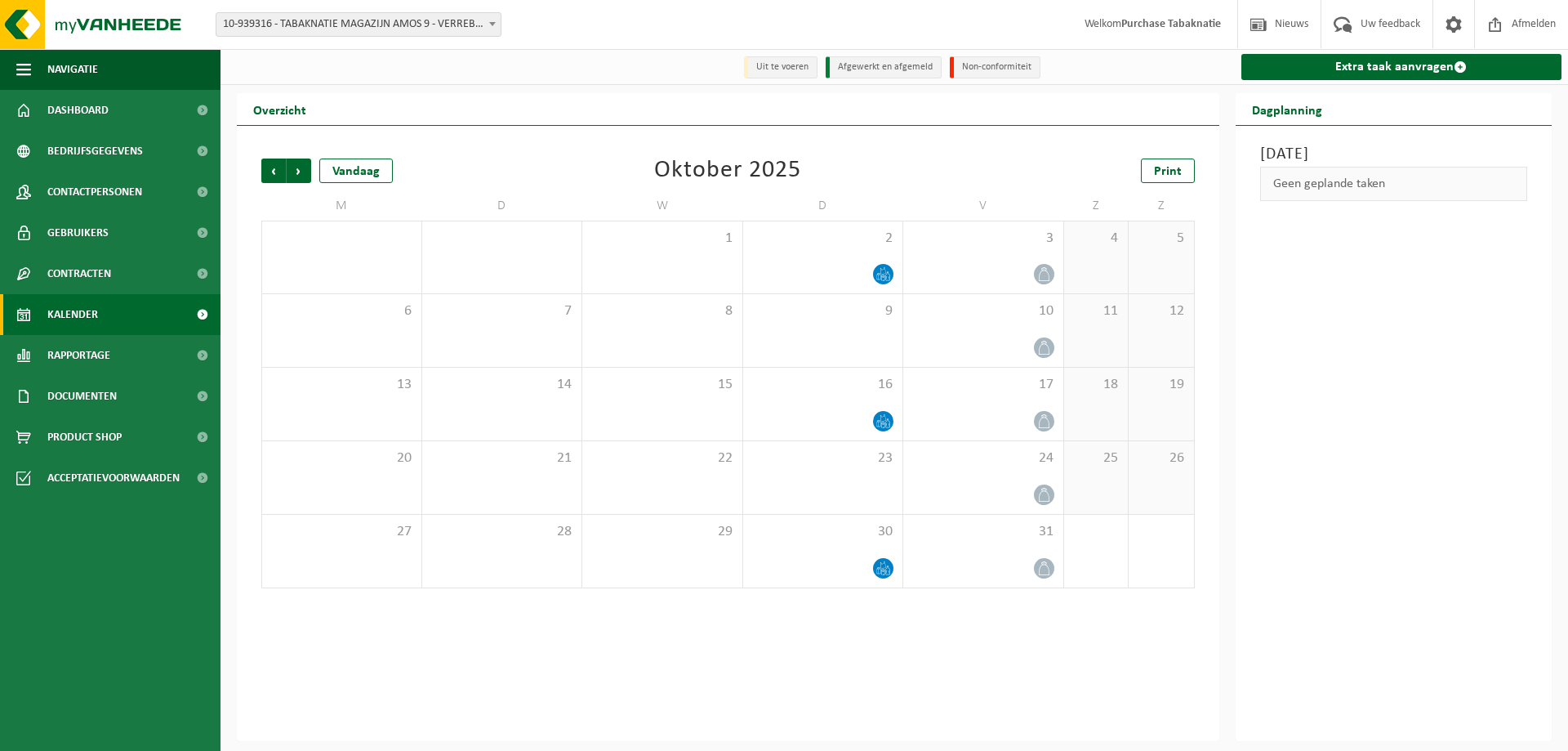
click at [296, 22] on span "10-939316 - TABAKNATIE MAGAZIJN AMOS 9 - VERREBROEK" at bounding box center [358, 24] width 285 height 22
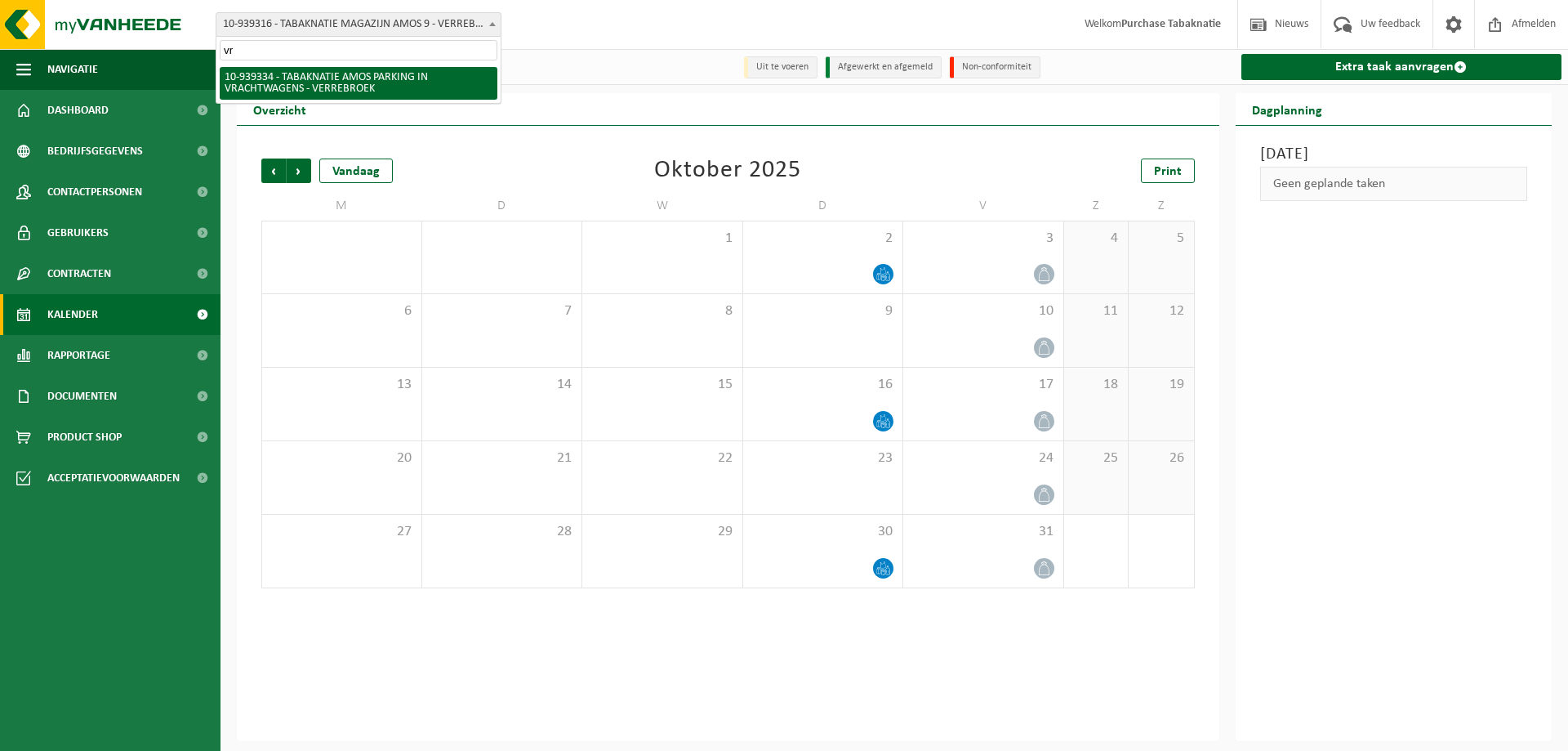
type input "vra"
select select "138356"
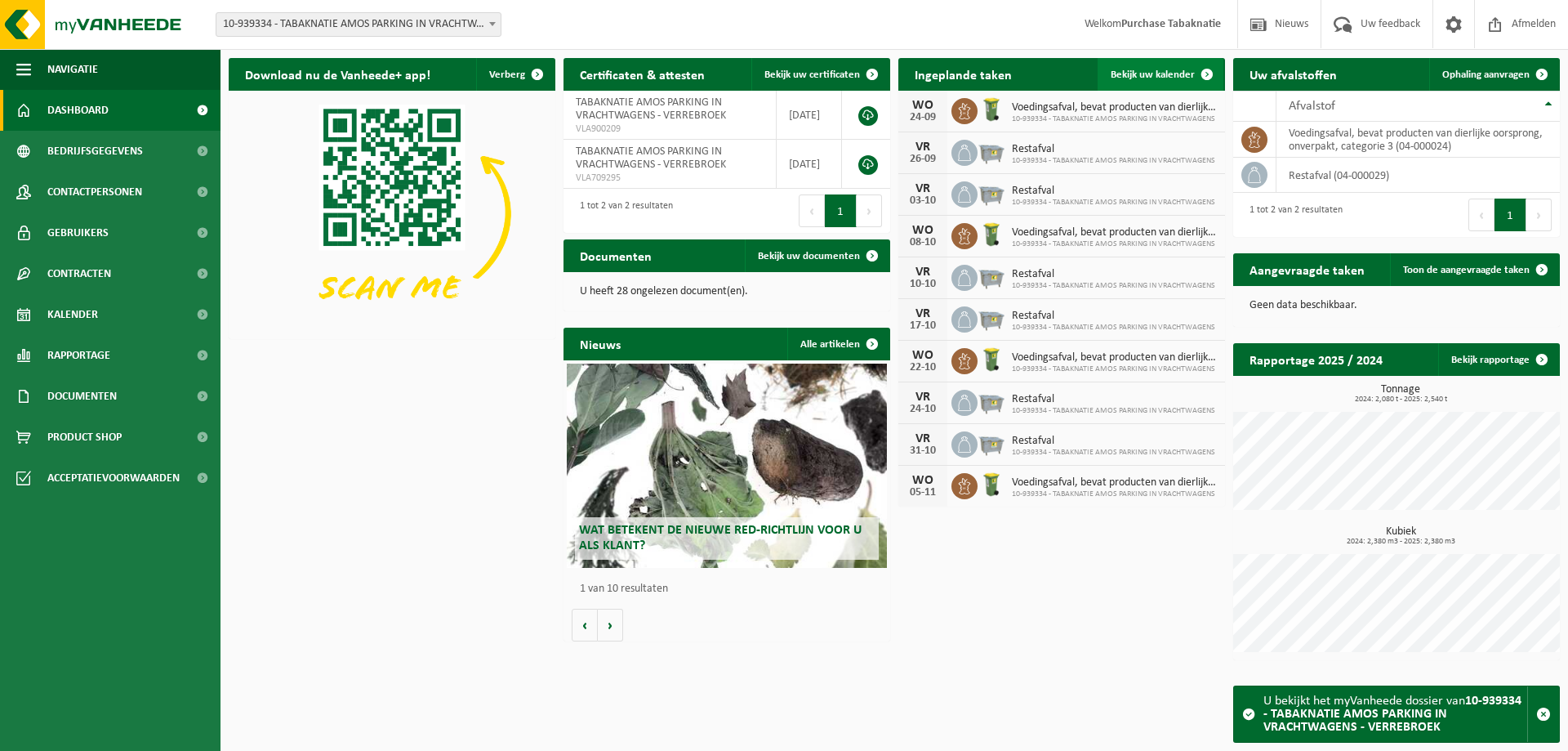
click at [1138, 73] on span "Bekijk uw kalender" at bounding box center [1153, 75] width 84 height 11
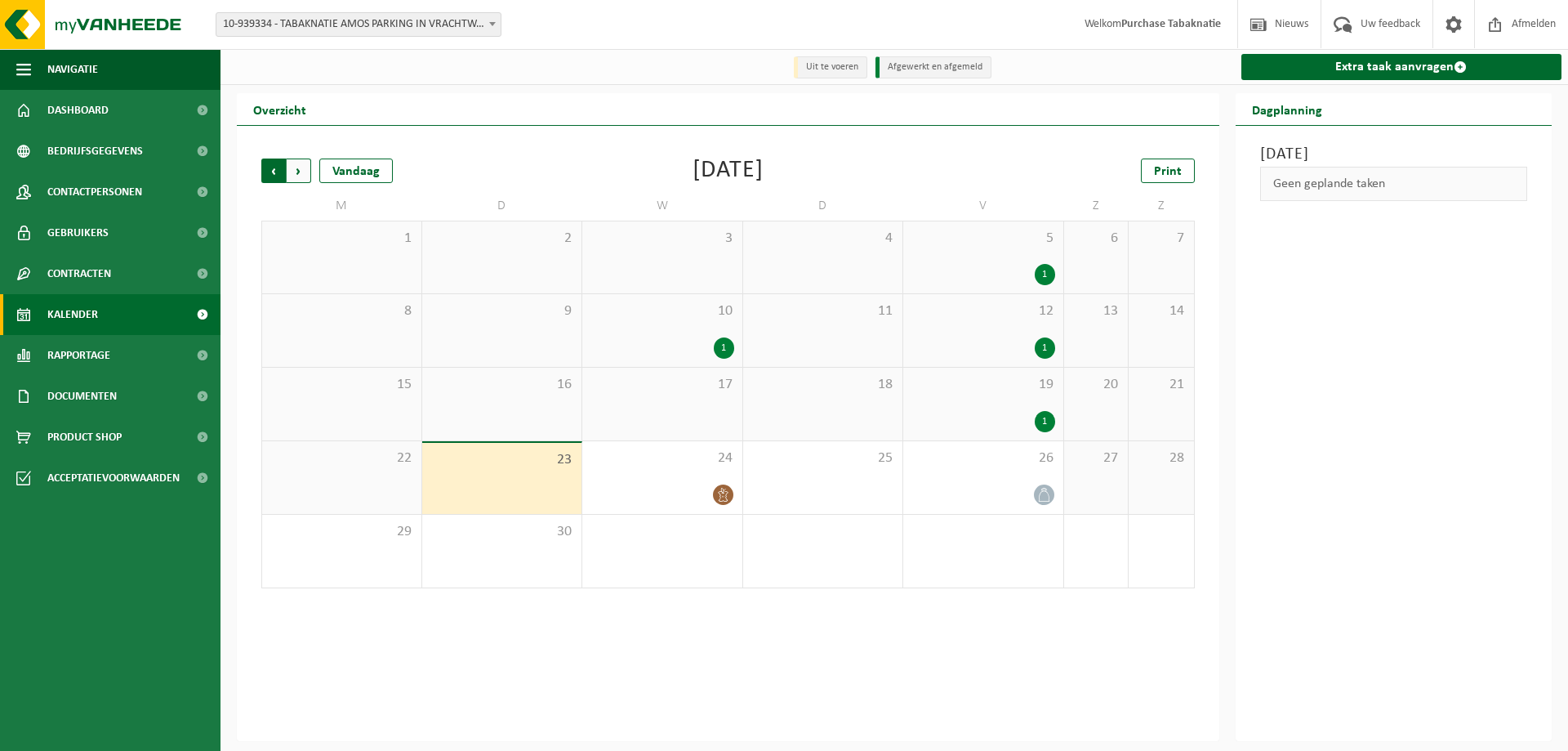
click at [292, 172] on span "Volgende" at bounding box center [298, 170] width 24 height 24
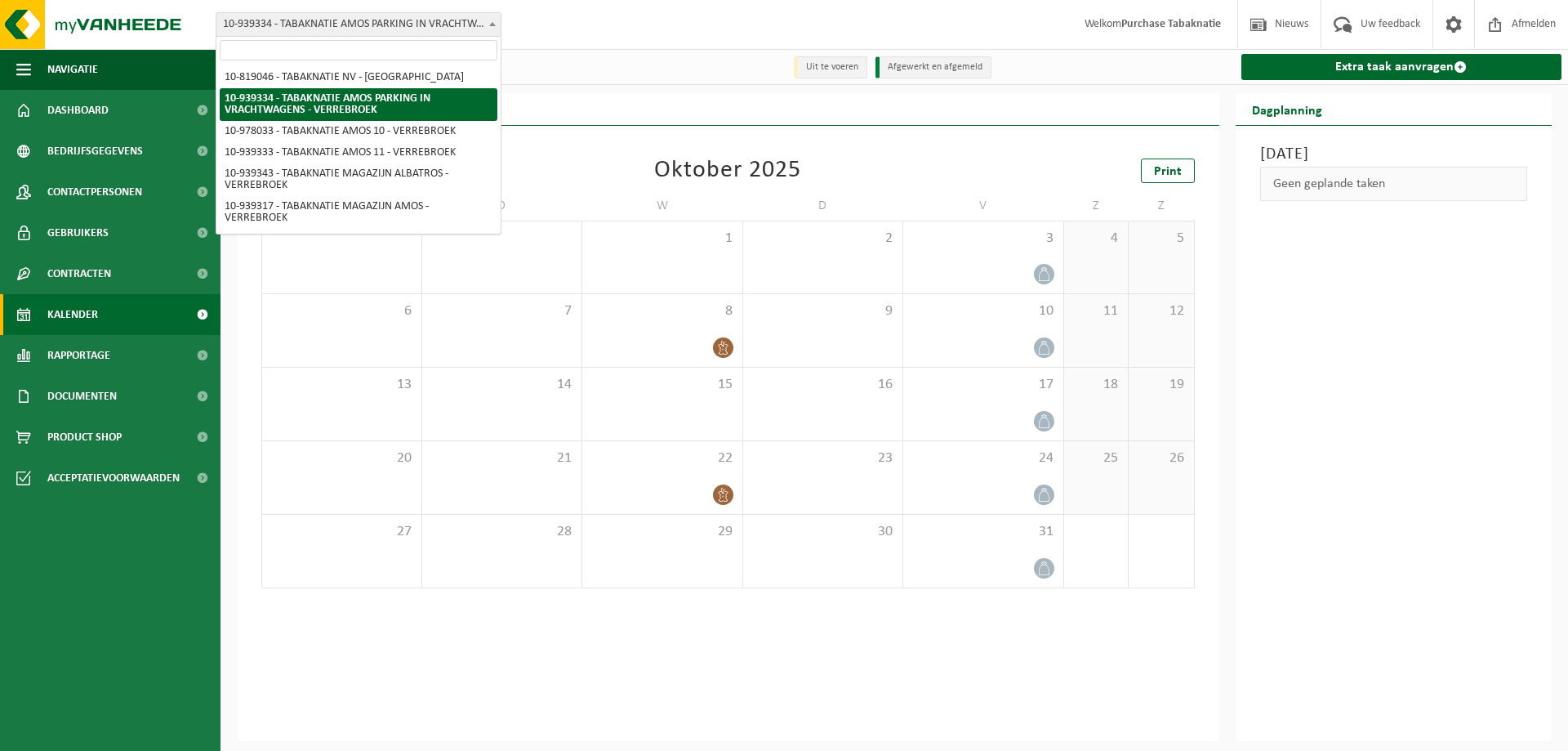
click at [361, 21] on span "10-939334 - TABAKNATIE AMOS PARKING IN VRACHTWAGENS - VERREBROEK" at bounding box center [358, 24] width 285 height 22
type input "11"
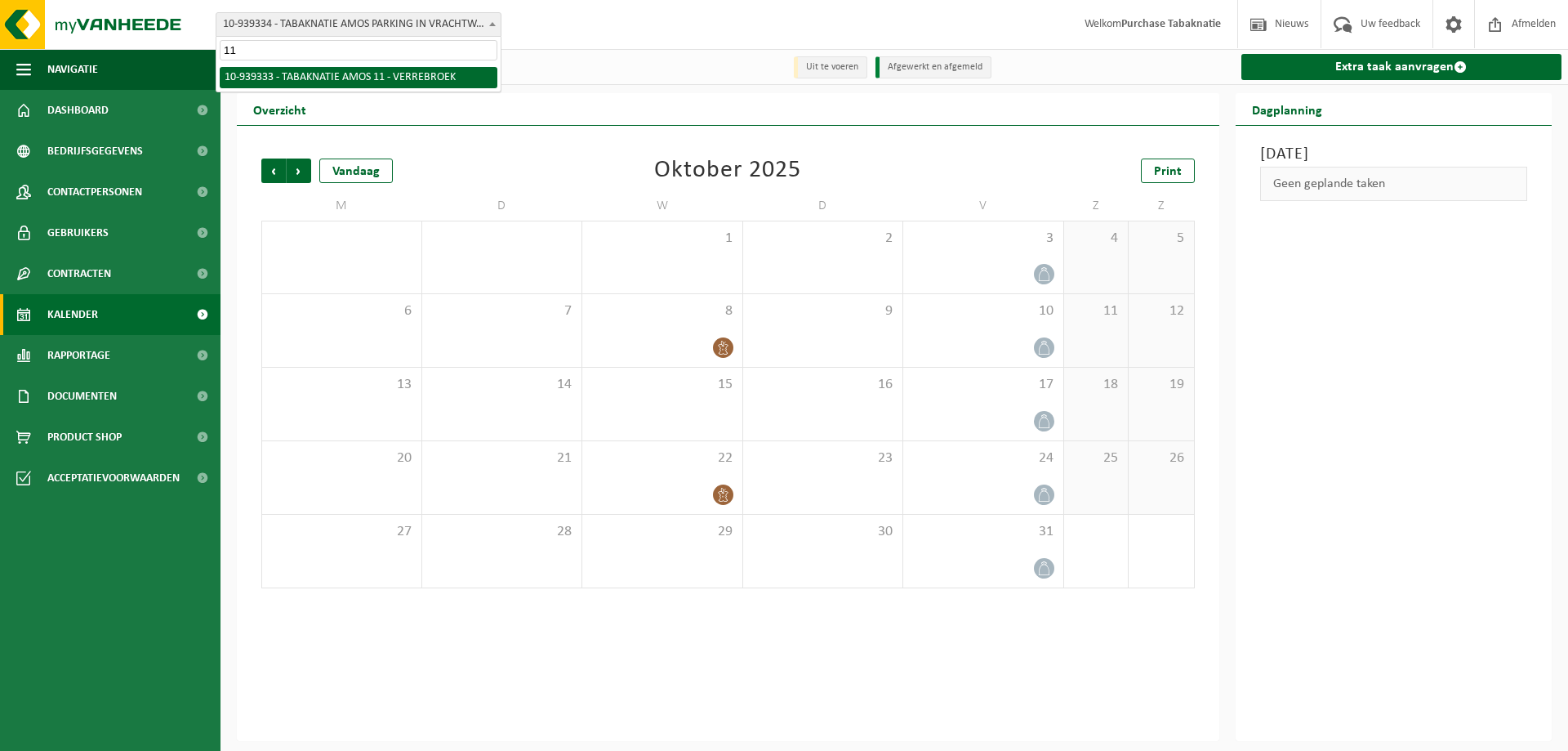
select select "138355"
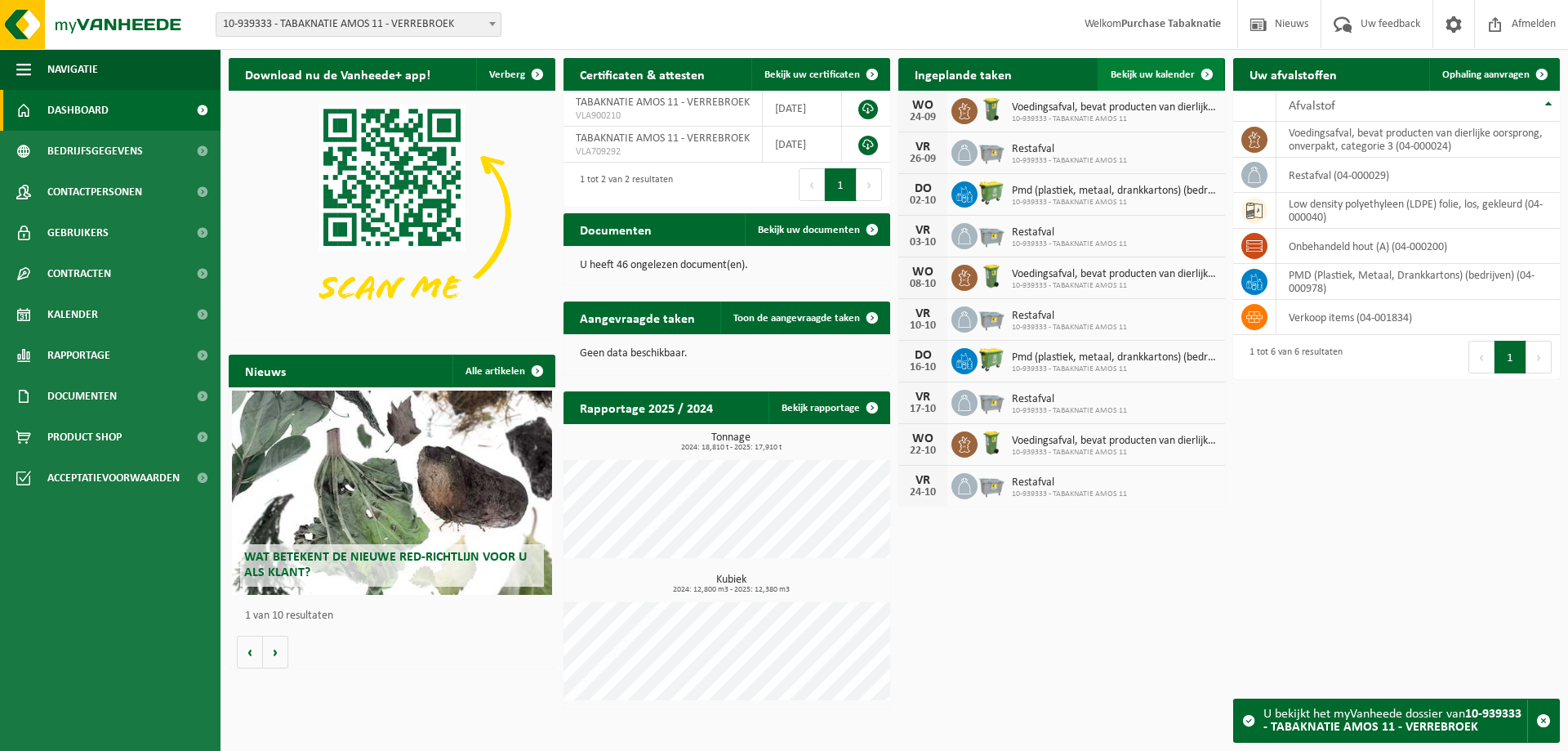
click at [1167, 76] on span "Bekijk uw kalender" at bounding box center [1153, 75] width 84 height 11
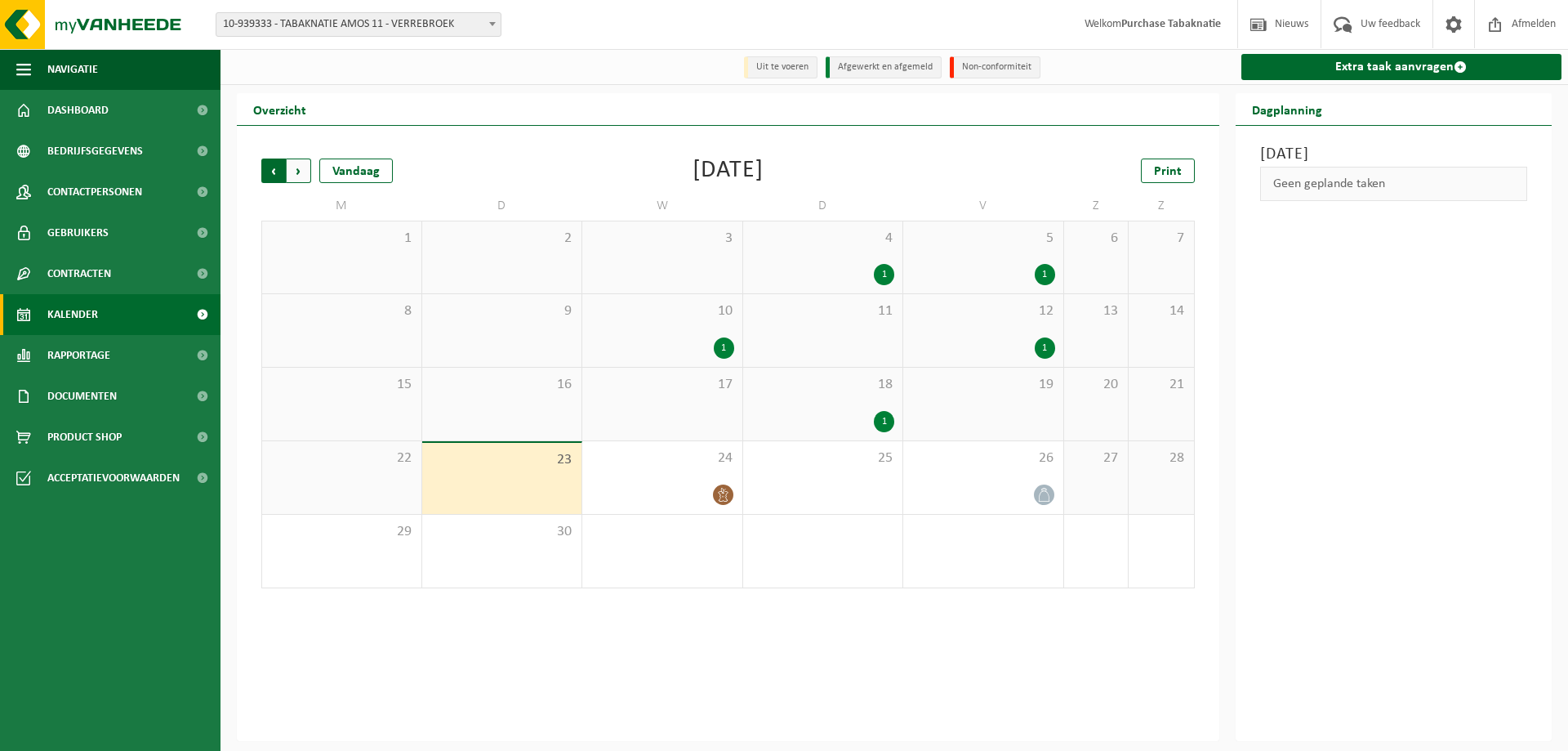
click at [297, 179] on span "Volgende" at bounding box center [298, 170] width 24 height 24
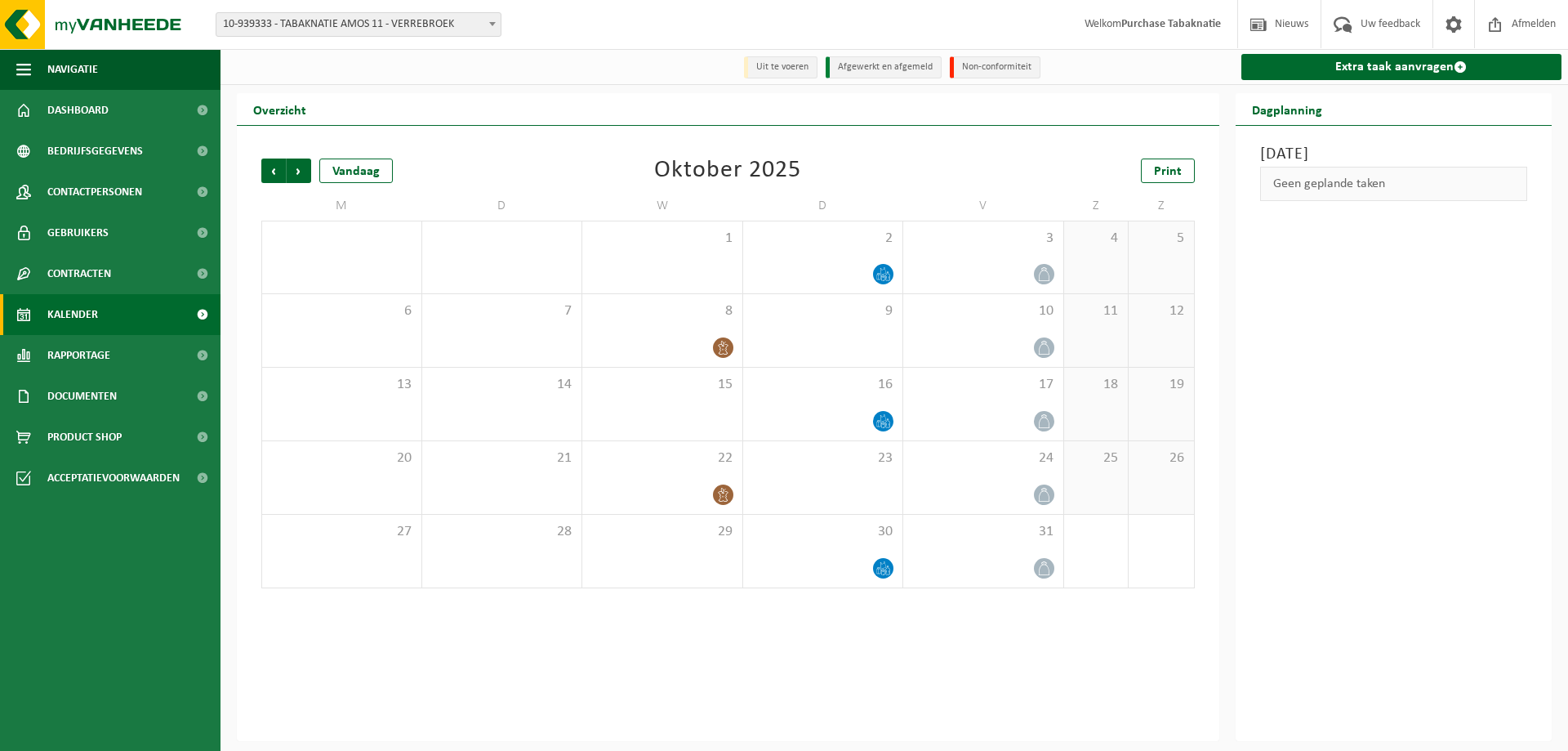
click at [398, 22] on span "10-939333 - TABAKNATIE AMOS 11 - VERREBROEK" at bounding box center [358, 24] width 285 height 22
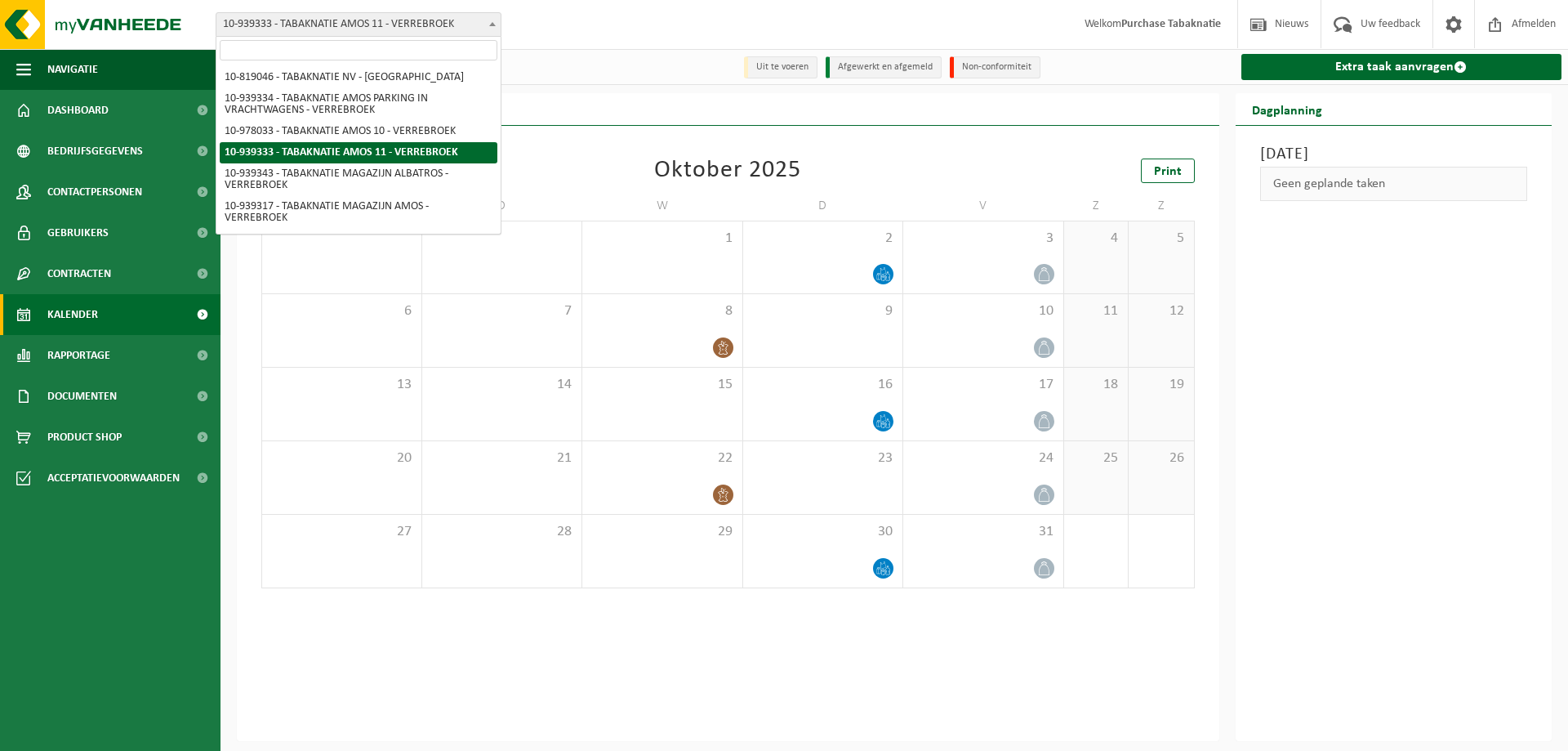
type input "5"
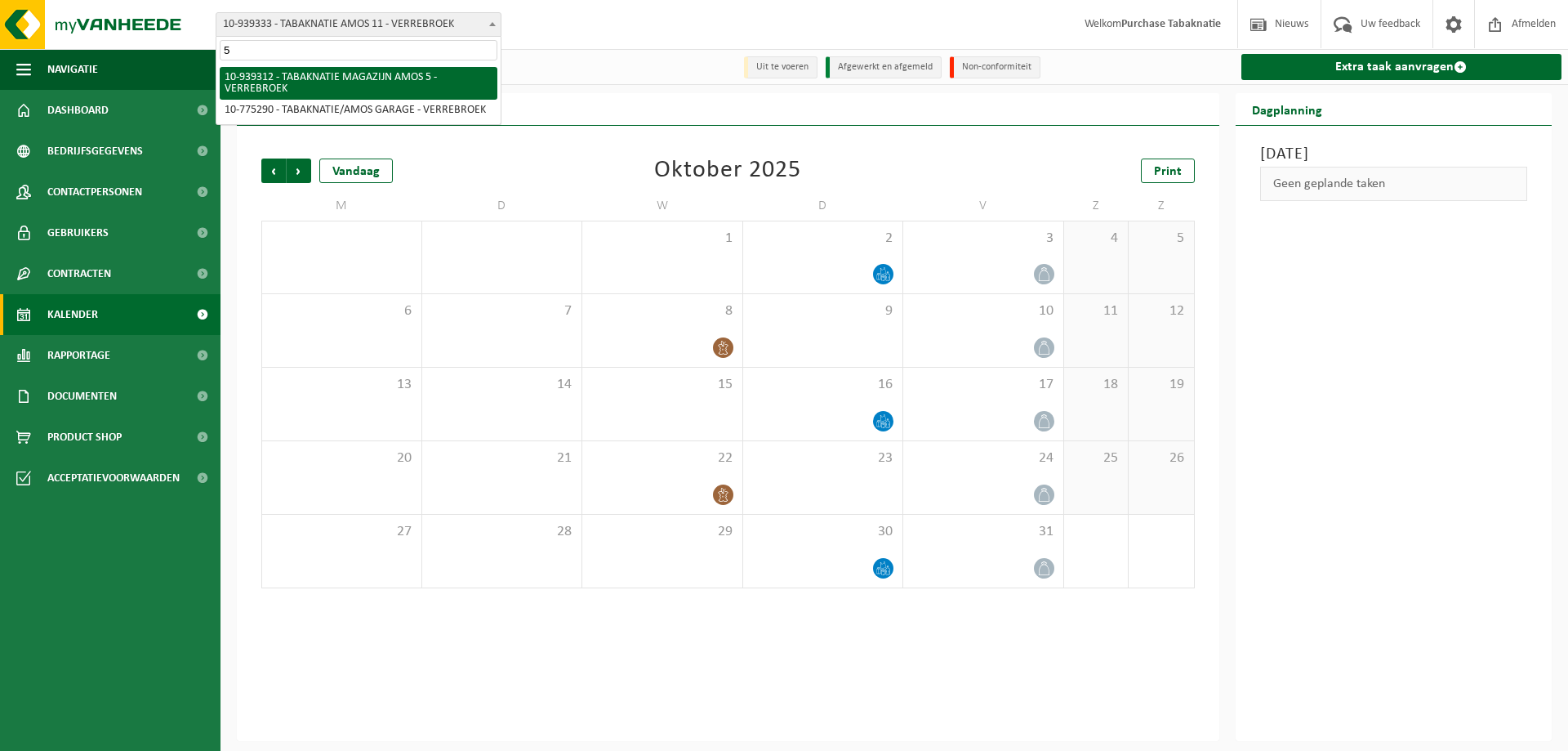
select select "138341"
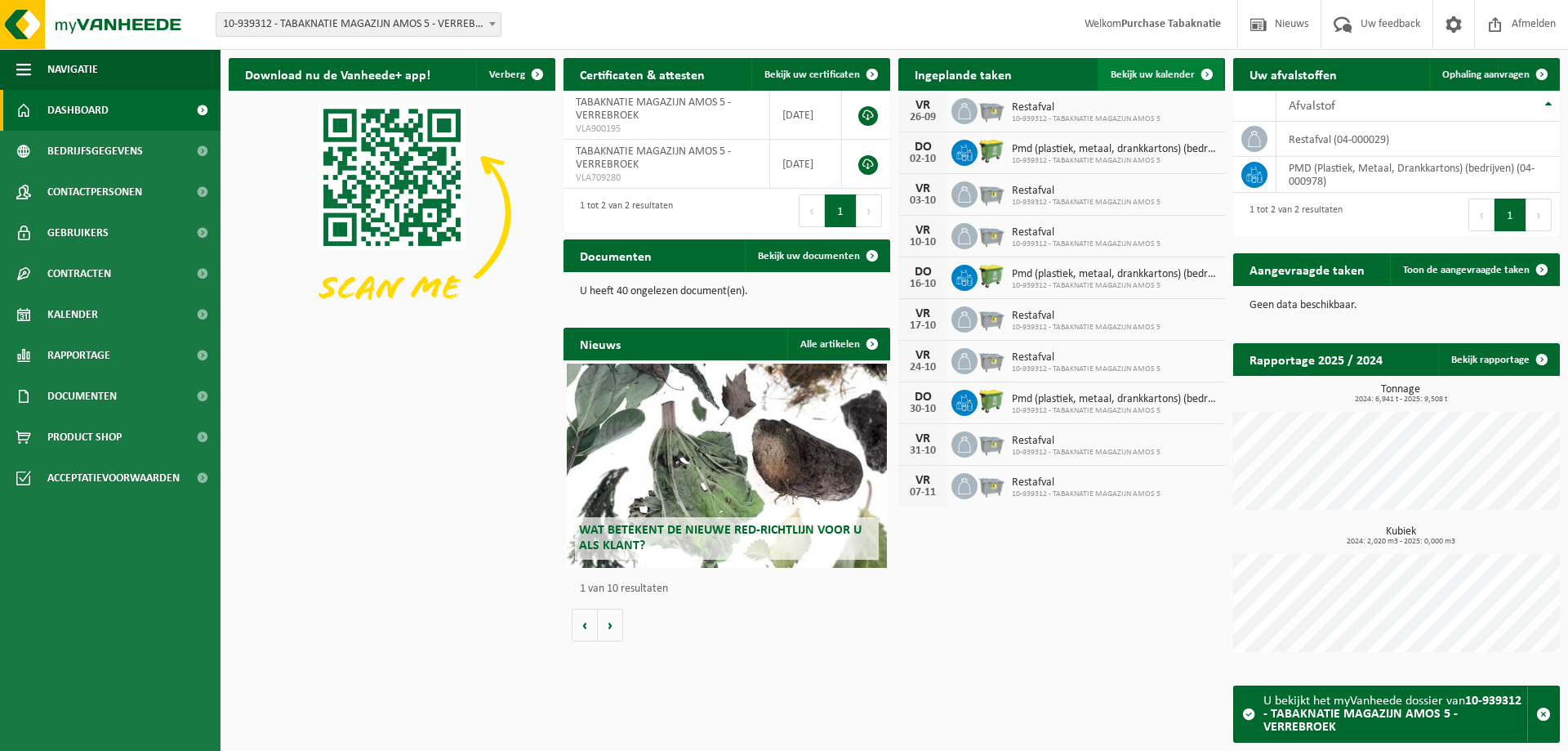
click at [1191, 81] on span at bounding box center [1207, 75] width 32 height 32
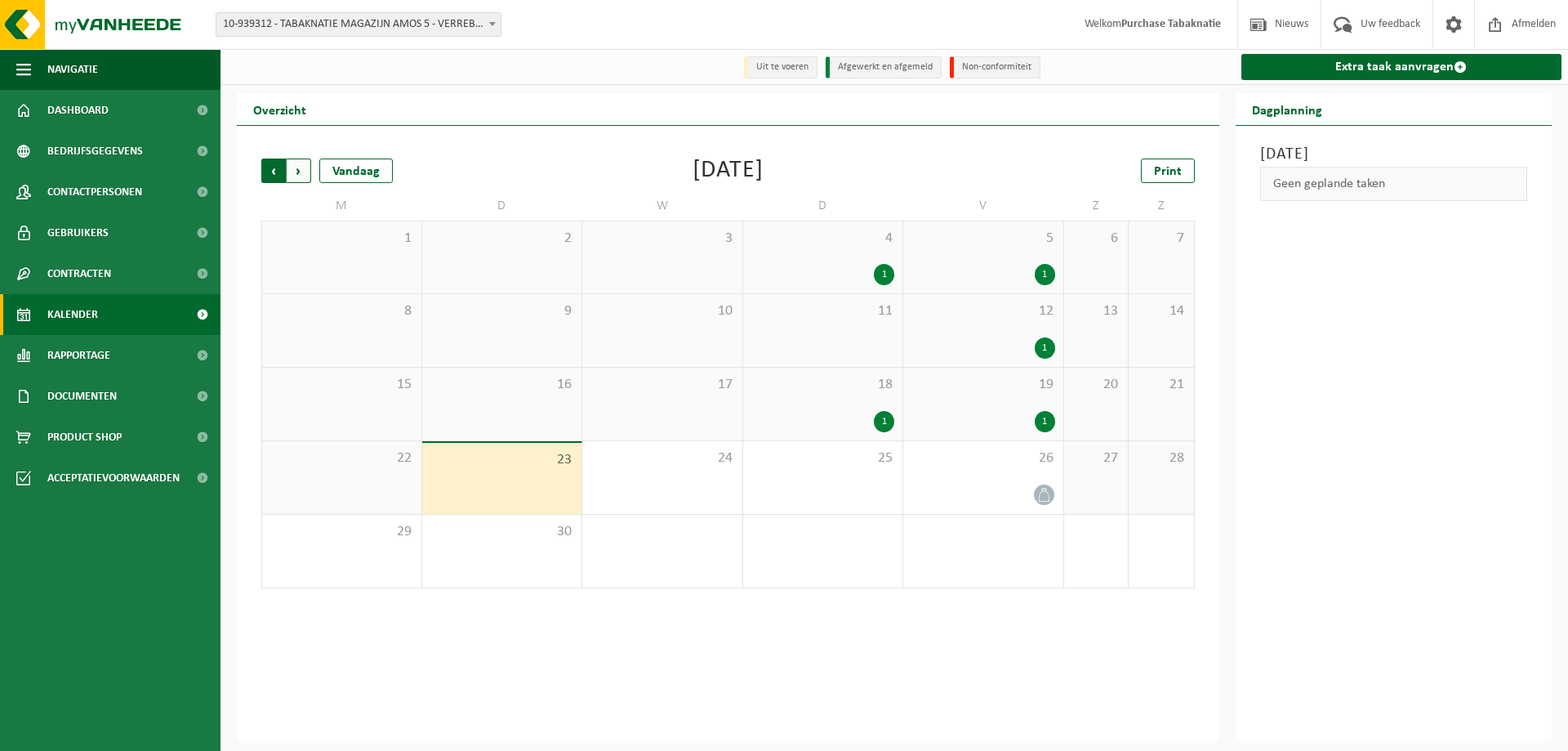
click at [299, 181] on span "Volgende" at bounding box center [298, 170] width 24 height 24
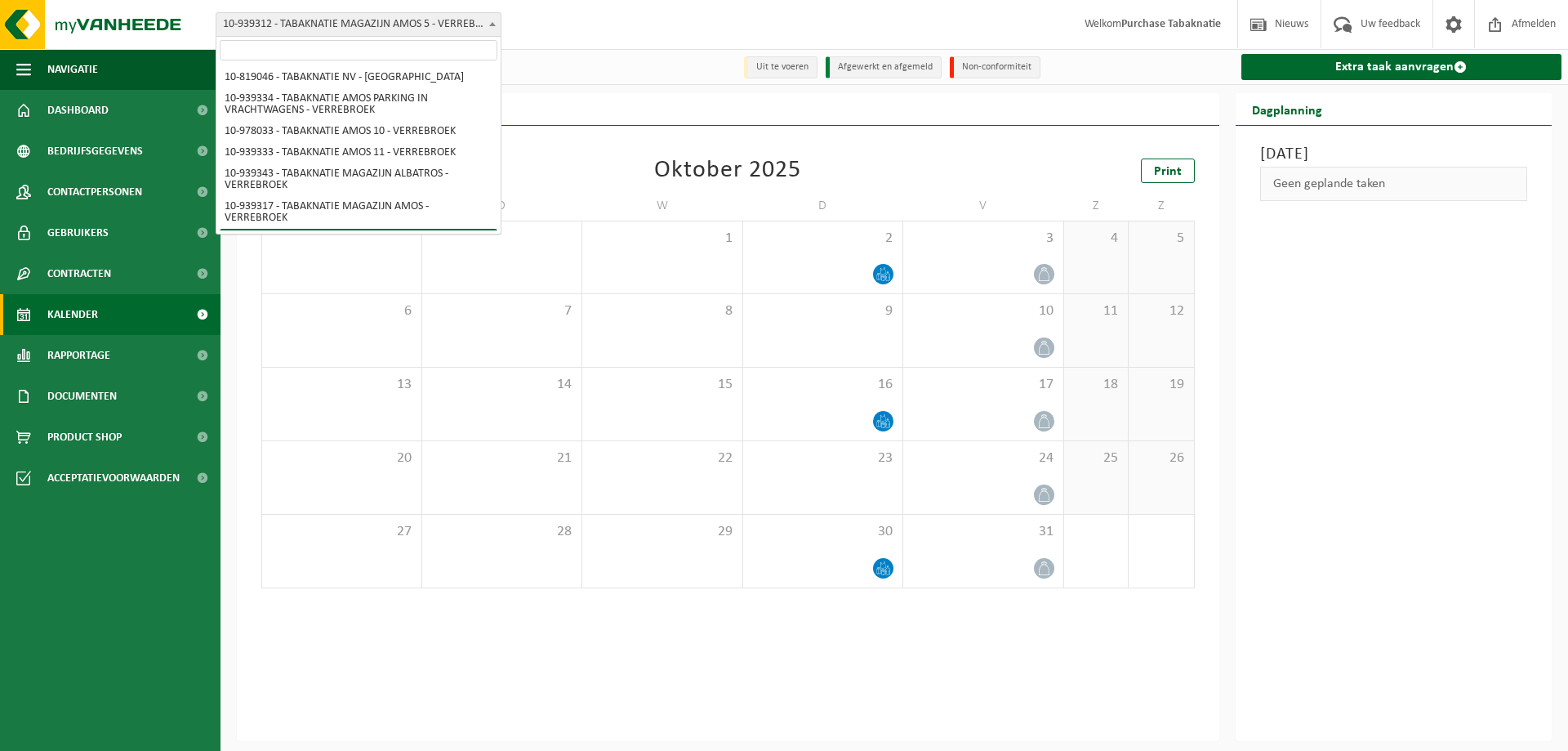
click at [373, 24] on span "10-939312 - TABAKNATIE MAGAZIJN AMOS 5 - VERREBROEK" at bounding box center [358, 24] width 285 height 22
type input "12"
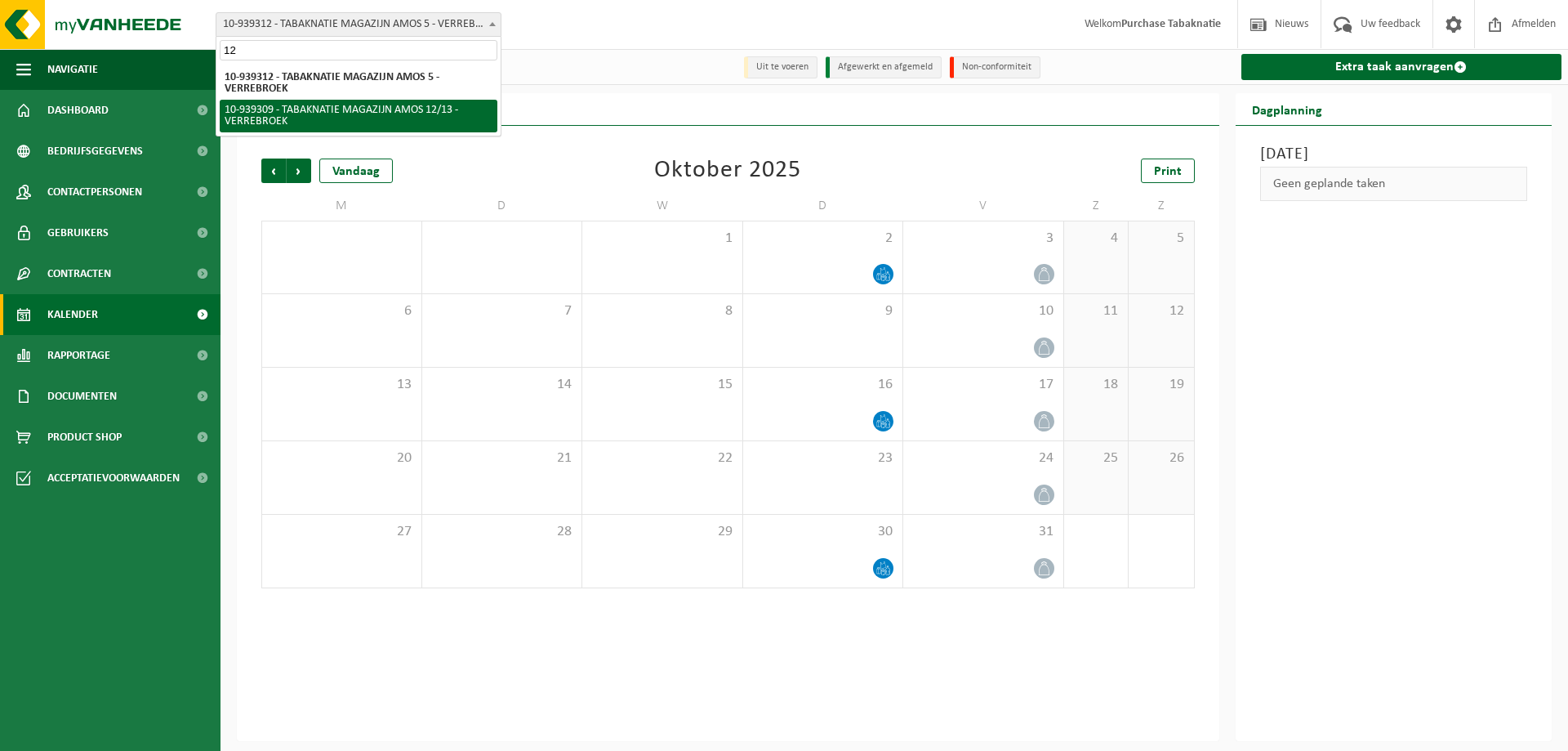
select select "138338"
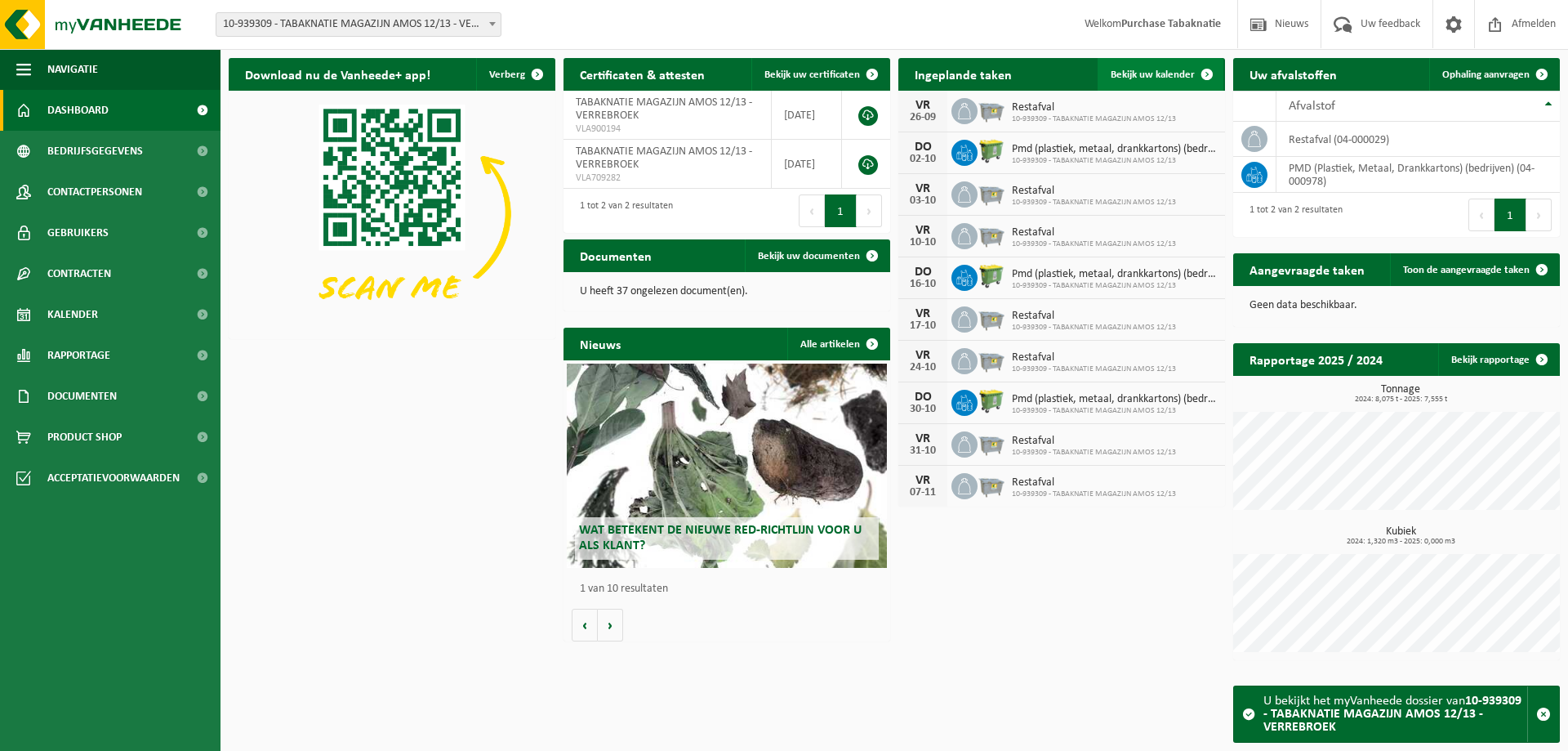
click at [1175, 69] on span "Bekijk uw kalender" at bounding box center [1153, 75] width 84 height 11
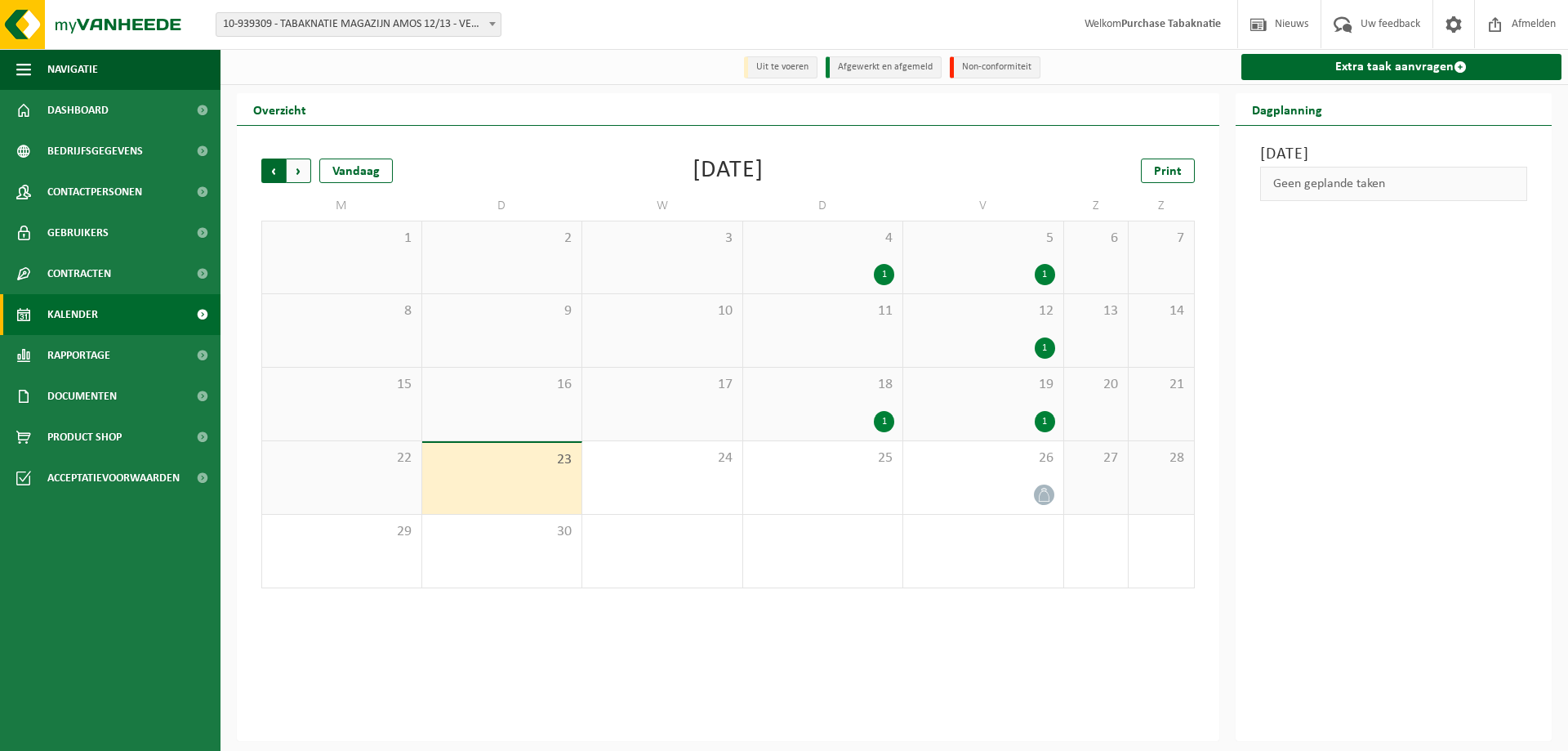
click at [304, 167] on span "Volgende" at bounding box center [298, 170] width 24 height 24
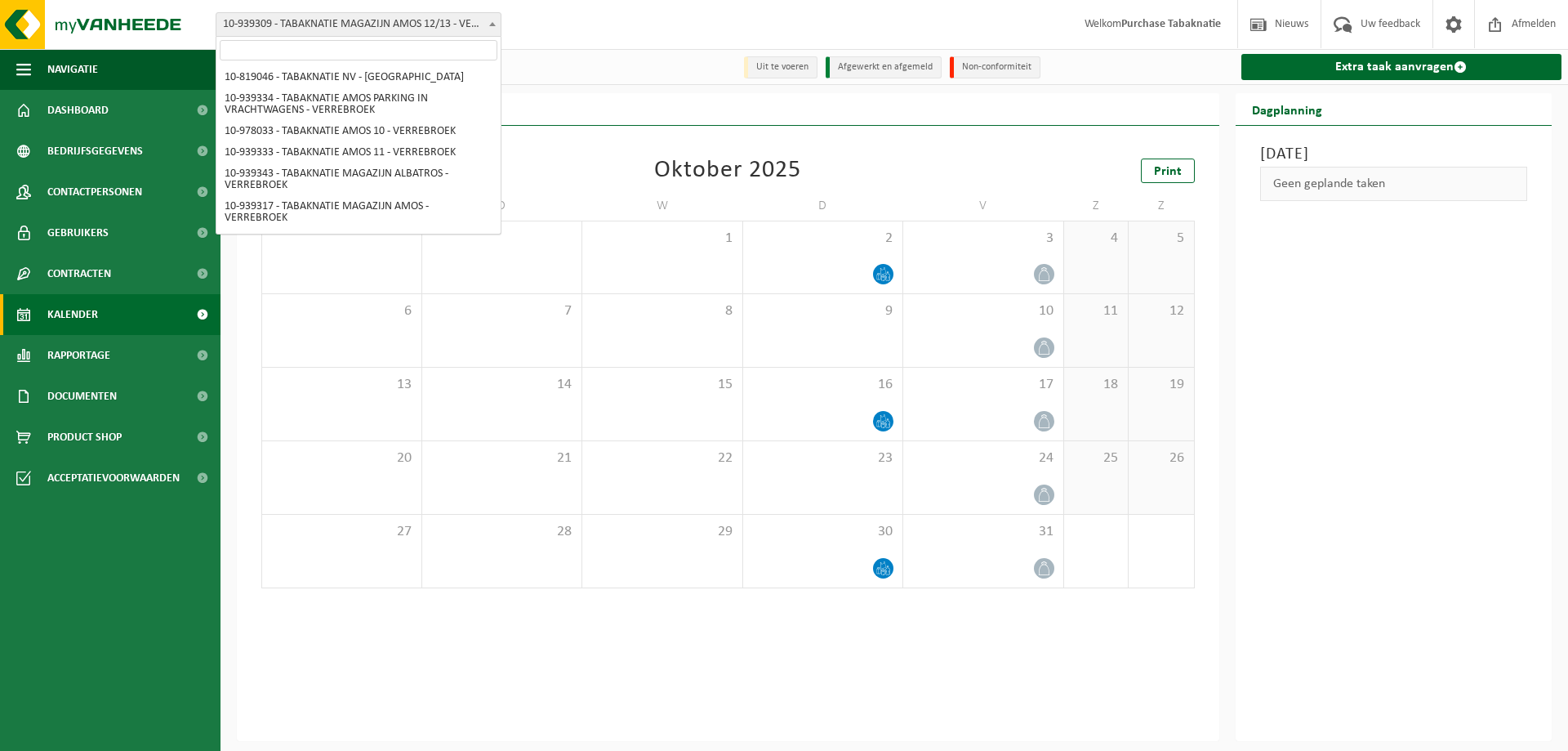
click at [264, 23] on span "10-939309 - TABAKNATIE MAGAZIJN AMOS 12/13 - VERREBROEK" at bounding box center [358, 24] width 285 height 22
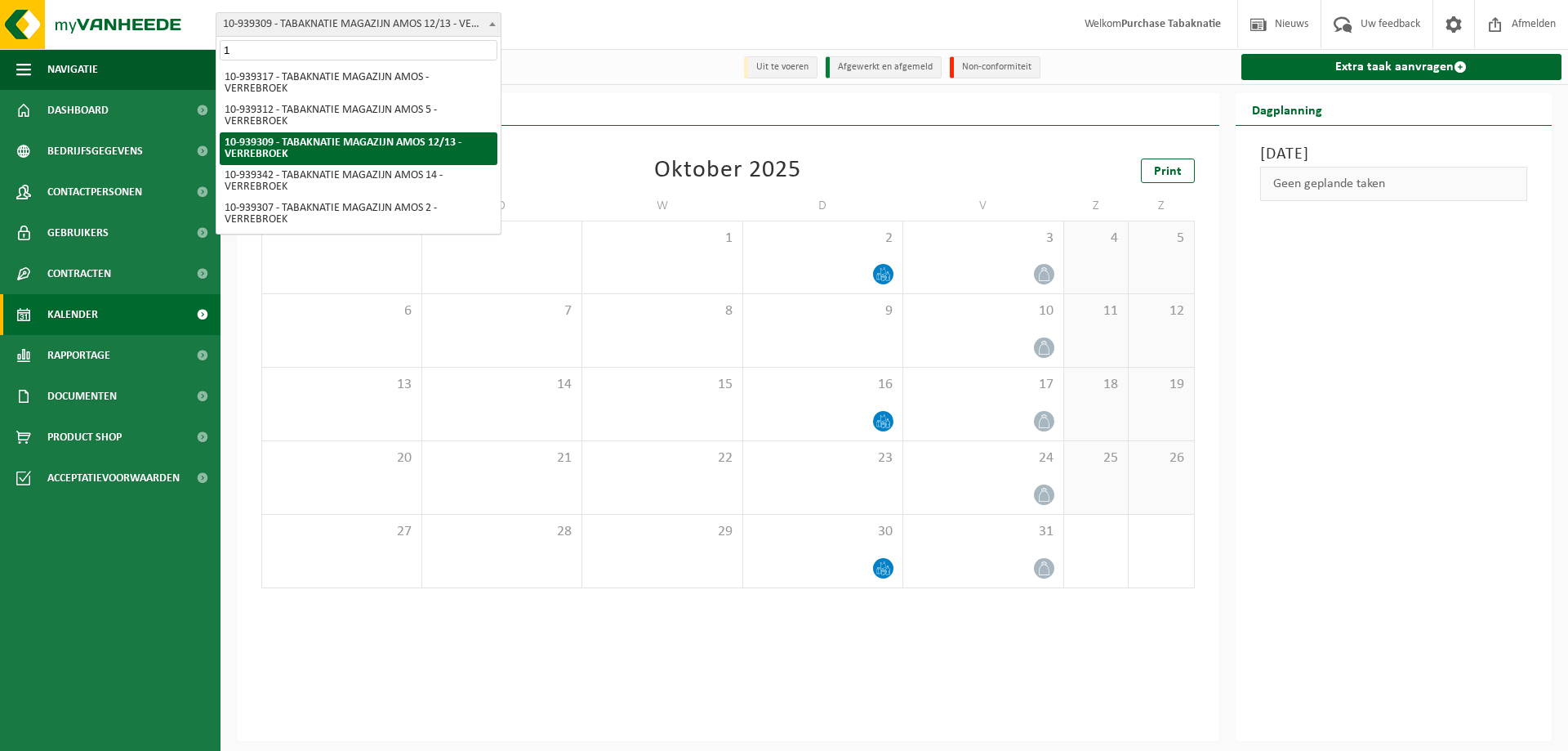
type input "14"
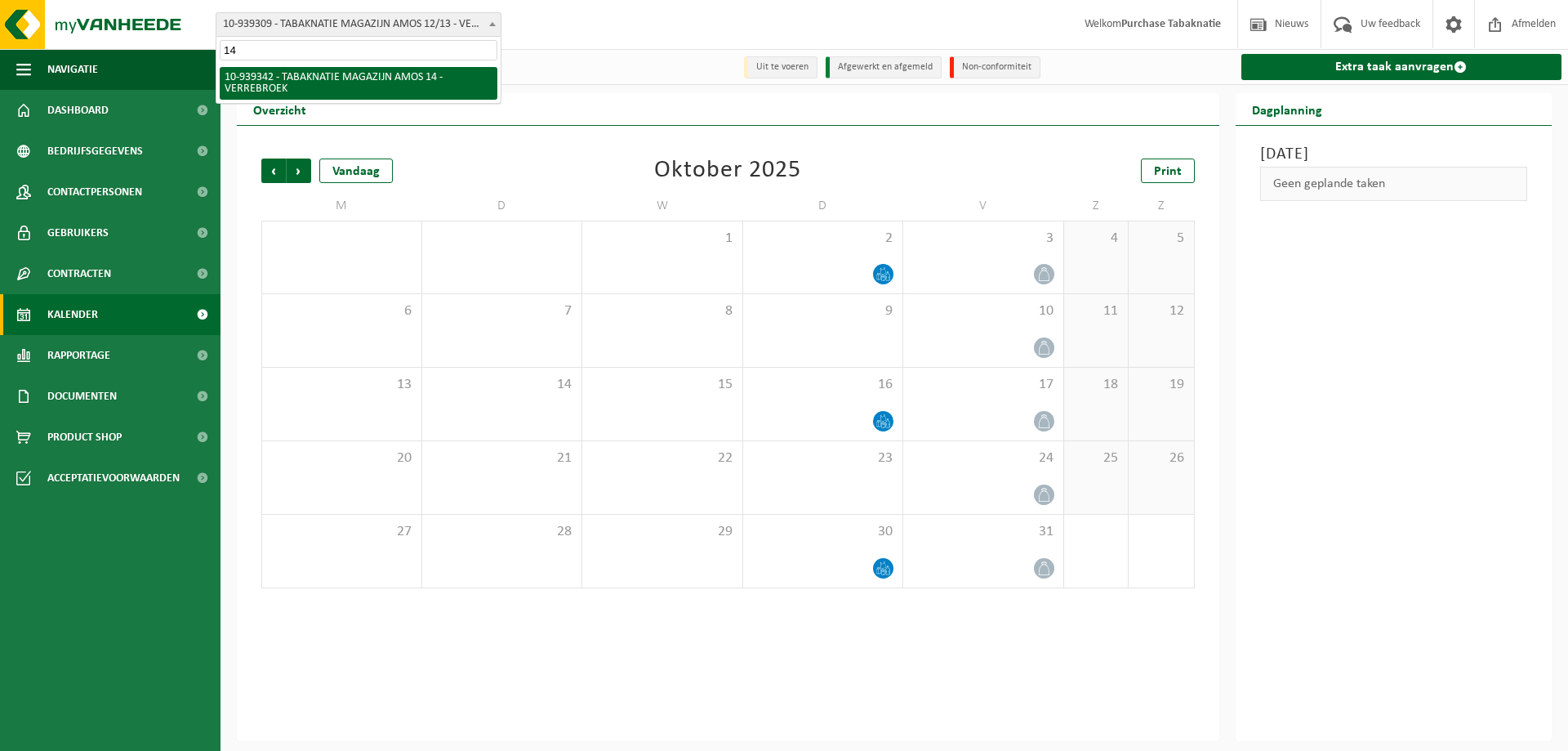
scroll to position [0, 0]
select select "138360"
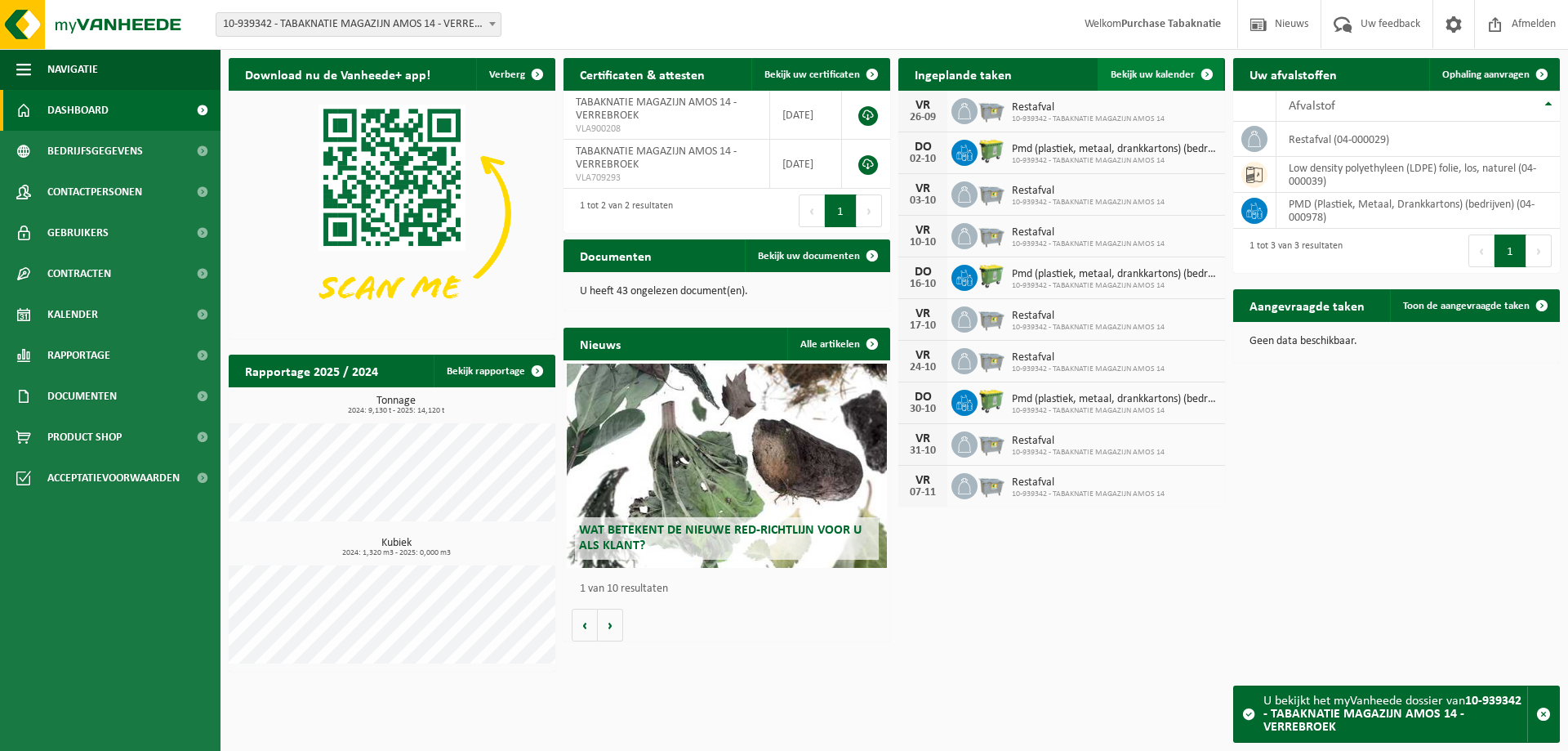
click at [1159, 84] on link "Bekijk uw kalender" at bounding box center [1160, 75] width 126 height 32
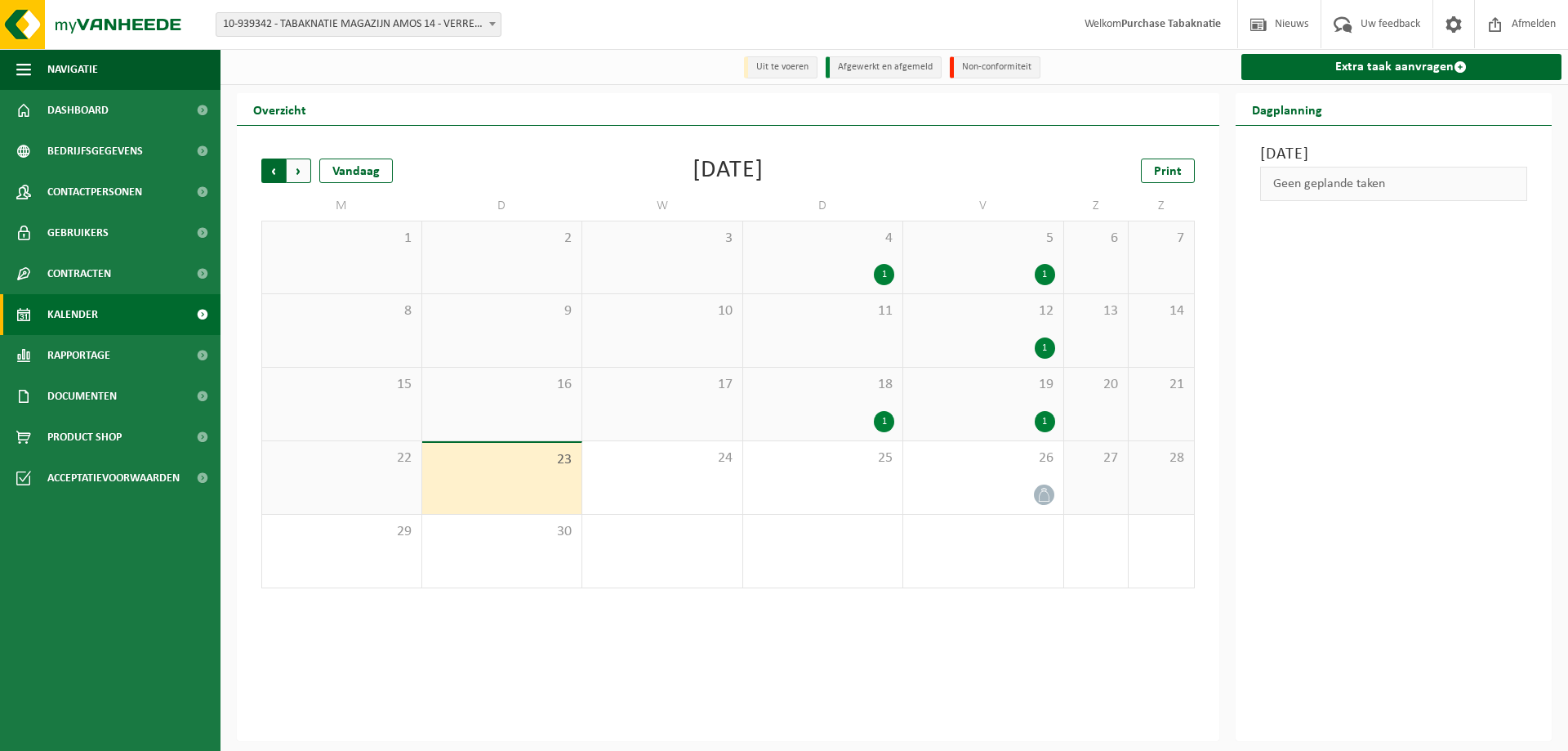
click at [303, 171] on span "Volgende" at bounding box center [298, 170] width 24 height 24
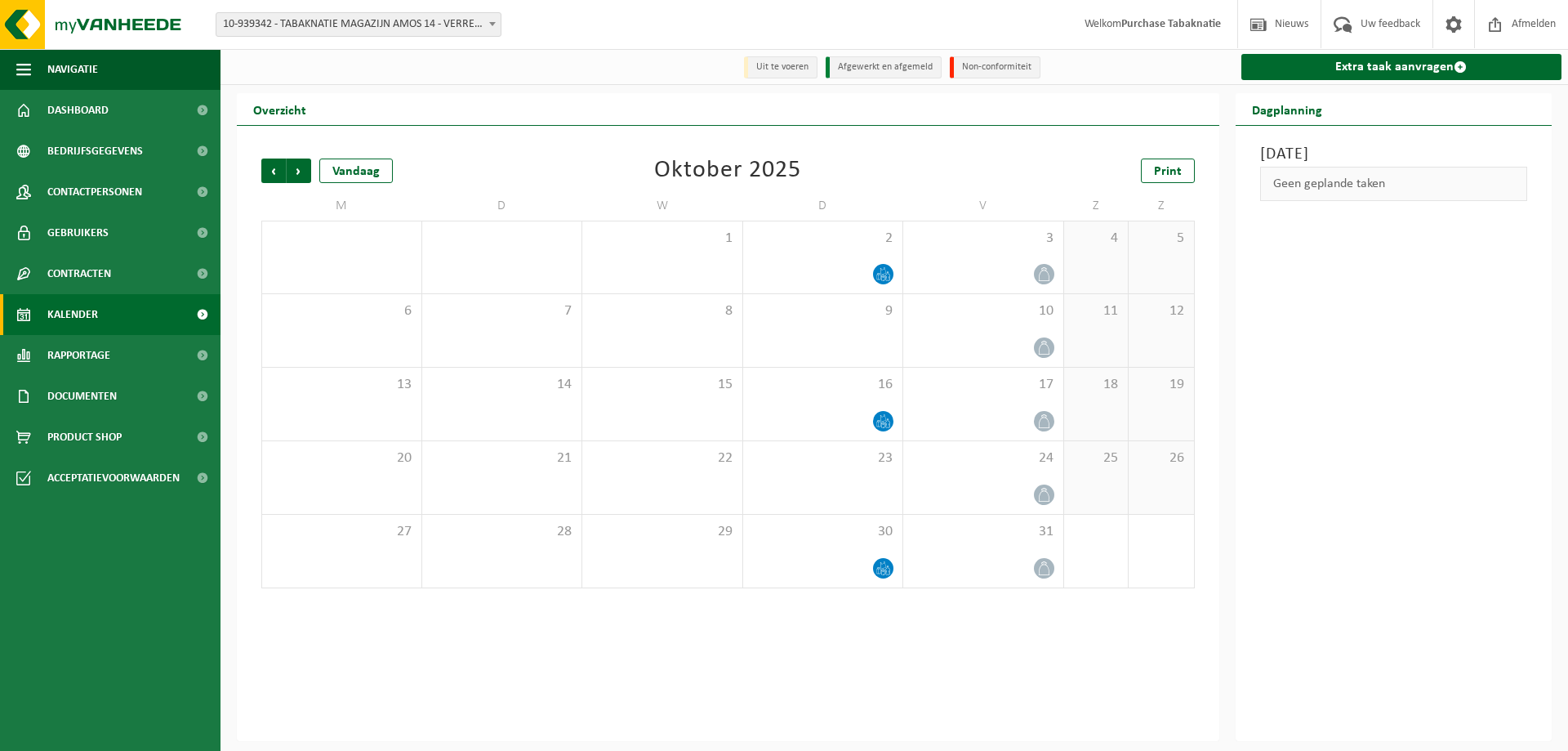
click at [284, 25] on span "10-939342 - TABAKNATIE MAGAZIJN AMOS 14 - VERREBROEK" at bounding box center [358, 24] width 285 height 22
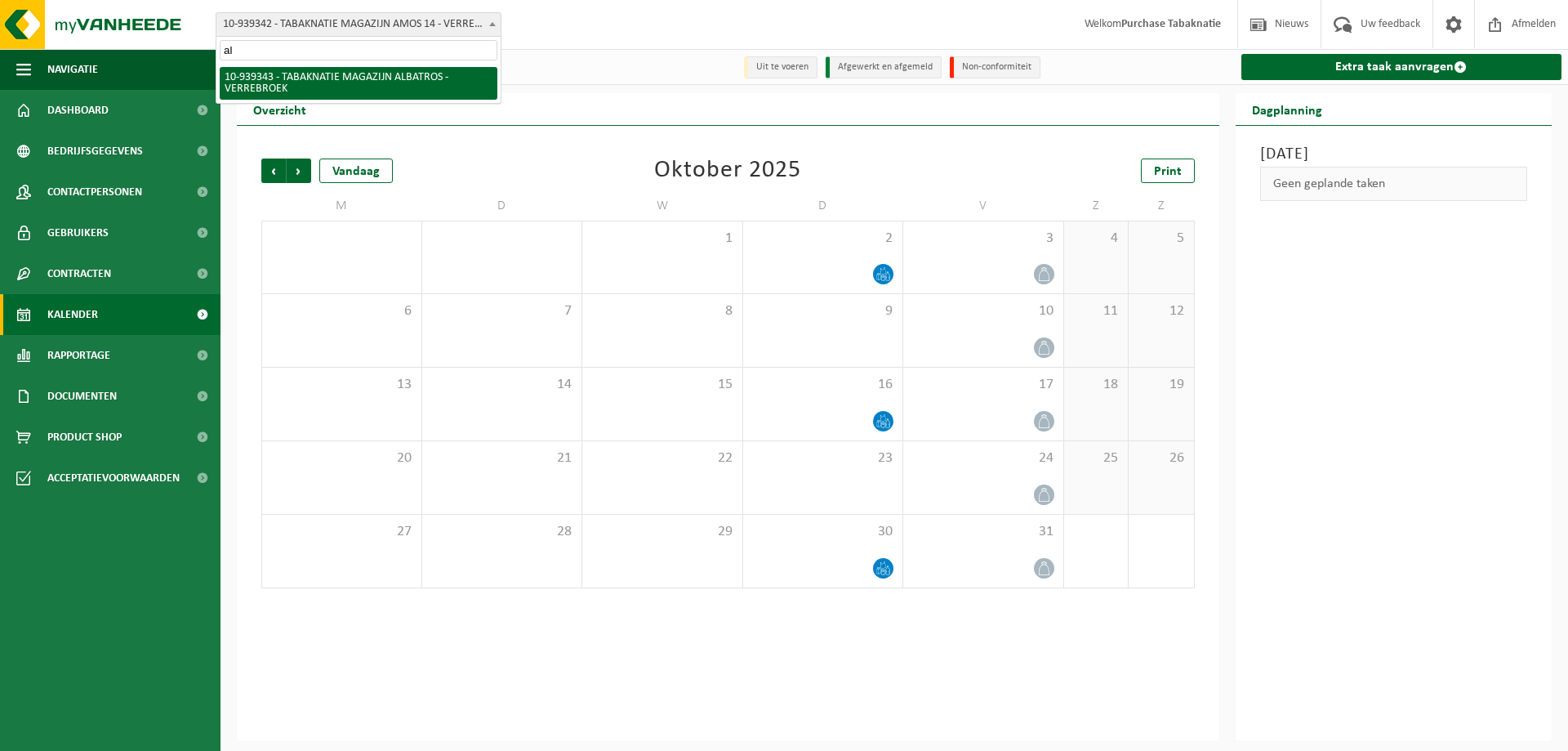
type input "alb"
select select "138361"
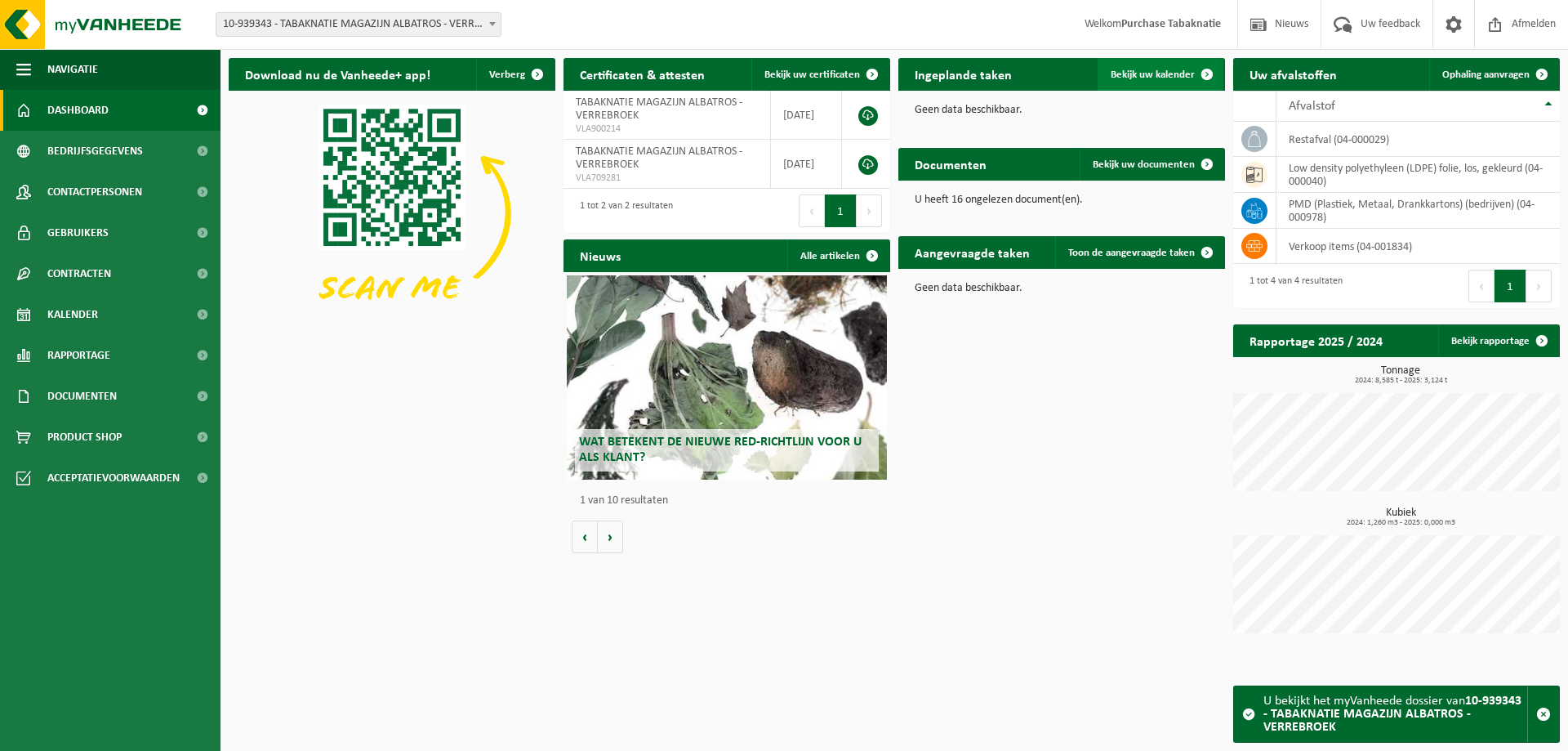
click at [1154, 78] on span "Bekijk uw kalender" at bounding box center [1153, 75] width 84 height 11
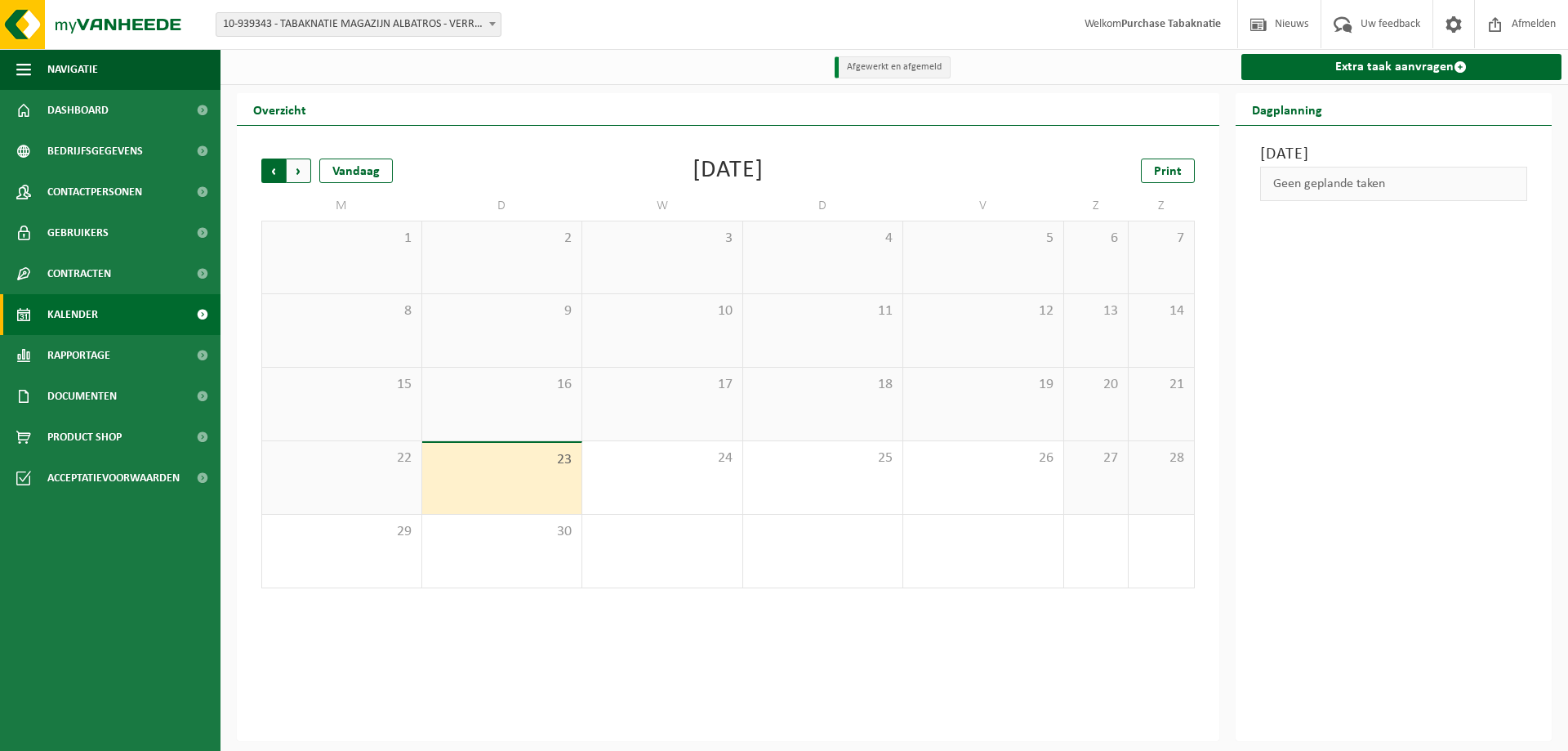
click at [296, 167] on span "Volgende" at bounding box center [298, 170] width 24 height 24
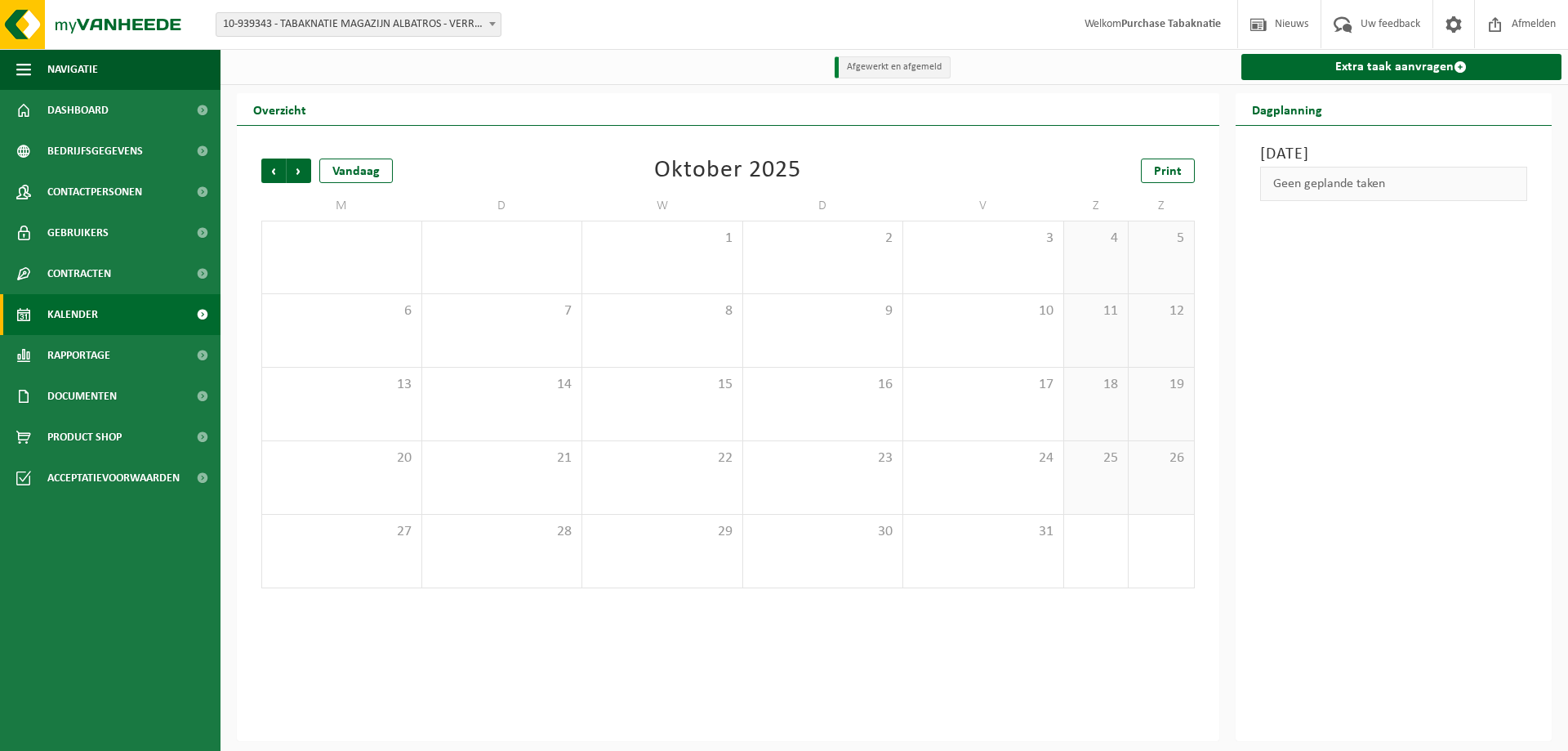
click at [267, 24] on span "10-939343 - TABAKNATIE MAGAZIJN ALBATROS - VERREBROEK" at bounding box center [358, 24] width 285 height 22
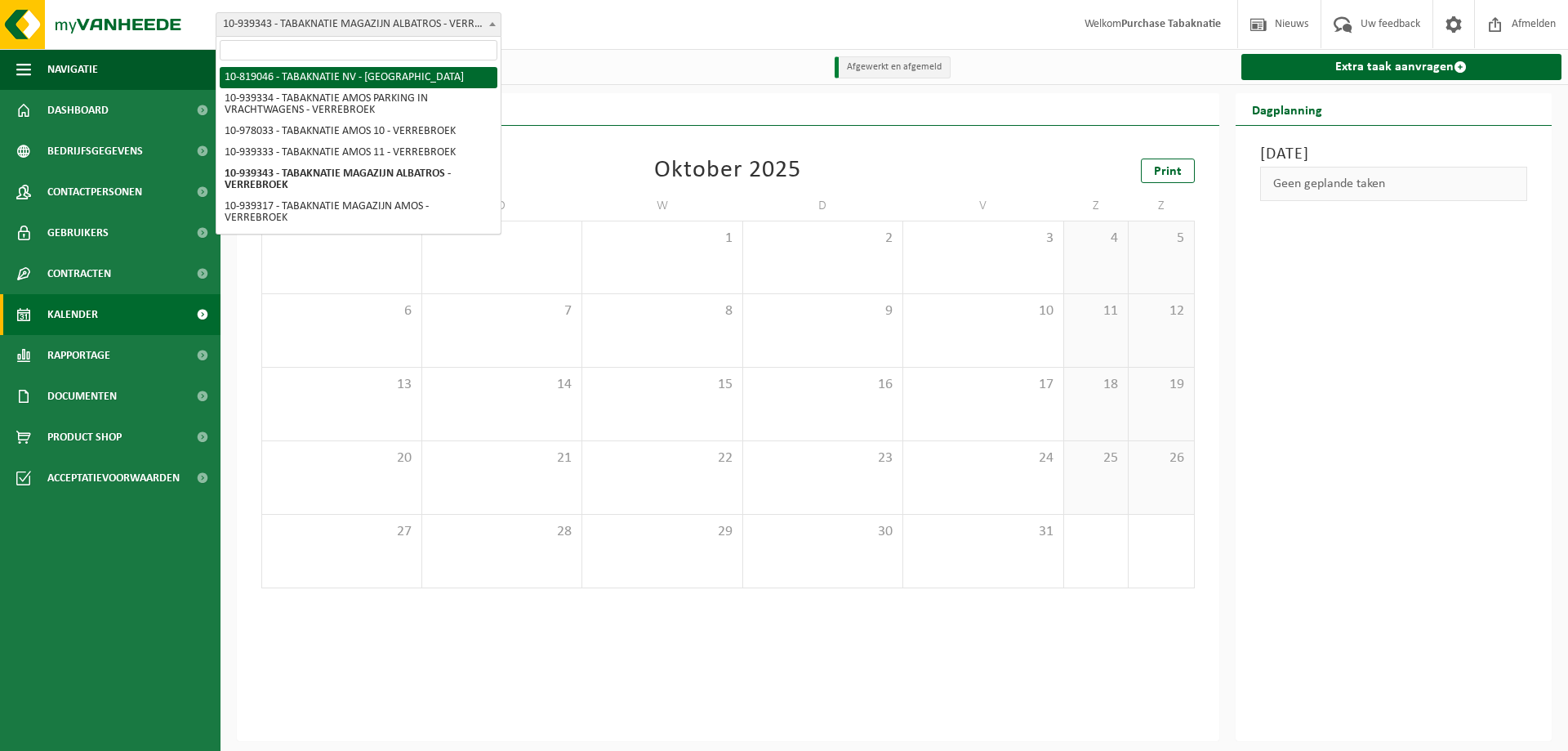
click at [364, 55] on input "search" at bounding box center [358, 50] width 277 height 21
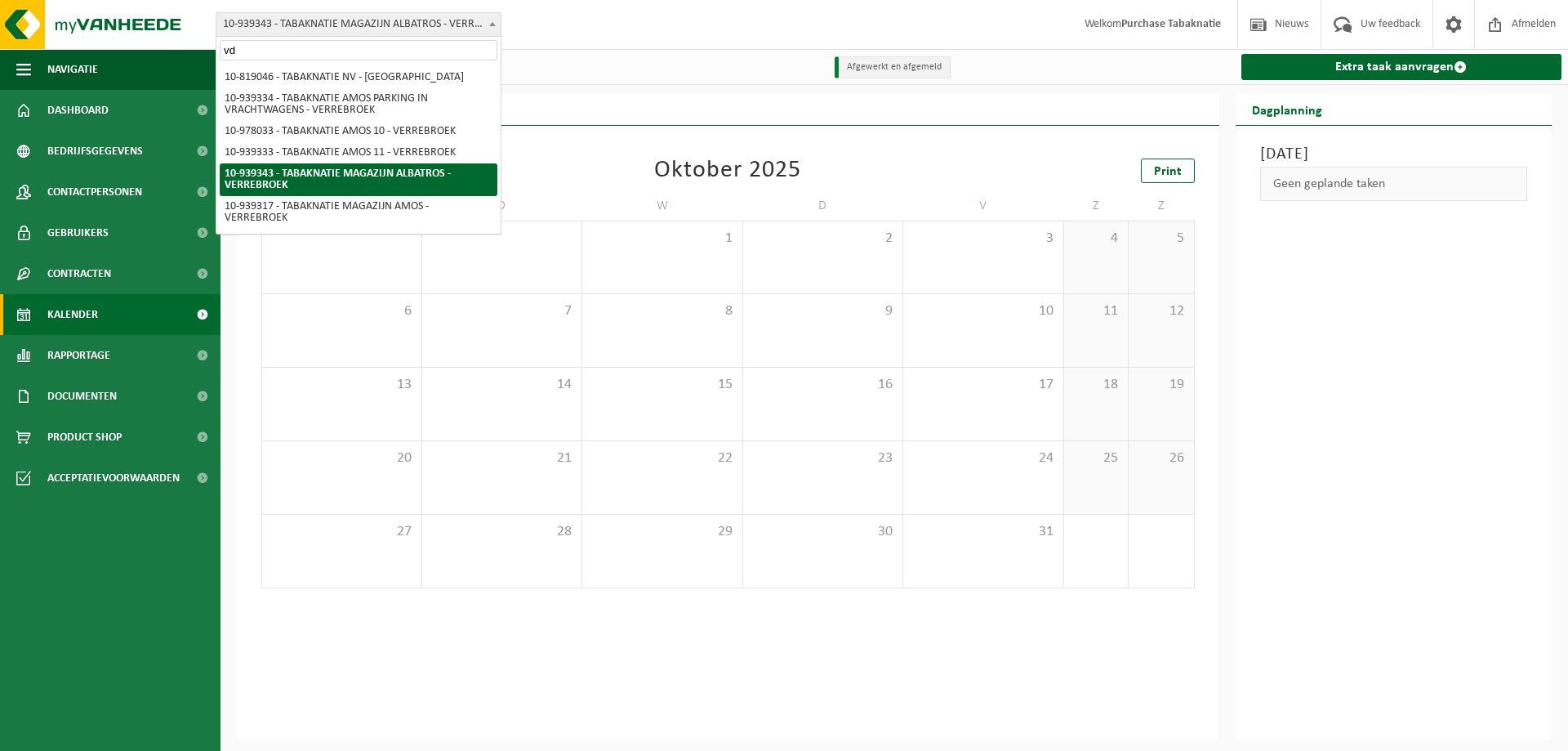
type input "vdw"
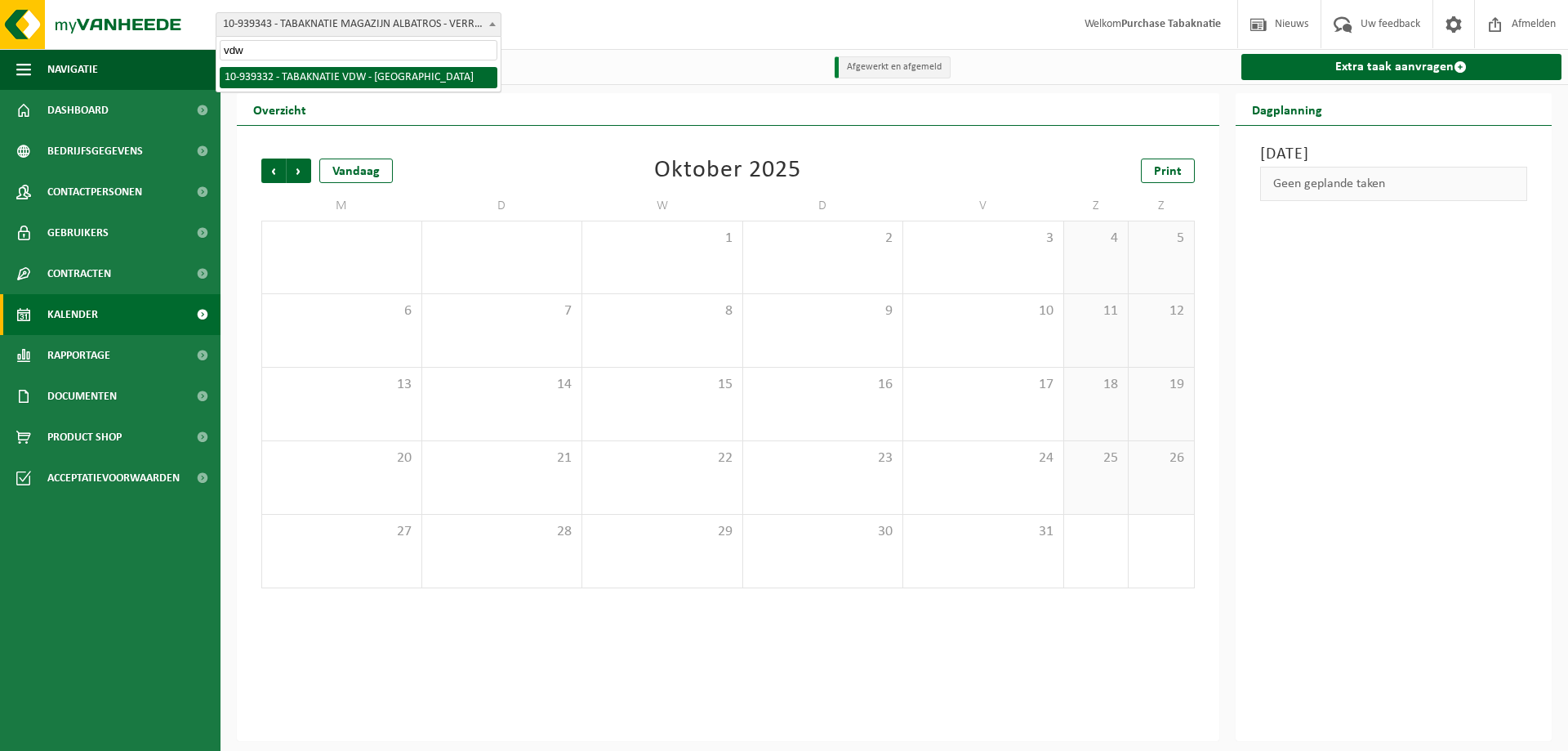
select select "138354"
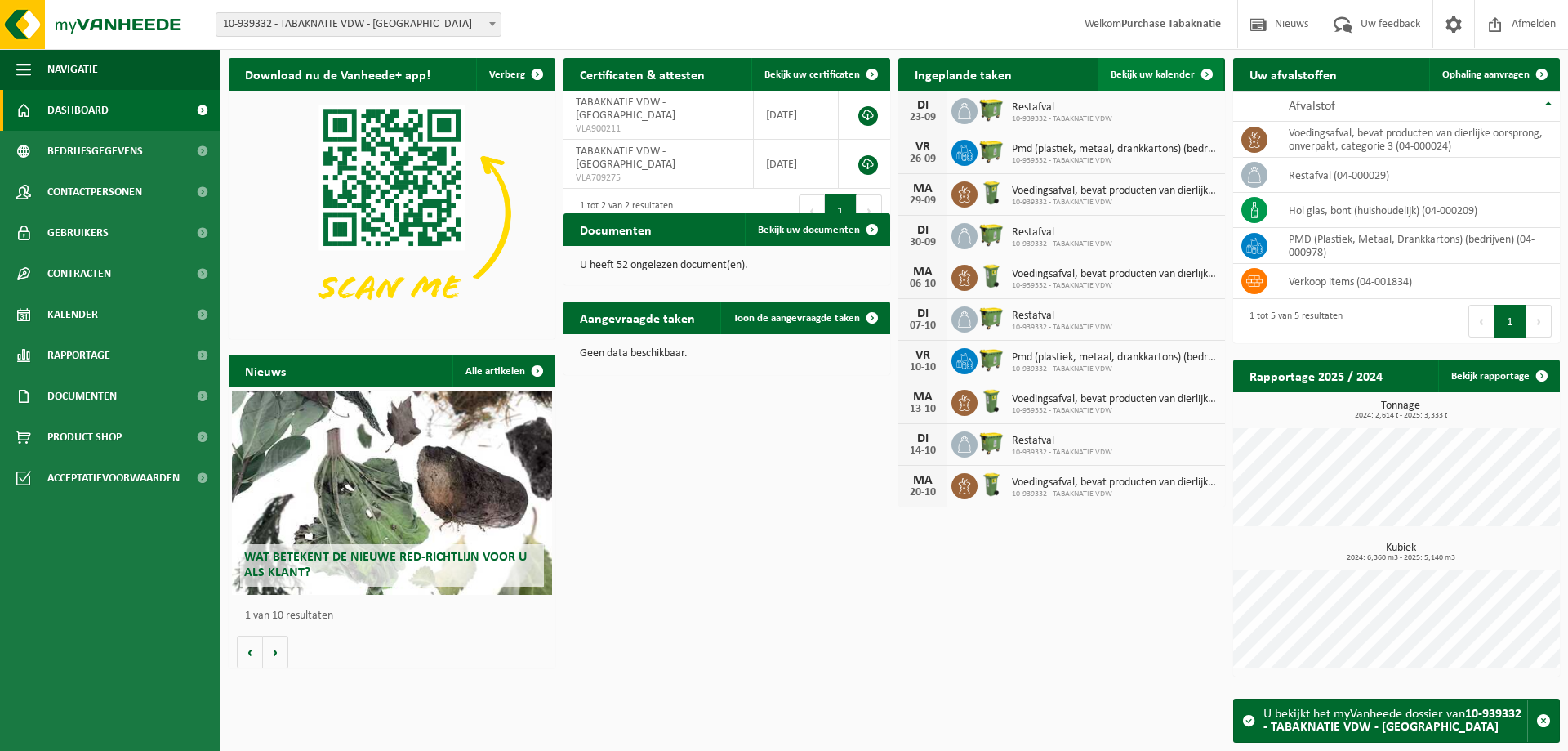
click at [1133, 61] on link "Bekijk uw kalender" at bounding box center [1160, 75] width 126 height 32
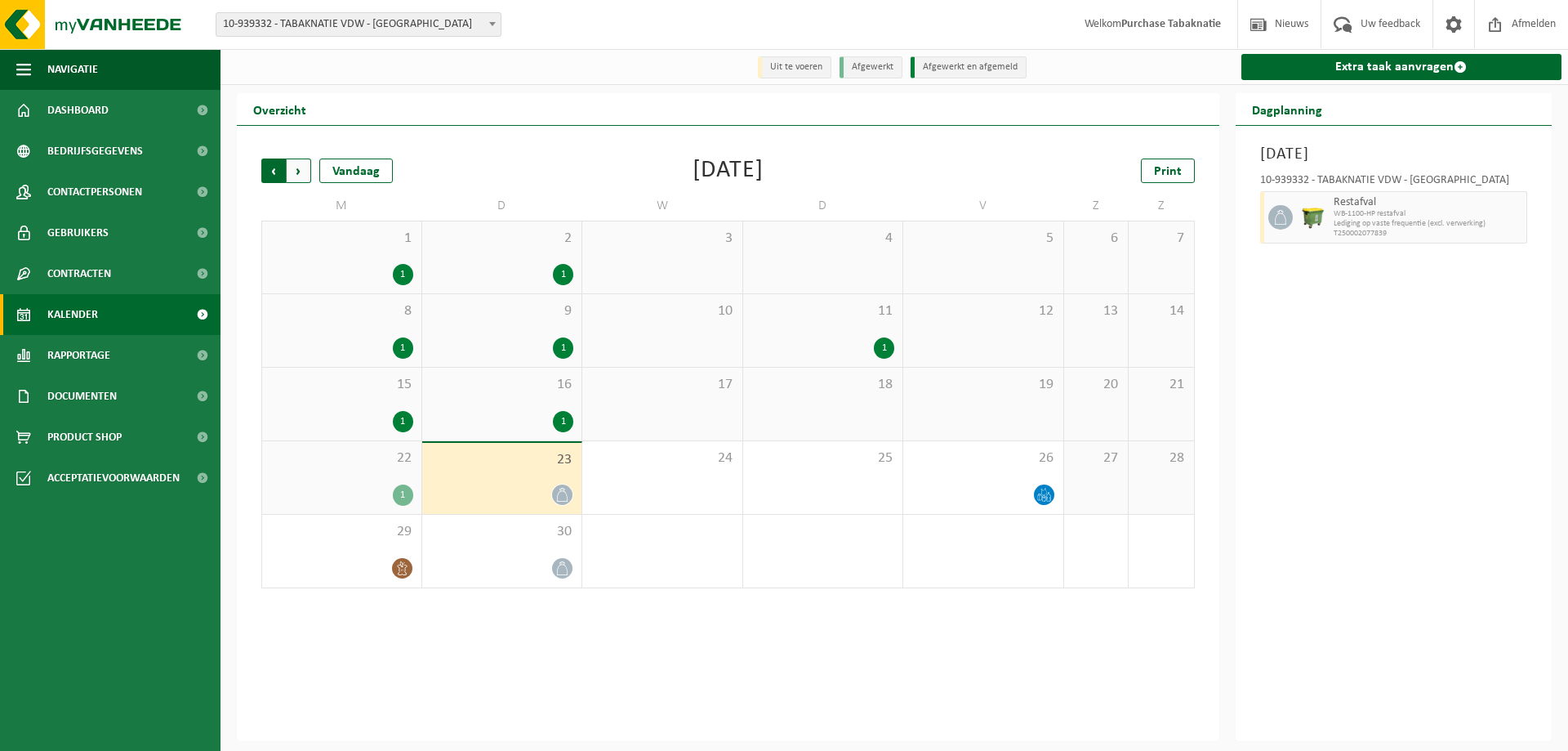
click at [299, 176] on span "Volgende" at bounding box center [298, 170] width 24 height 24
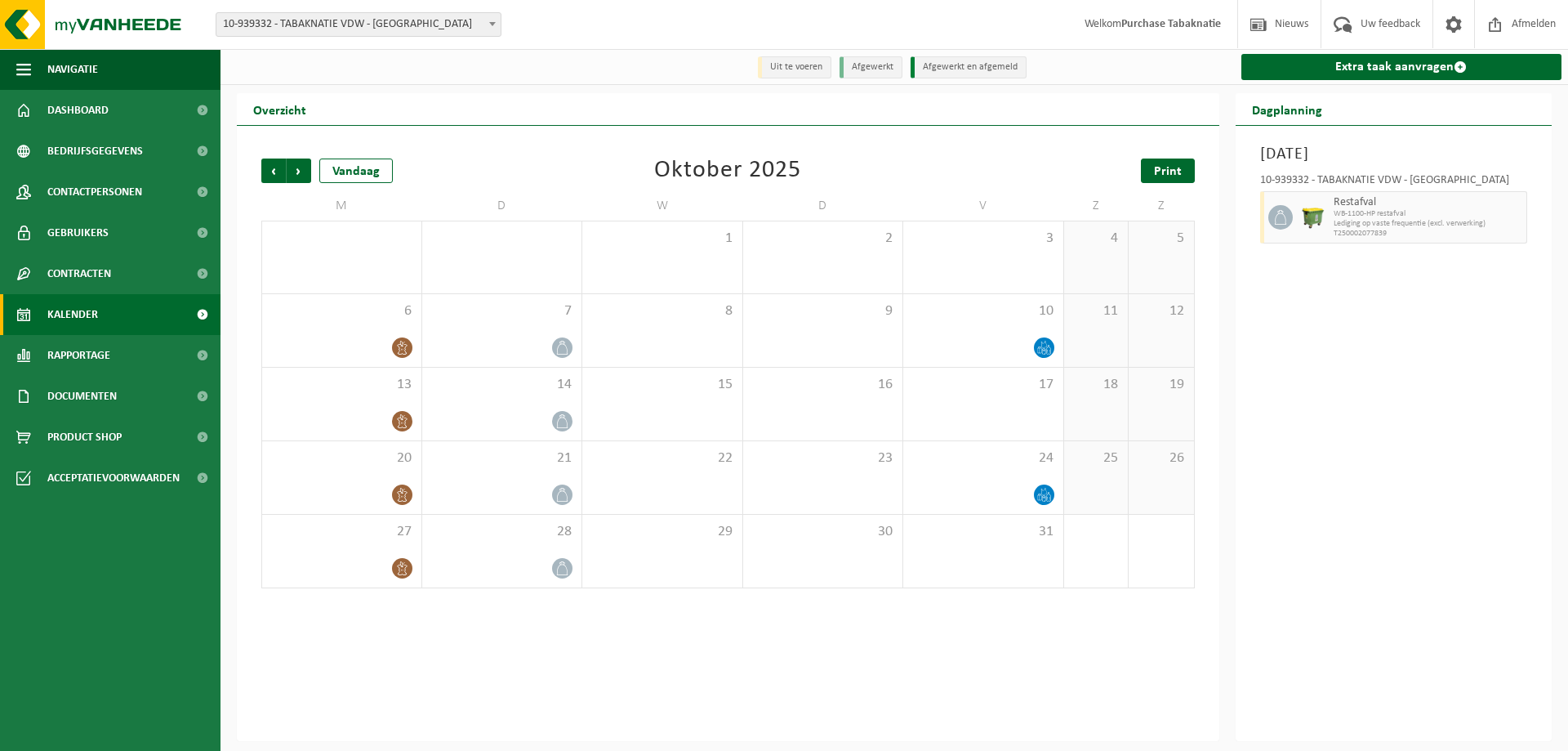
click at [1148, 169] on link "Print" at bounding box center [1168, 170] width 54 height 24
click at [331, 20] on span "10-939332 - TABAKNATIE VDW - [GEOGRAPHIC_DATA]" at bounding box center [358, 24] width 285 height 22
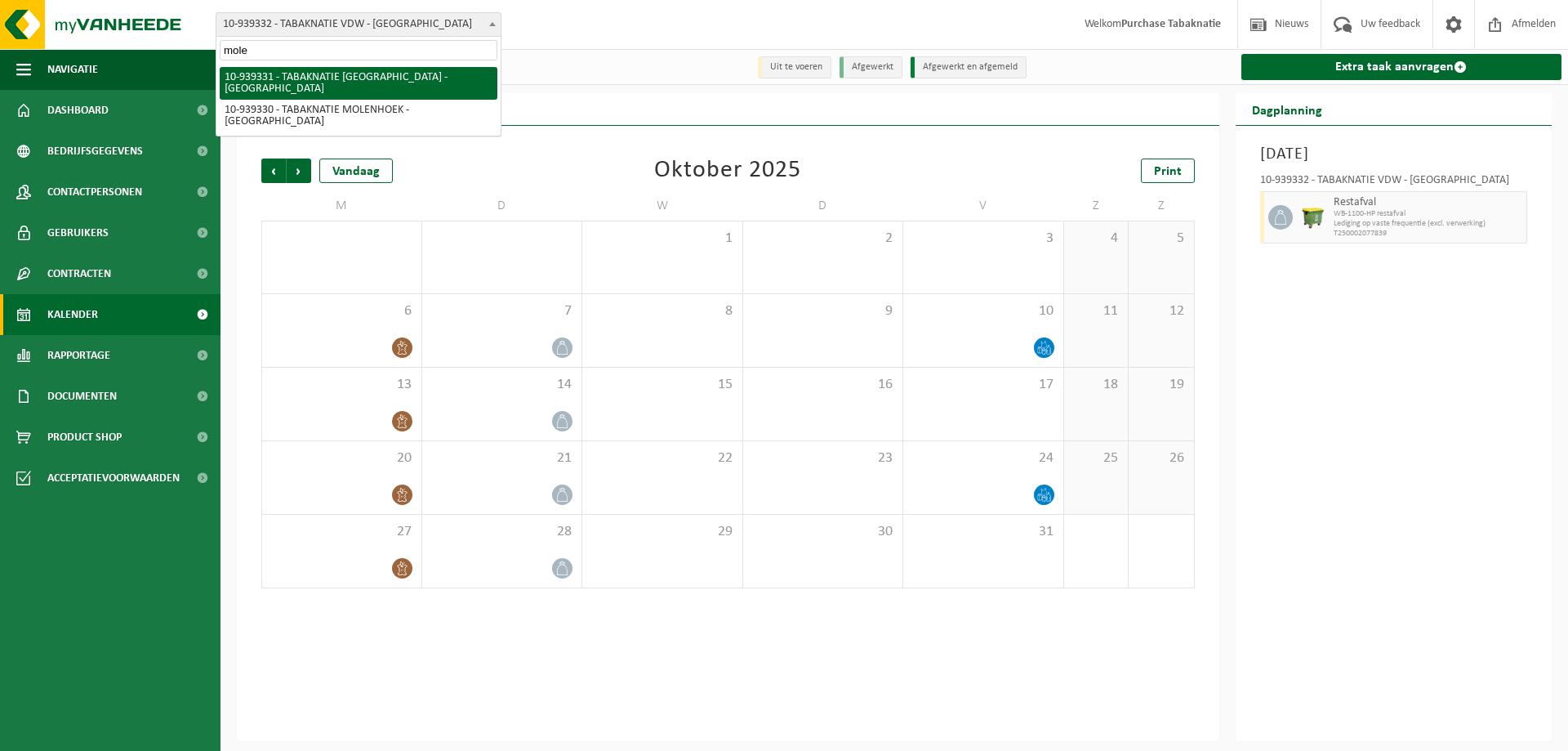
type input "molen"
select select "138353"
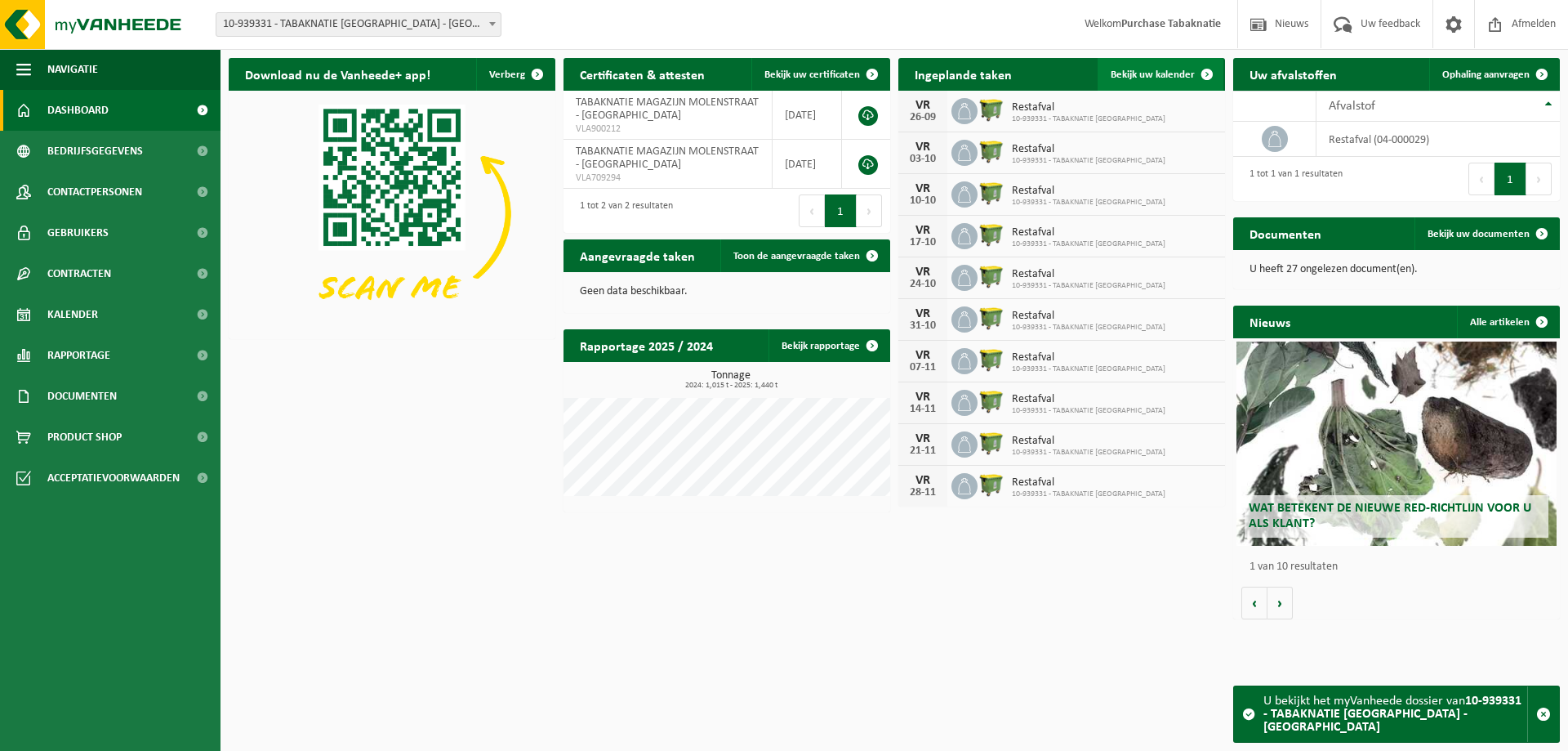
click at [1202, 72] on span at bounding box center [1207, 75] width 32 height 32
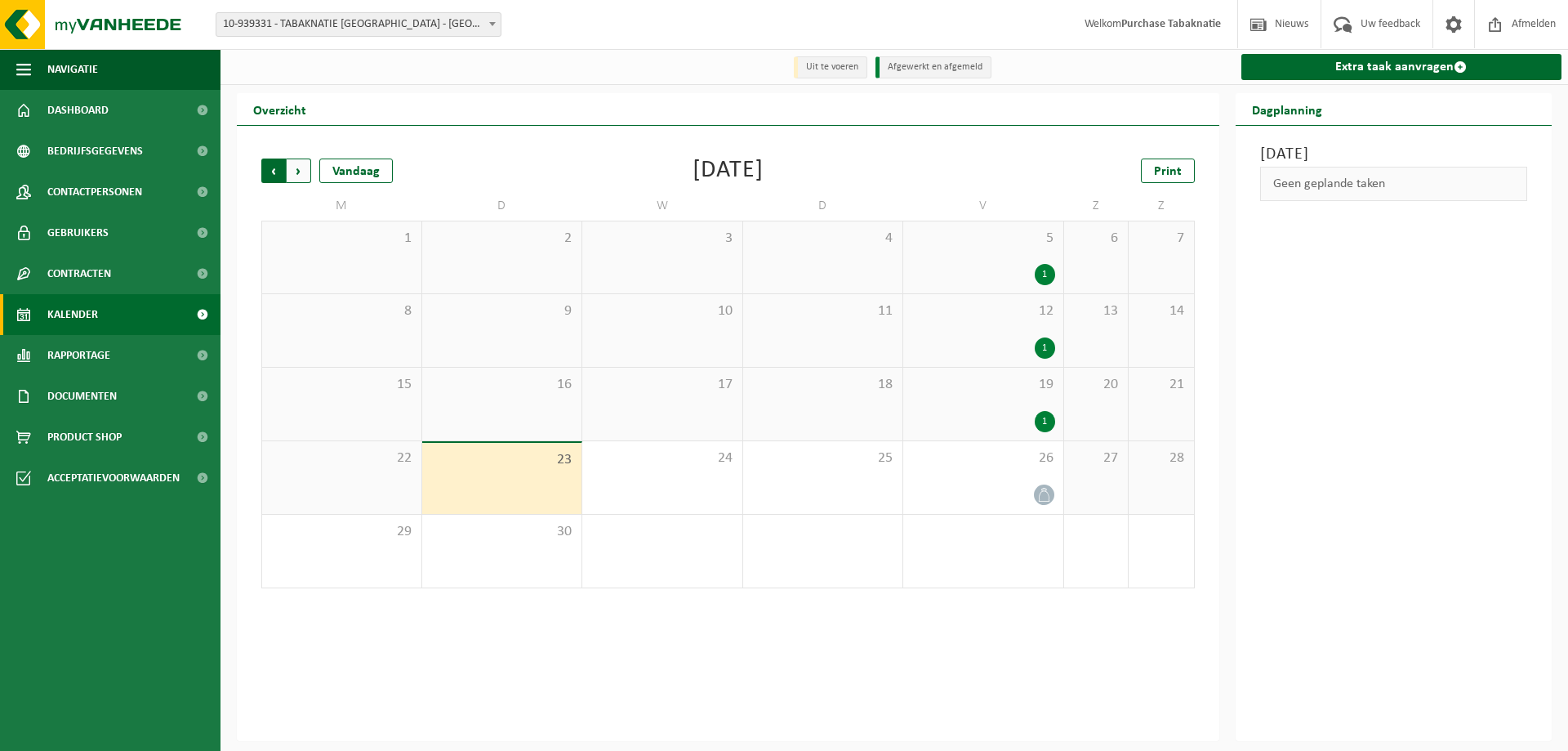
click at [286, 169] on span "Volgende" at bounding box center [298, 170] width 24 height 24
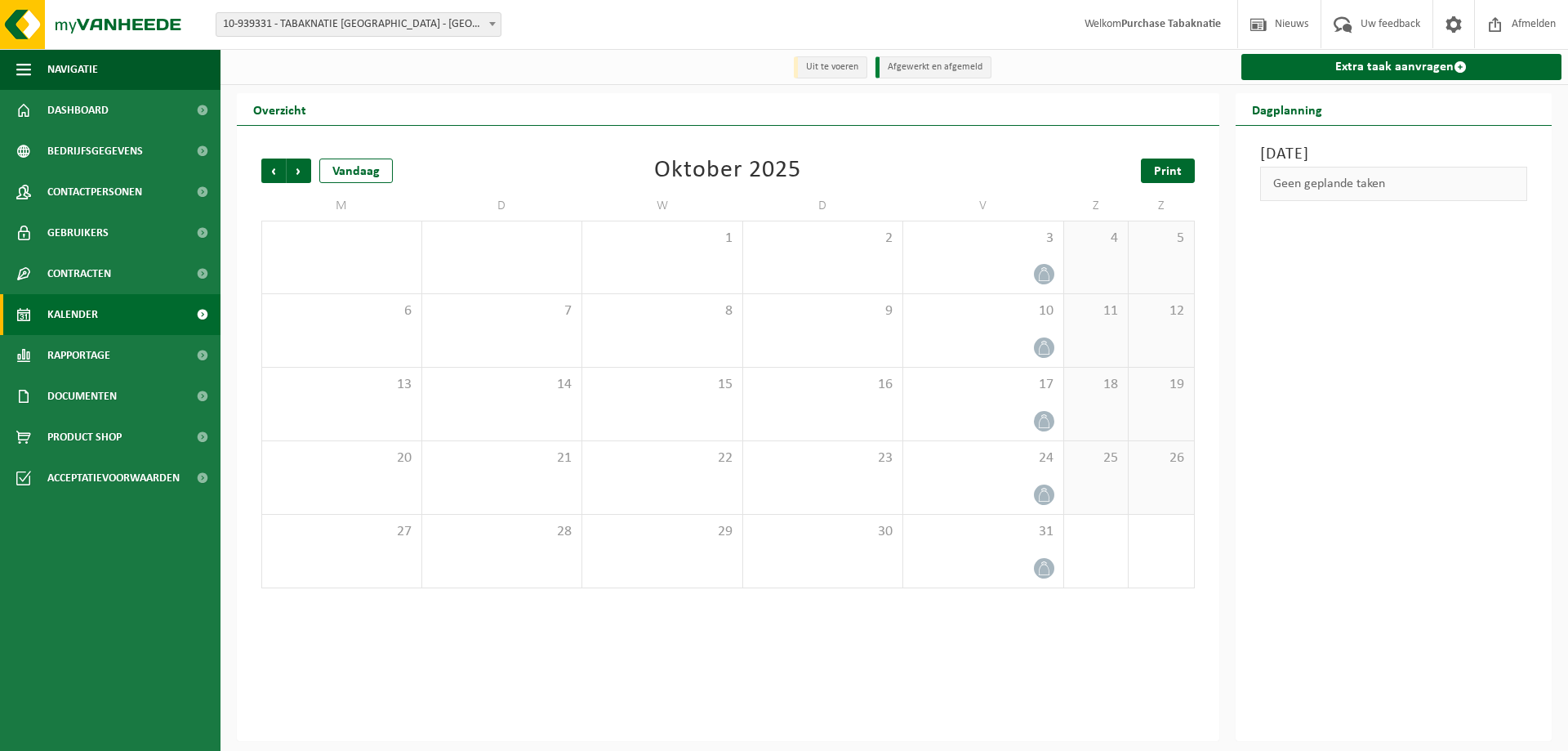
click at [1178, 161] on link "Print" at bounding box center [1168, 170] width 54 height 24
click at [459, 22] on span "10-939331 - TABAKNATIE [GEOGRAPHIC_DATA] - [GEOGRAPHIC_DATA]" at bounding box center [358, 24] width 285 height 22
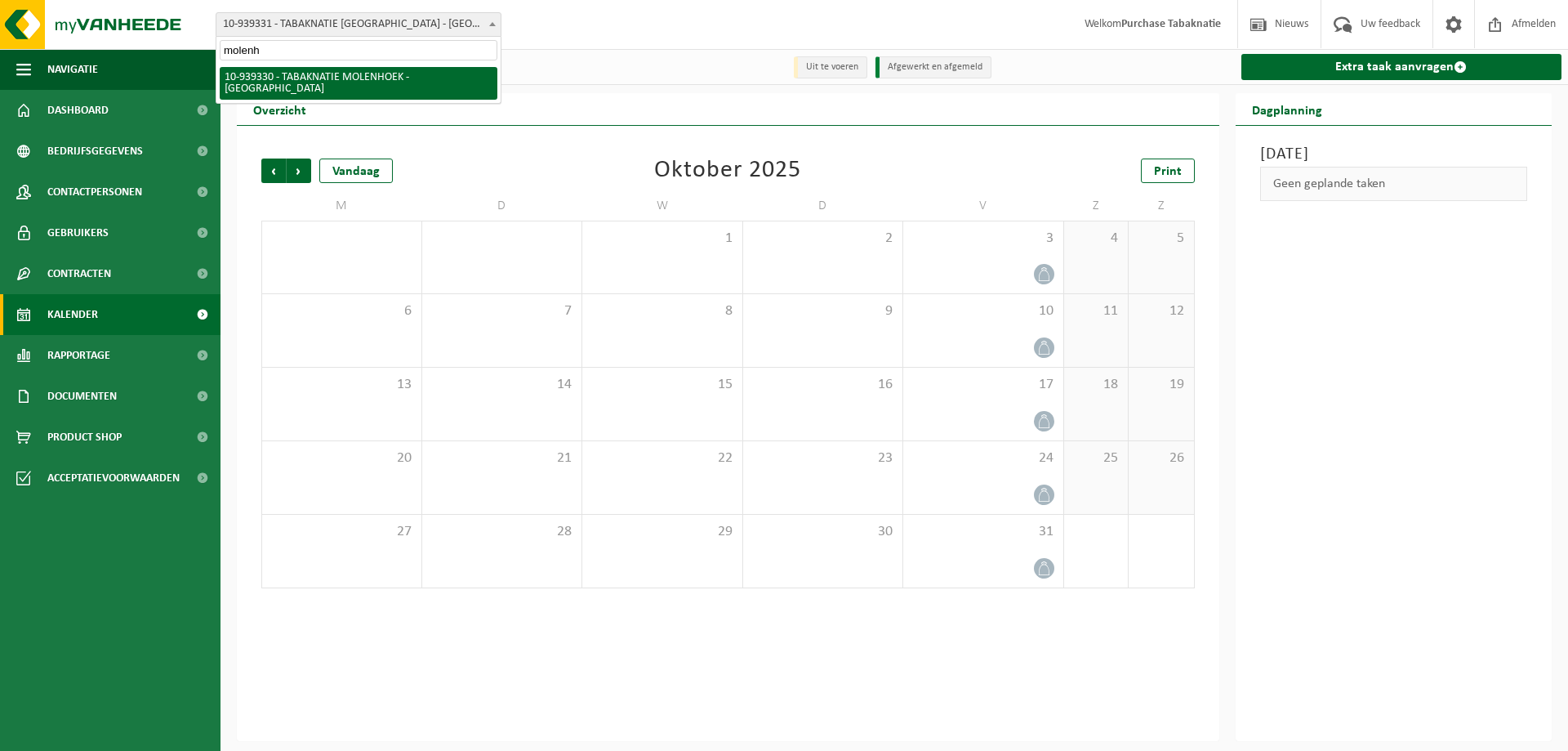
type input "molenho"
select select "138352"
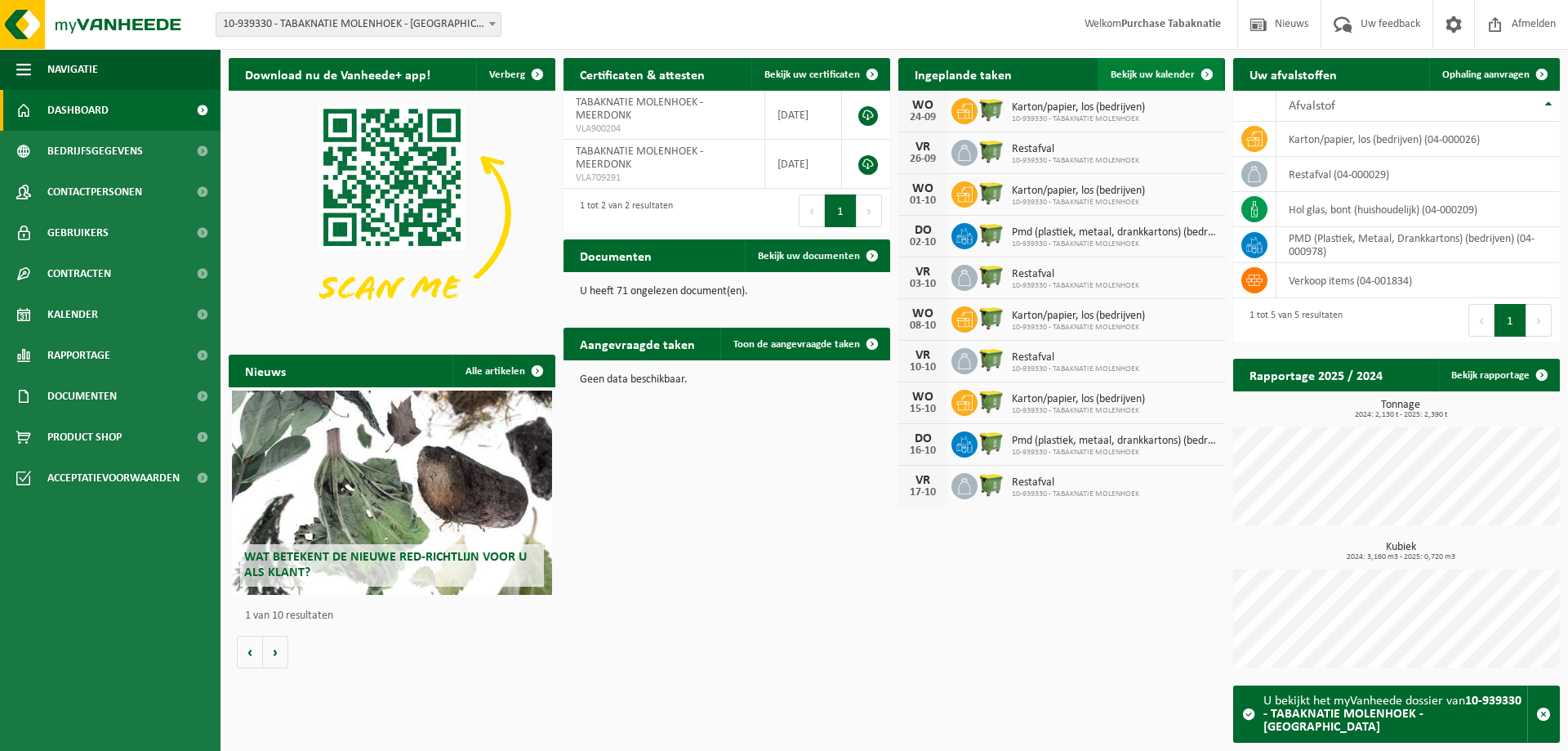
click at [1151, 76] on span "Bekijk uw kalender" at bounding box center [1153, 75] width 84 height 11
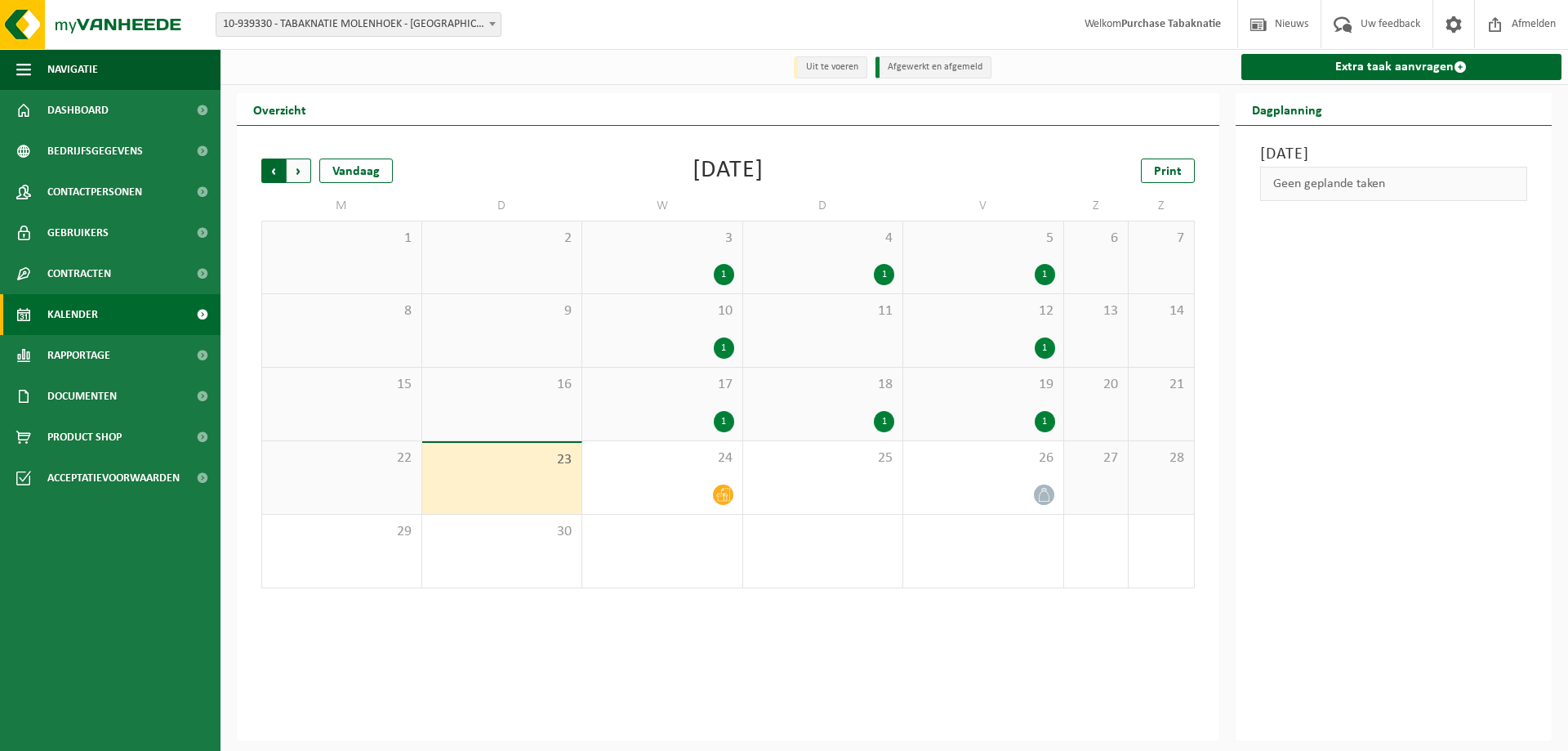
click at [298, 183] on span "Volgende" at bounding box center [298, 170] width 24 height 24
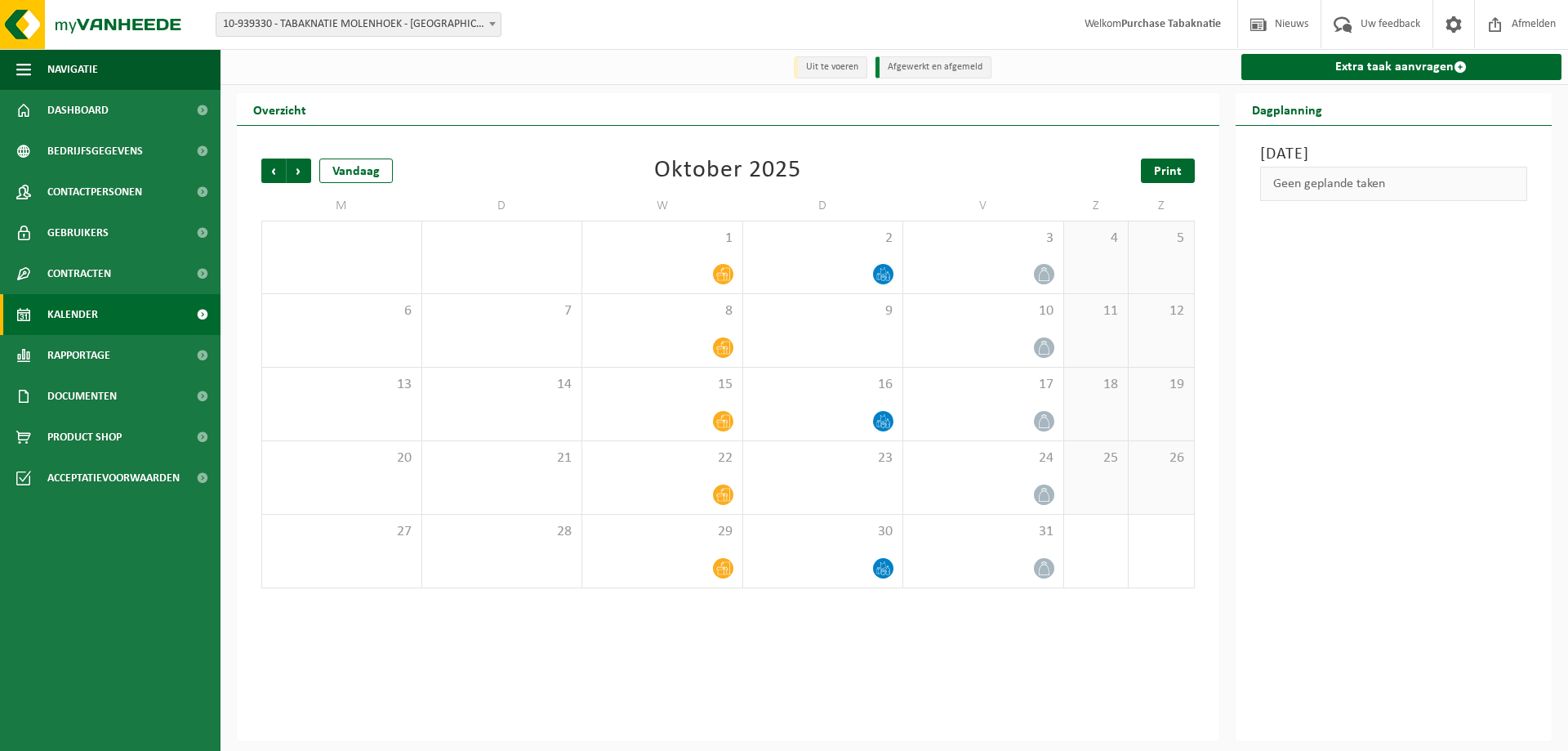
click at [1171, 164] on link "Print" at bounding box center [1168, 170] width 54 height 24
